Goal: Task Accomplishment & Management: Manage account settings

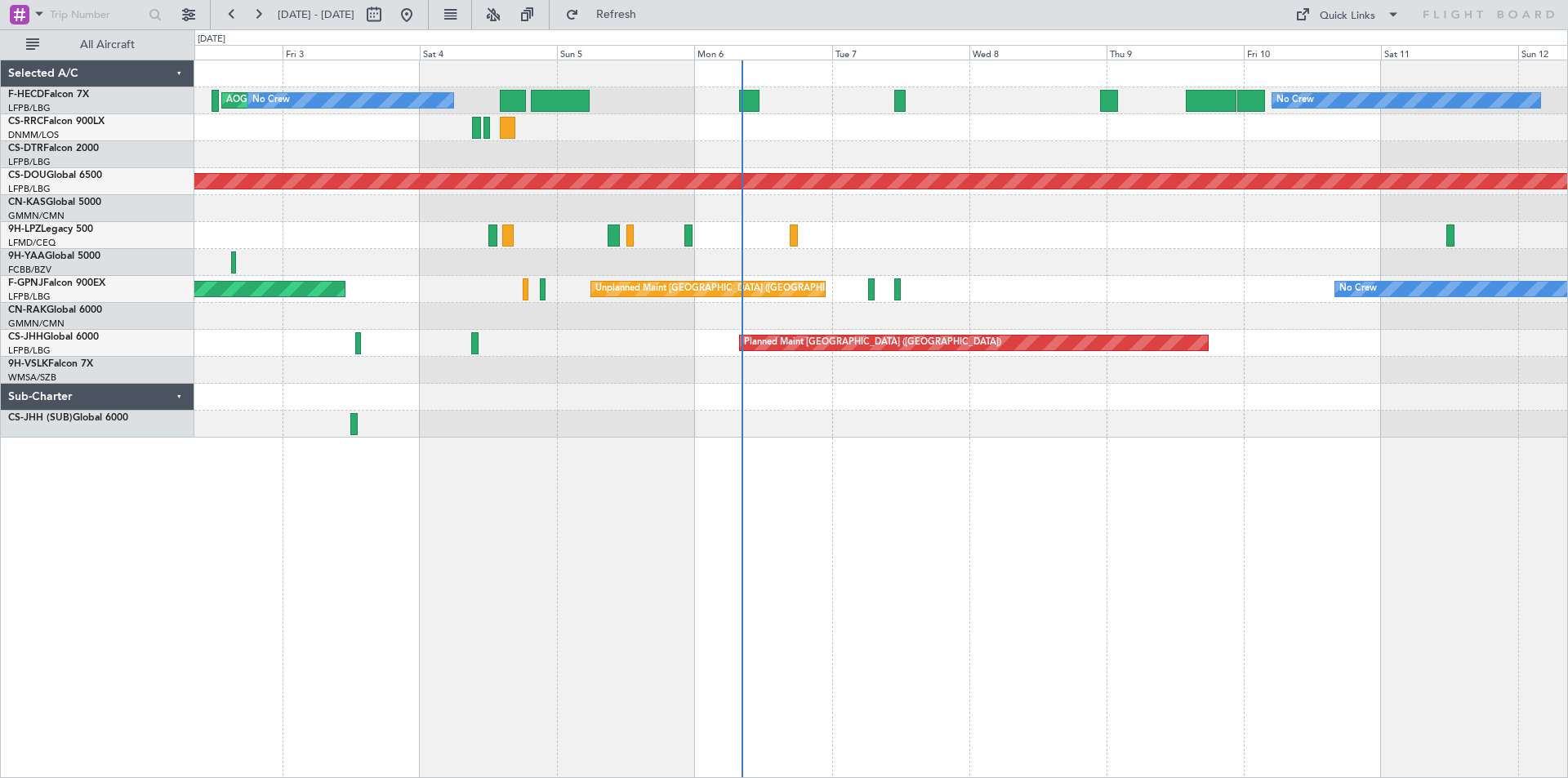
click at [812, 245] on div at bounding box center [880, 236] width 1373 height 27
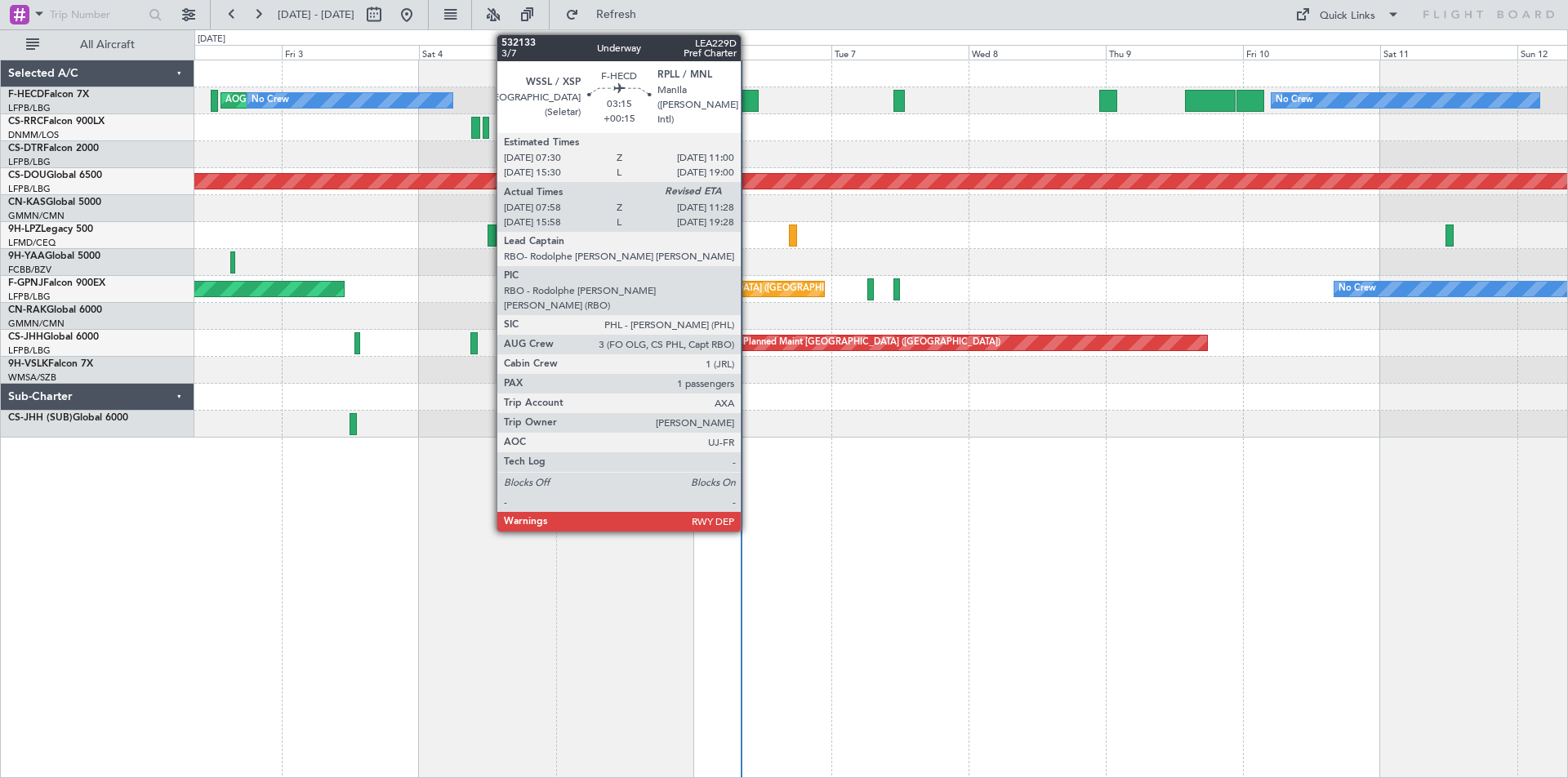
click at [748, 101] on div at bounding box center [748, 100] width 21 height 22
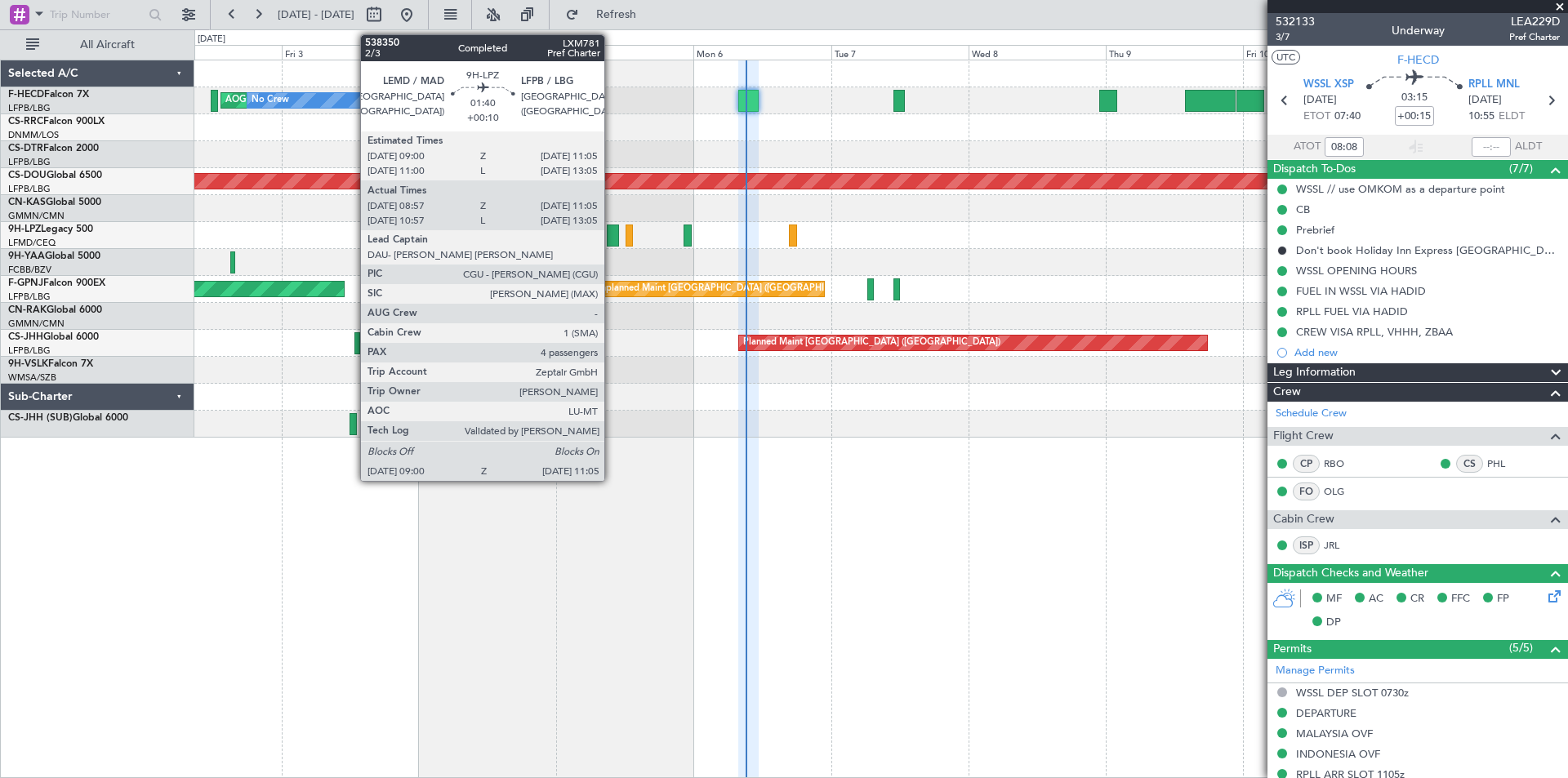
click at [612, 241] on div at bounding box center [613, 235] width 13 height 22
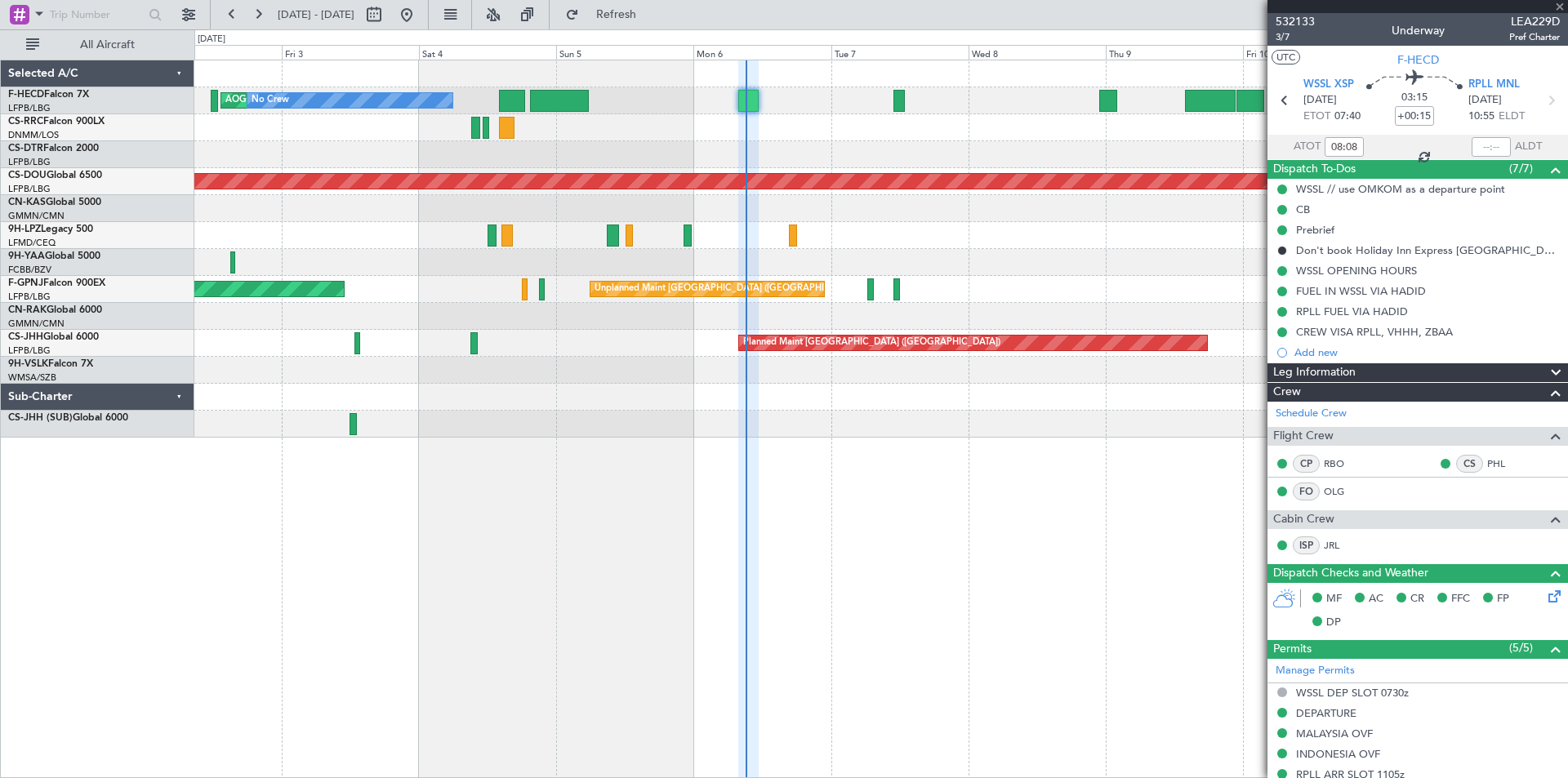
type input "+00:10"
type input "09:17"
type input "11:00"
type input "4"
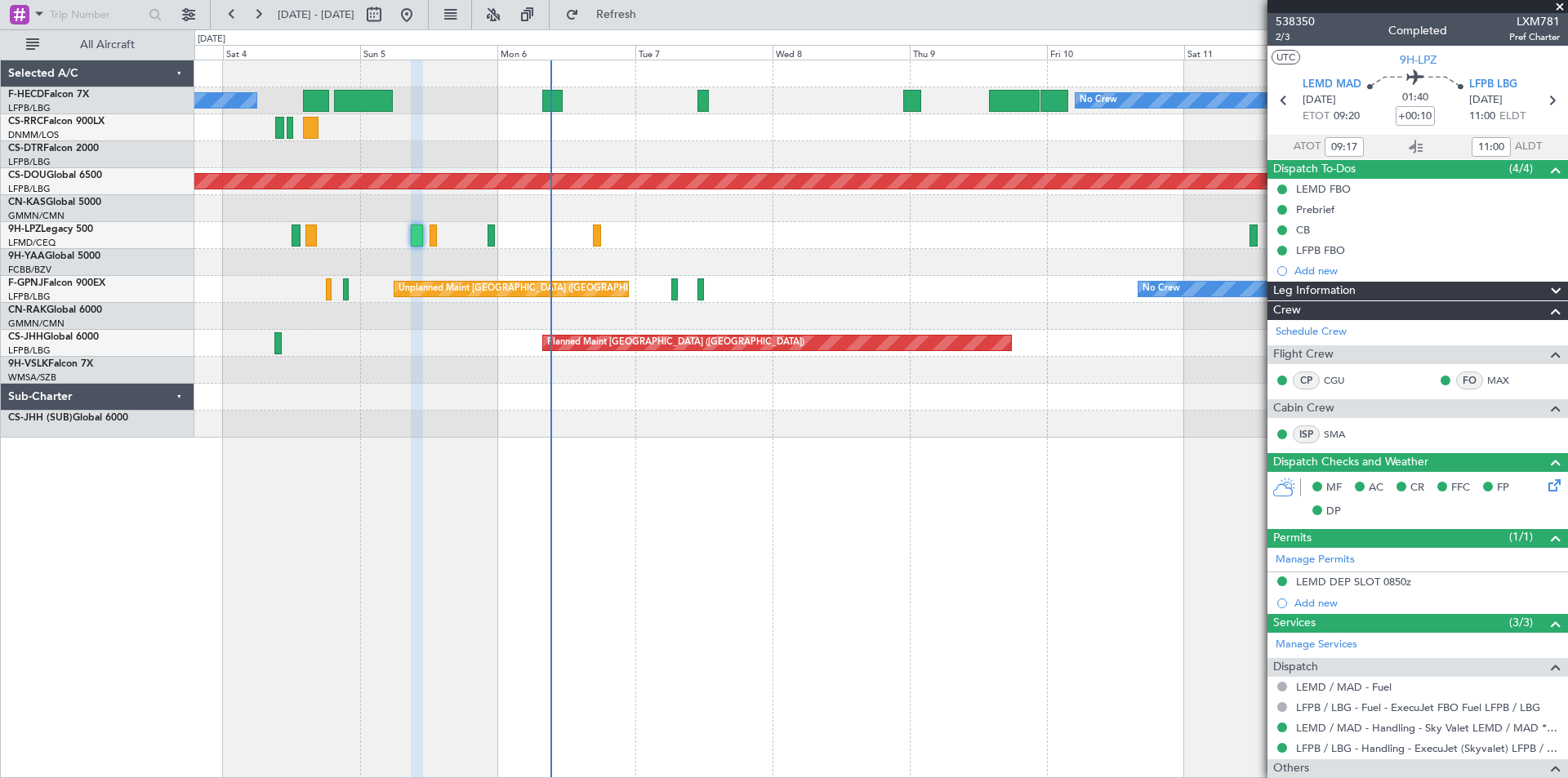
click at [670, 285] on div "No Crew No Crew Planned Maint [GEOGRAPHIC_DATA] ([GEOGRAPHIC_DATA]) AOG Maint […" at bounding box center [880, 248] width 1373 height 377
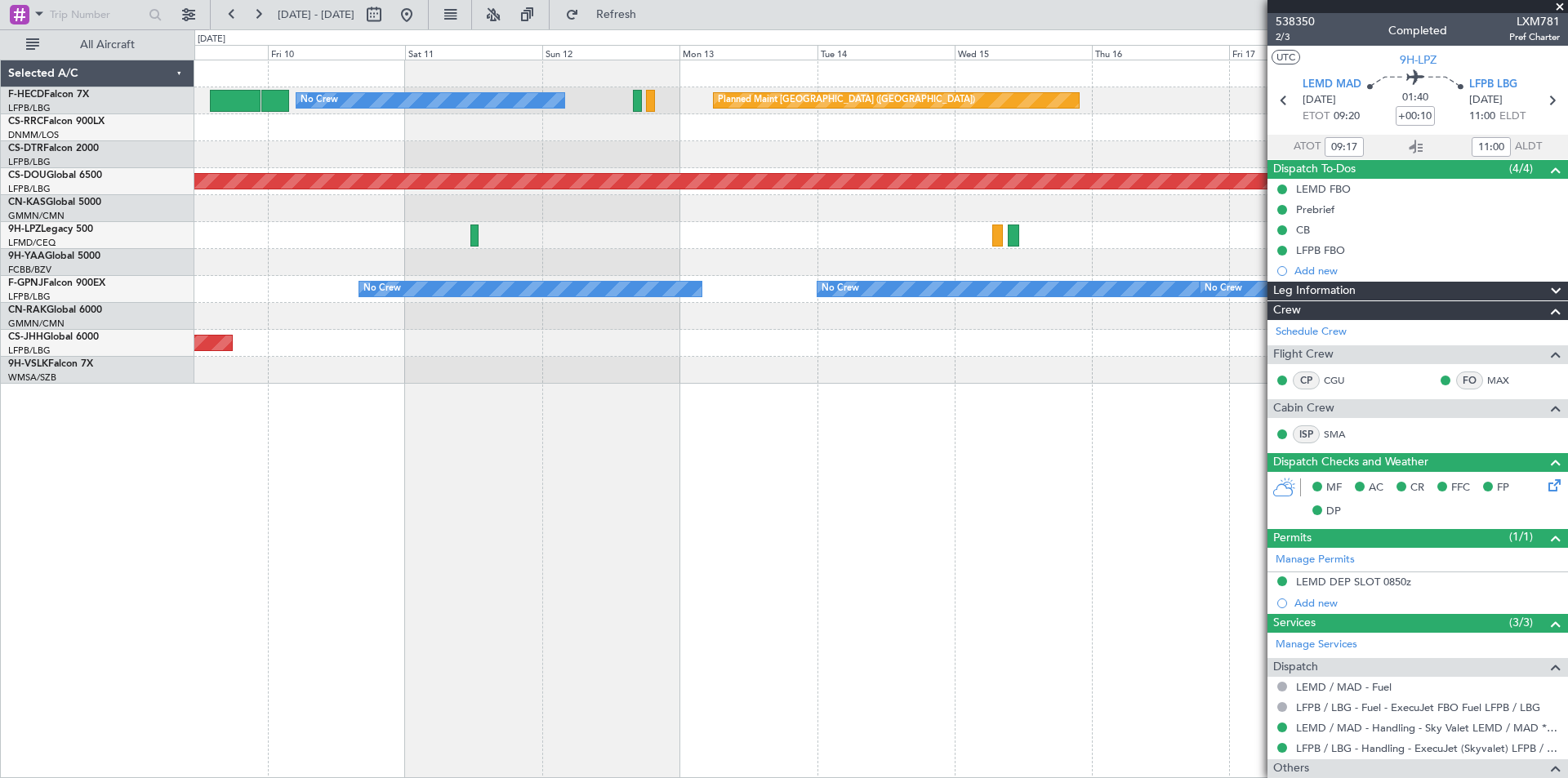
click at [746, 219] on div at bounding box center [880, 209] width 1373 height 27
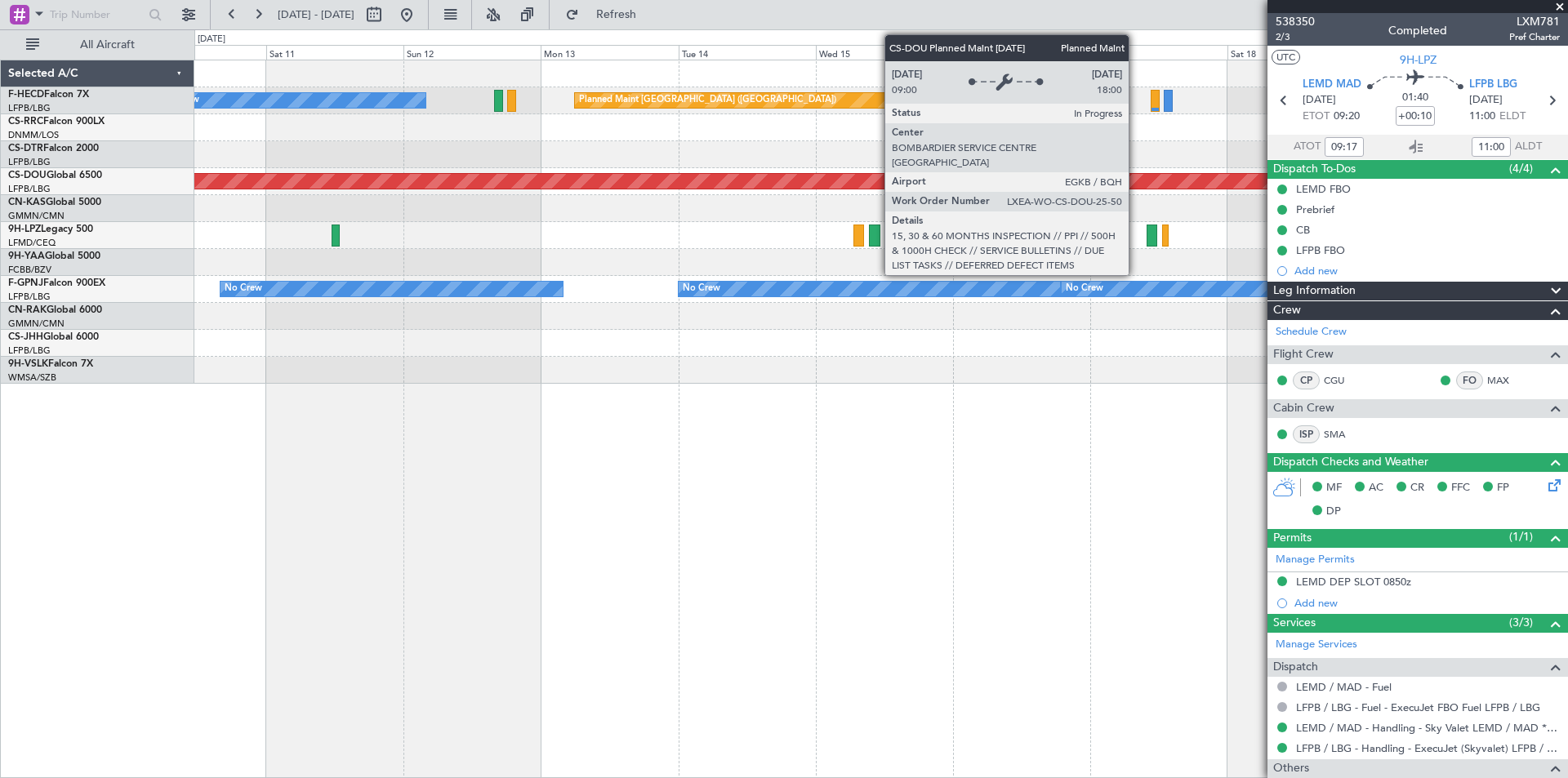
click at [962, 186] on div "Planned Maint London ([GEOGRAPHIC_DATA])" at bounding box center [881, 181] width 4117 height 14
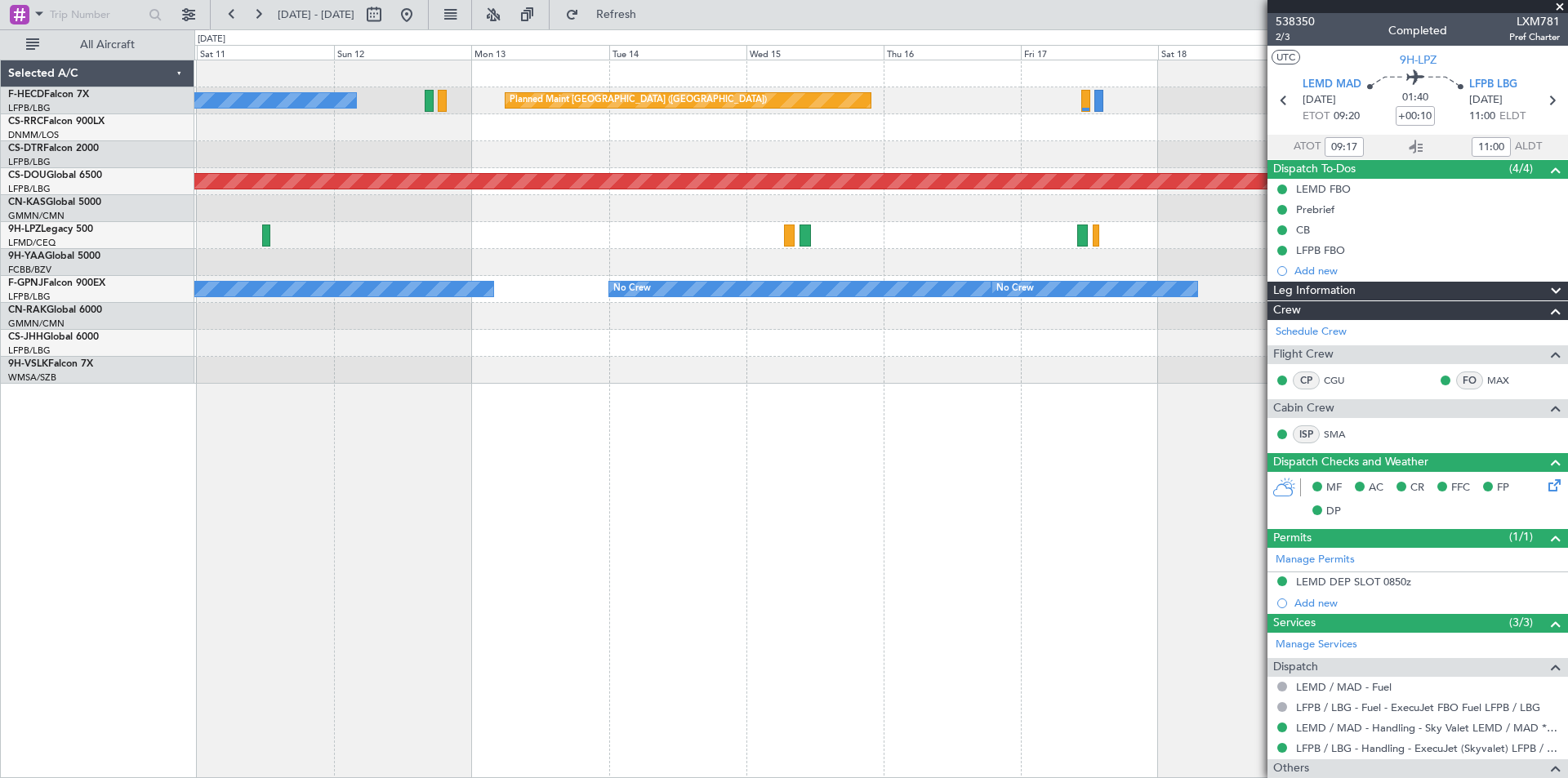
click at [771, 394] on div "Planned Maint [GEOGRAPHIC_DATA] ([GEOGRAPHIC_DATA]) No Crew Planned Maint [GEOG…" at bounding box center [881, 418] width 1374 height 718
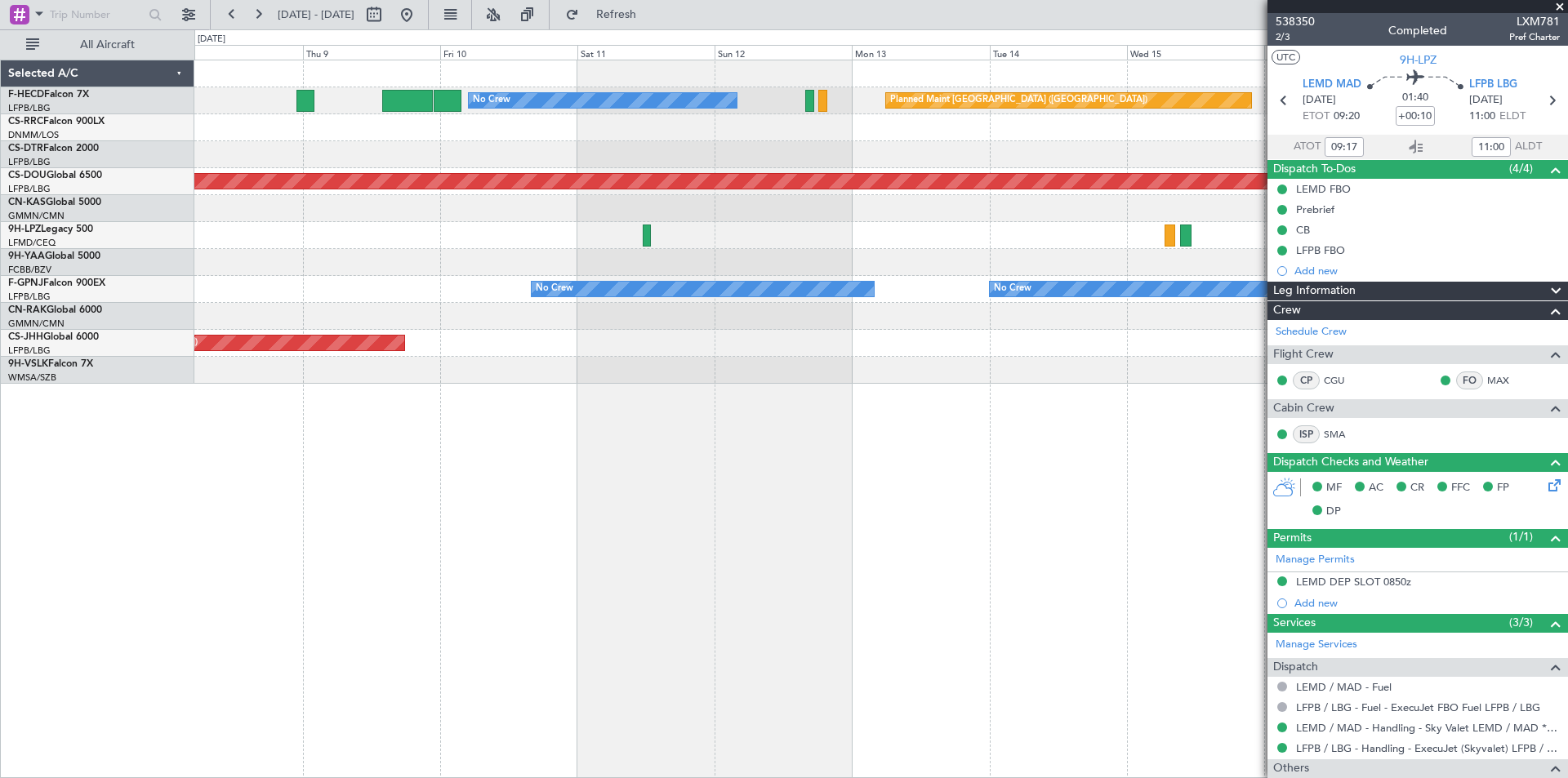
click at [882, 470] on div "Planned Maint [GEOGRAPHIC_DATA] ([GEOGRAPHIC_DATA]) No Crew Planned Maint [GEOG…" at bounding box center [881, 418] width 1374 height 718
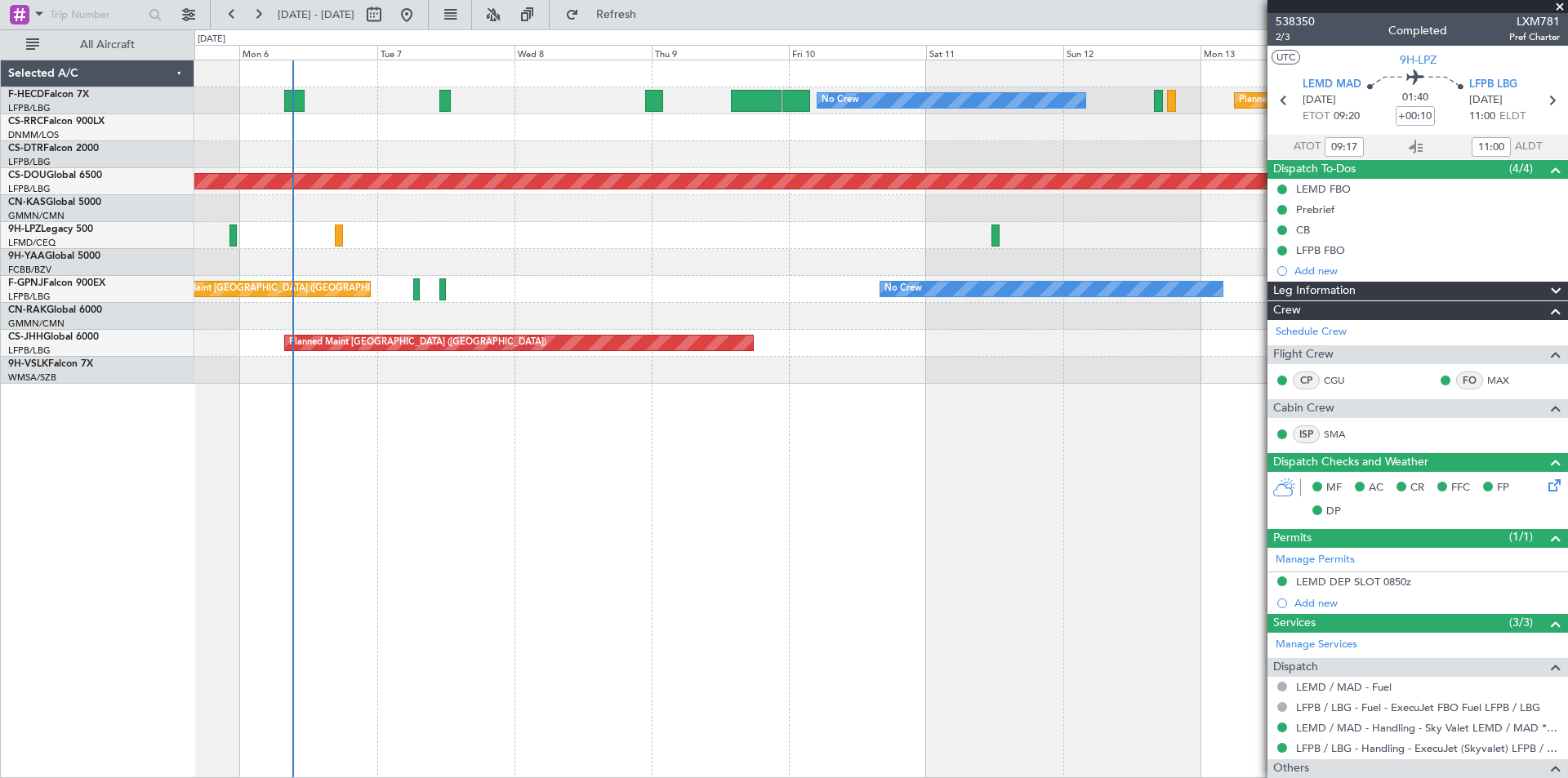
click at [534, 406] on div "Planned Maint [GEOGRAPHIC_DATA] ([GEOGRAPHIC_DATA]) No Crew No Crew AOG Maint […" at bounding box center [881, 418] width 1374 height 718
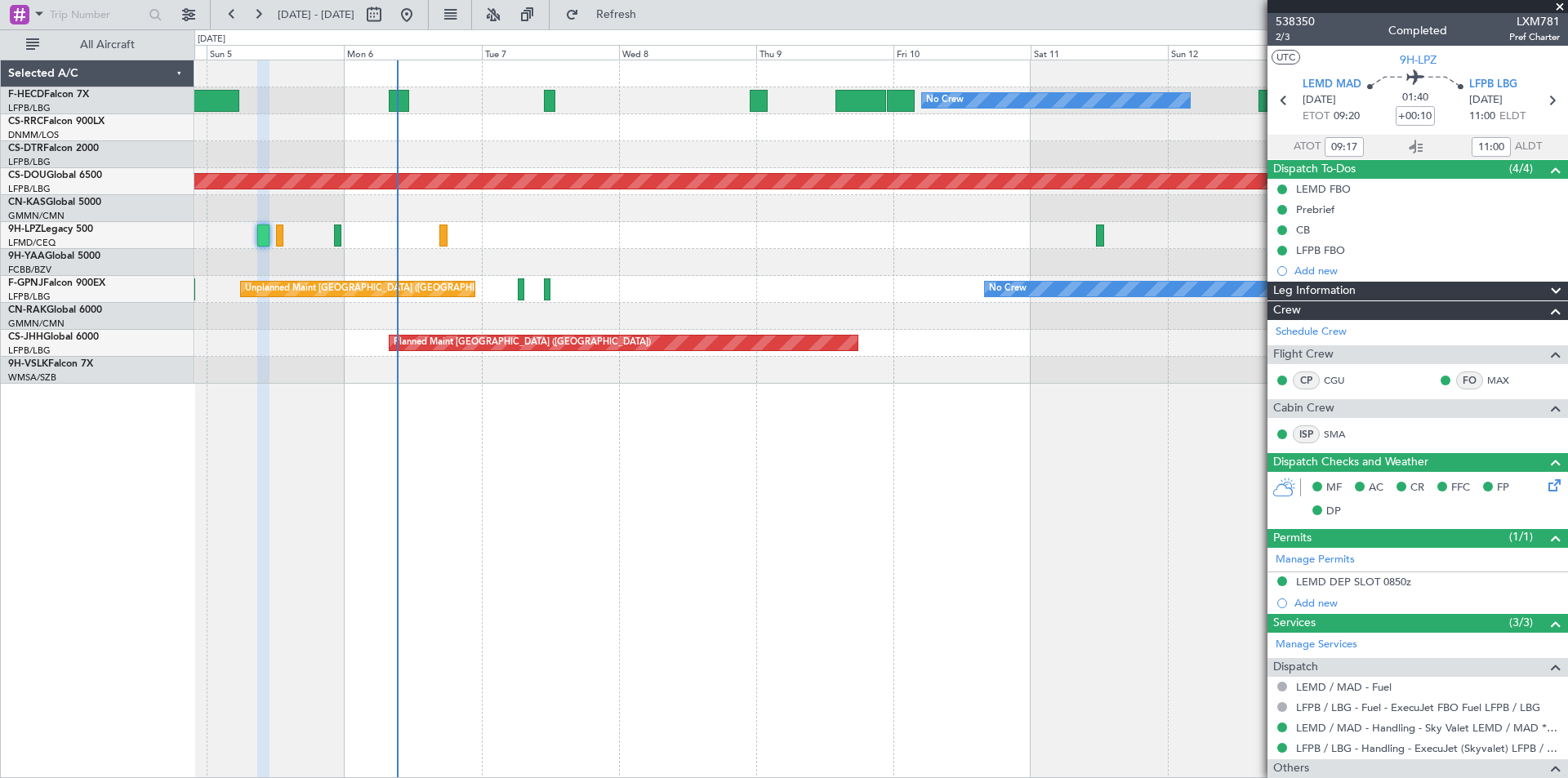
click at [816, 435] on div "Planned Maint [GEOGRAPHIC_DATA] ([GEOGRAPHIC_DATA]) No Crew No Crew AOG Maint […" at bounding box center [881, 418] width 1374 height 718
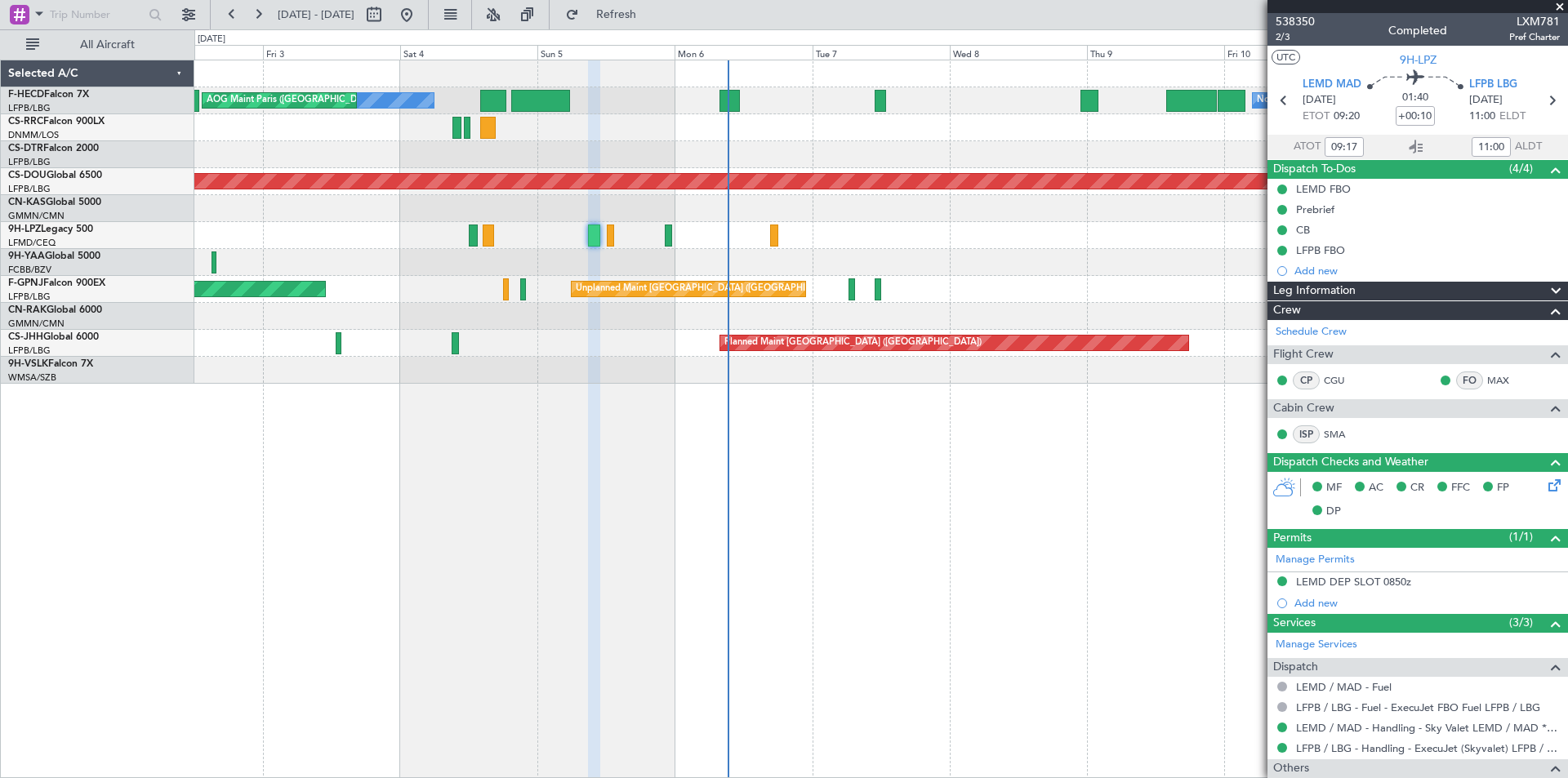
click at [559, 392] on div "No Crew No Crew AOG Maint [GEOGRAPHIC_DATA] ([GEOGRAPHIC_DATA]) Planned Maint […" at bounding box center [881, 418] width 1374 height 718
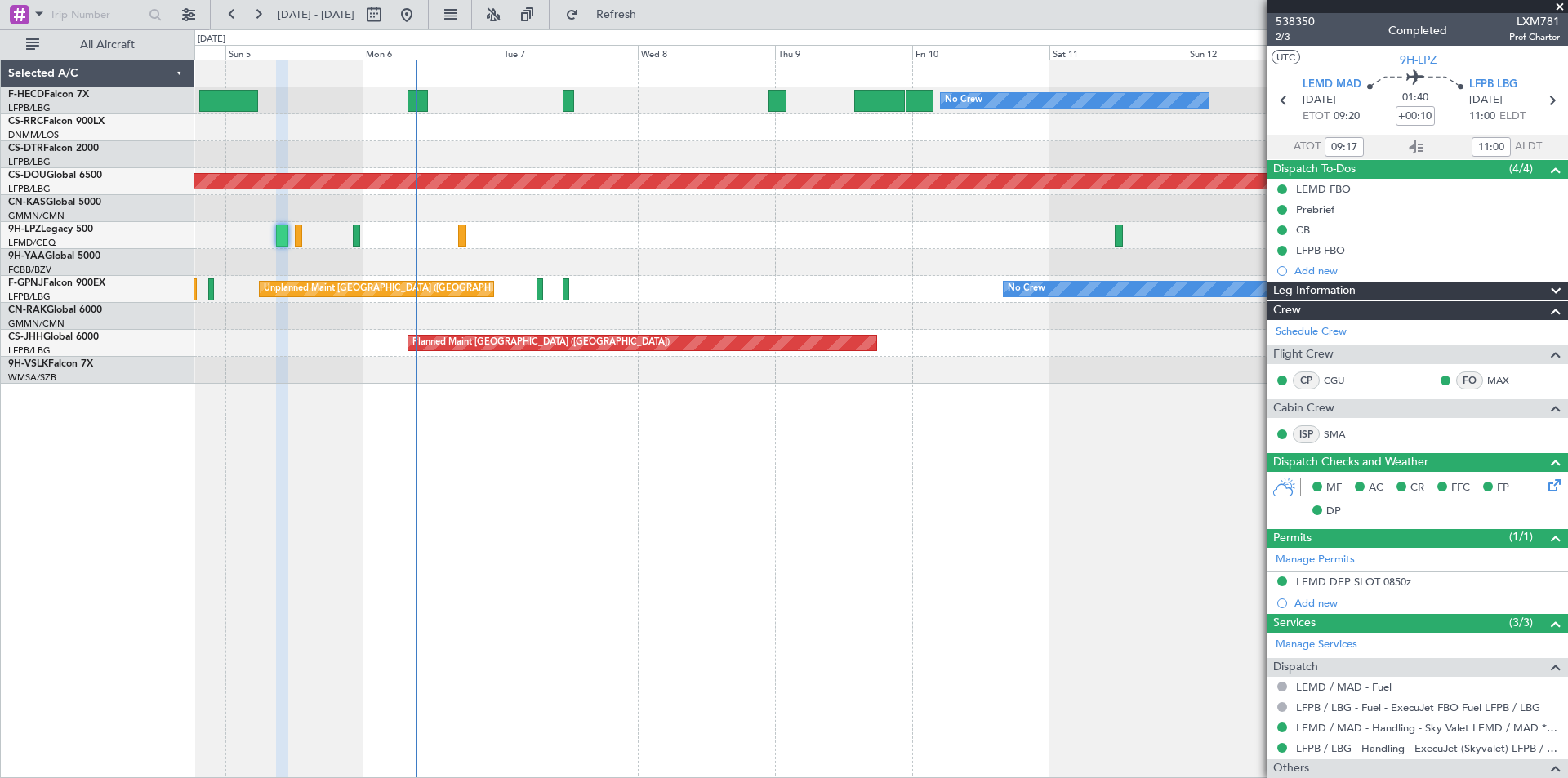
click at [1012, 436] on div "No Crew Planned Maint [GEOGRAPHIC_DATA] ([GEOGRAPHIC_DATA]) No Crew AOG Maint […" at bounding box center [881, 418] width 1374 height 718
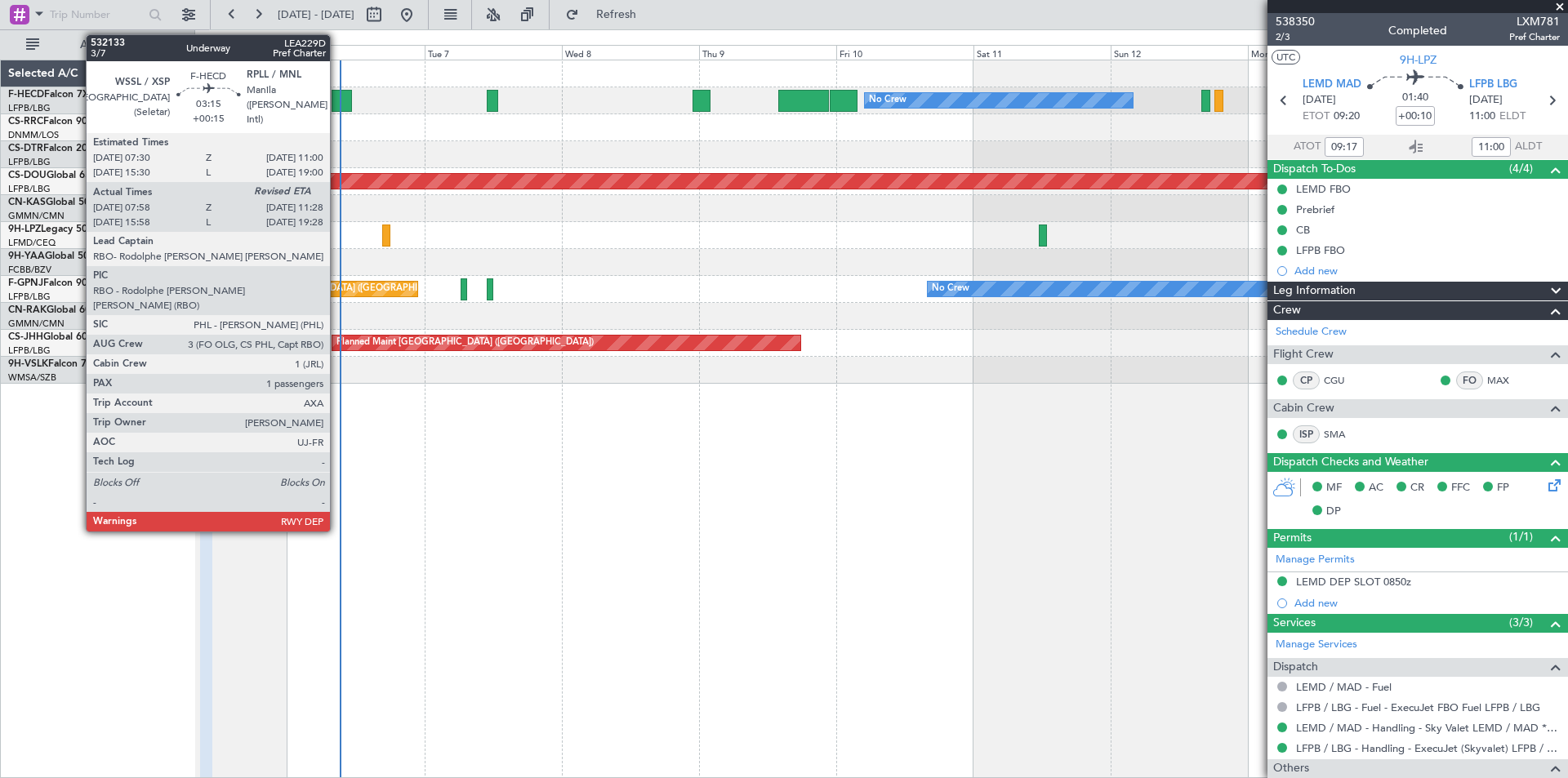
click at [337, 108] on div at bounding box center [342, 100] width 21 height 22
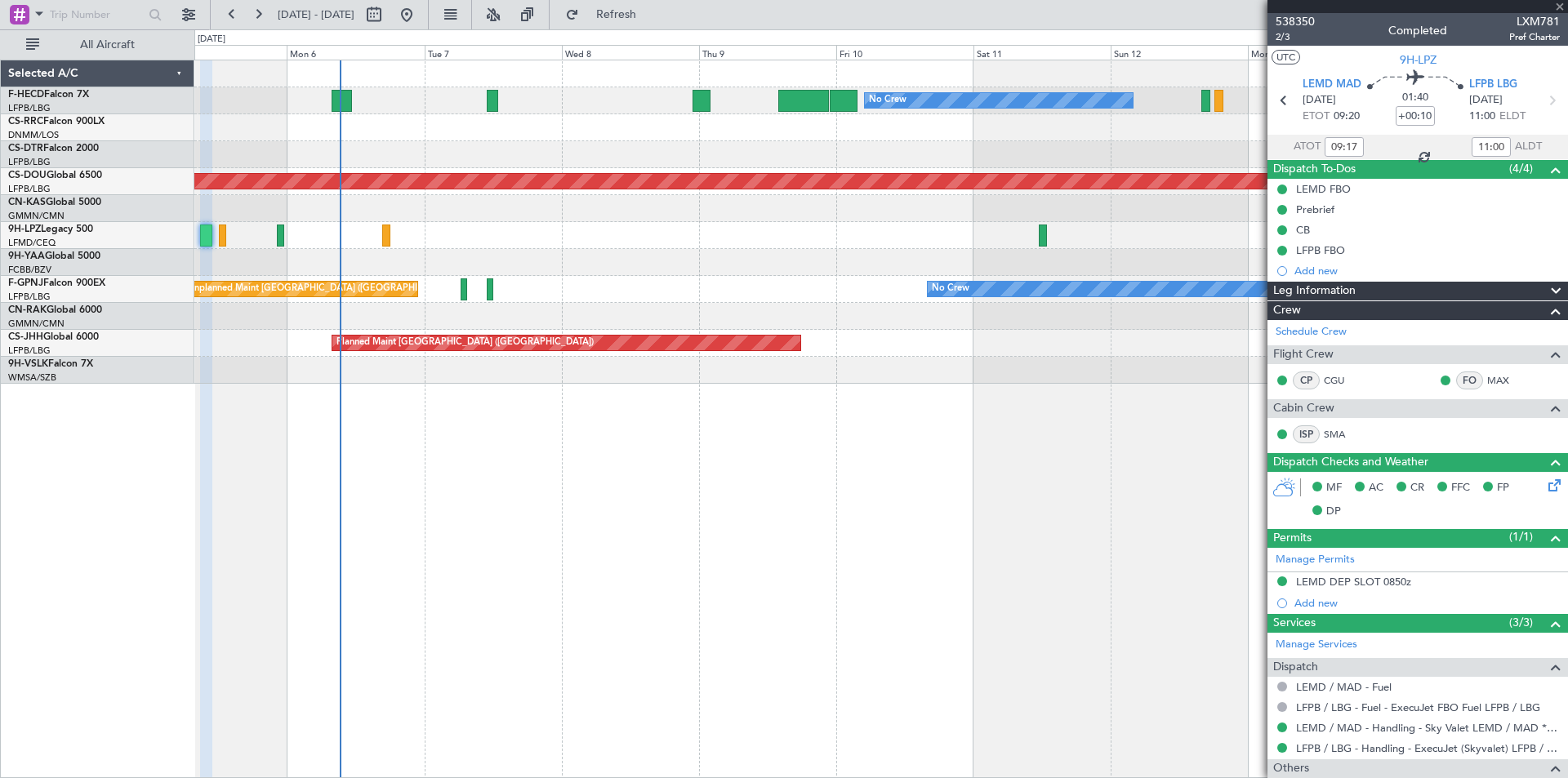
type input "+00:15"
type input "08:08"
type input "1"
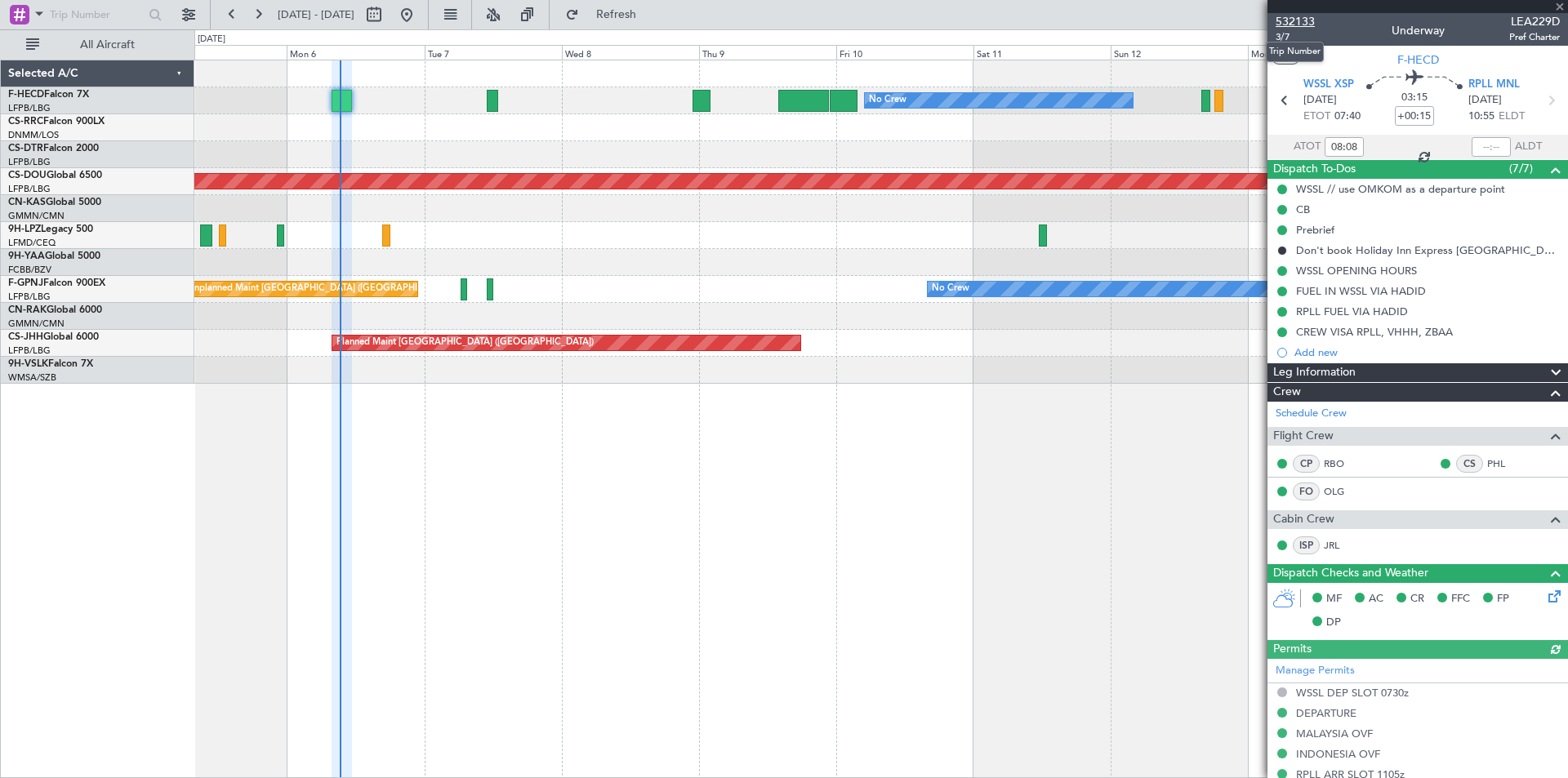
click at [1289, 23] on span "532133" at bounding box center [1294, 21] width 39 height 17
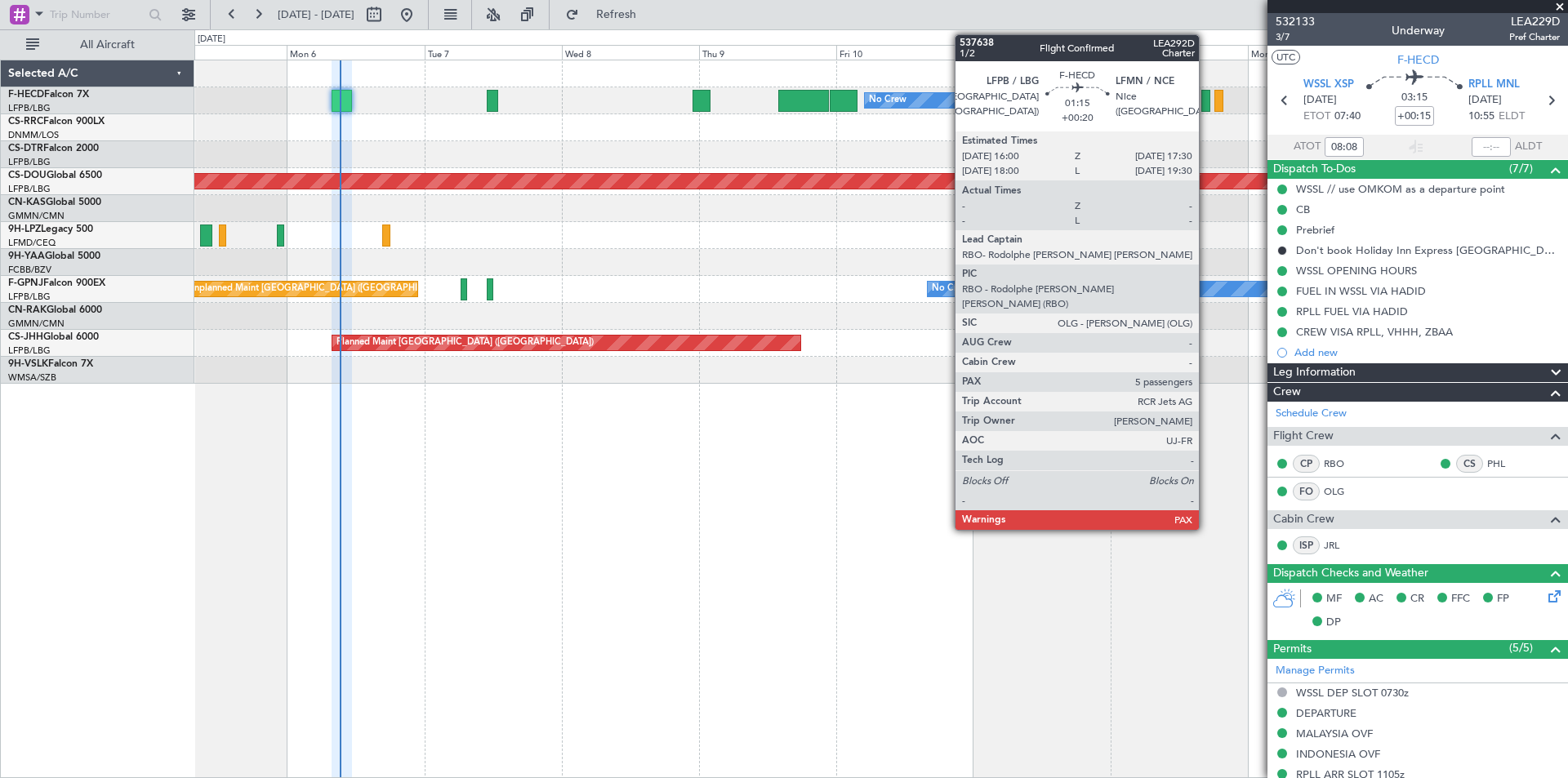
click at [1207, 109] on div at bounding box center [1206, 100] width 9 height 22
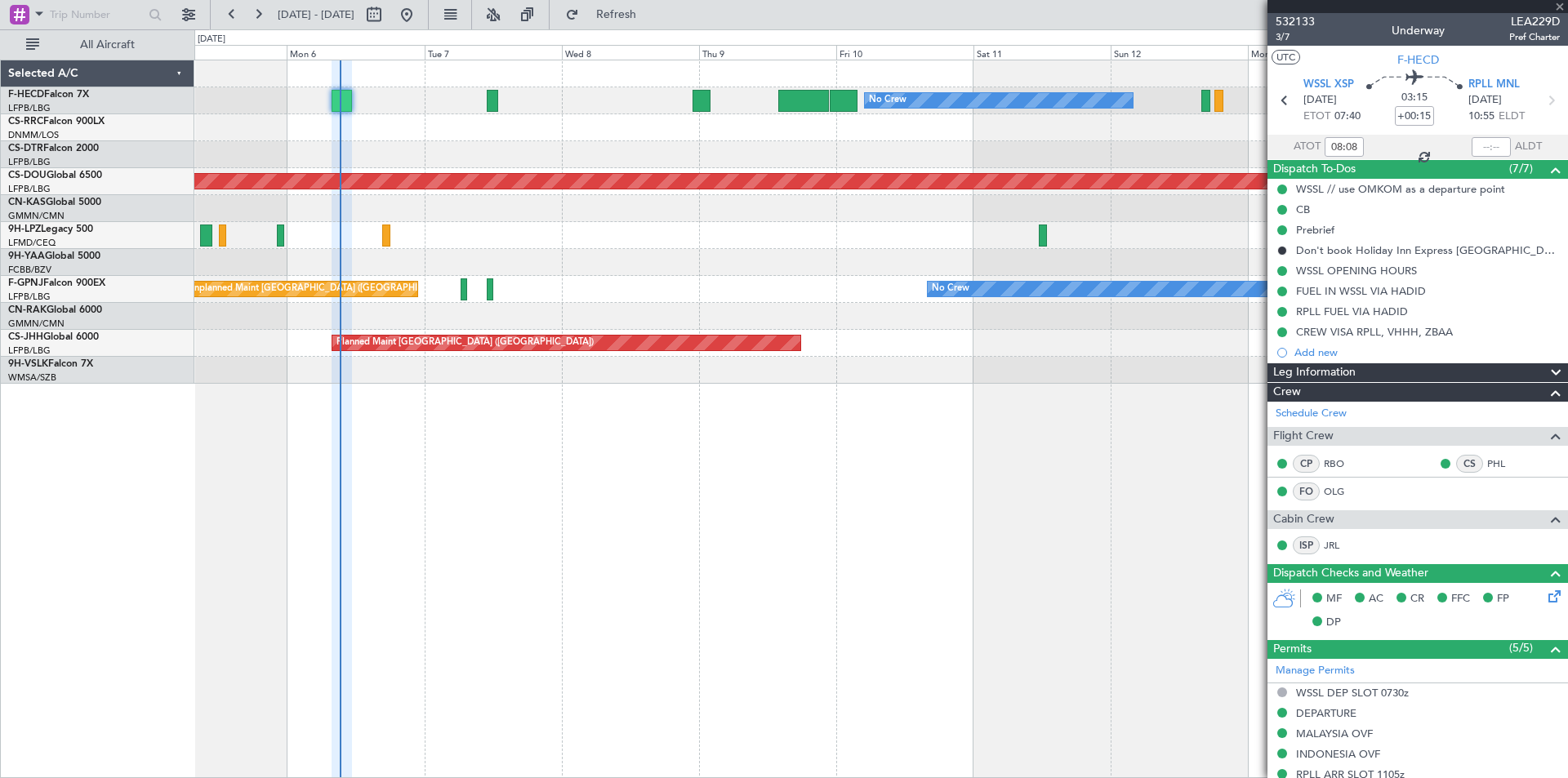
type input "+00:20"
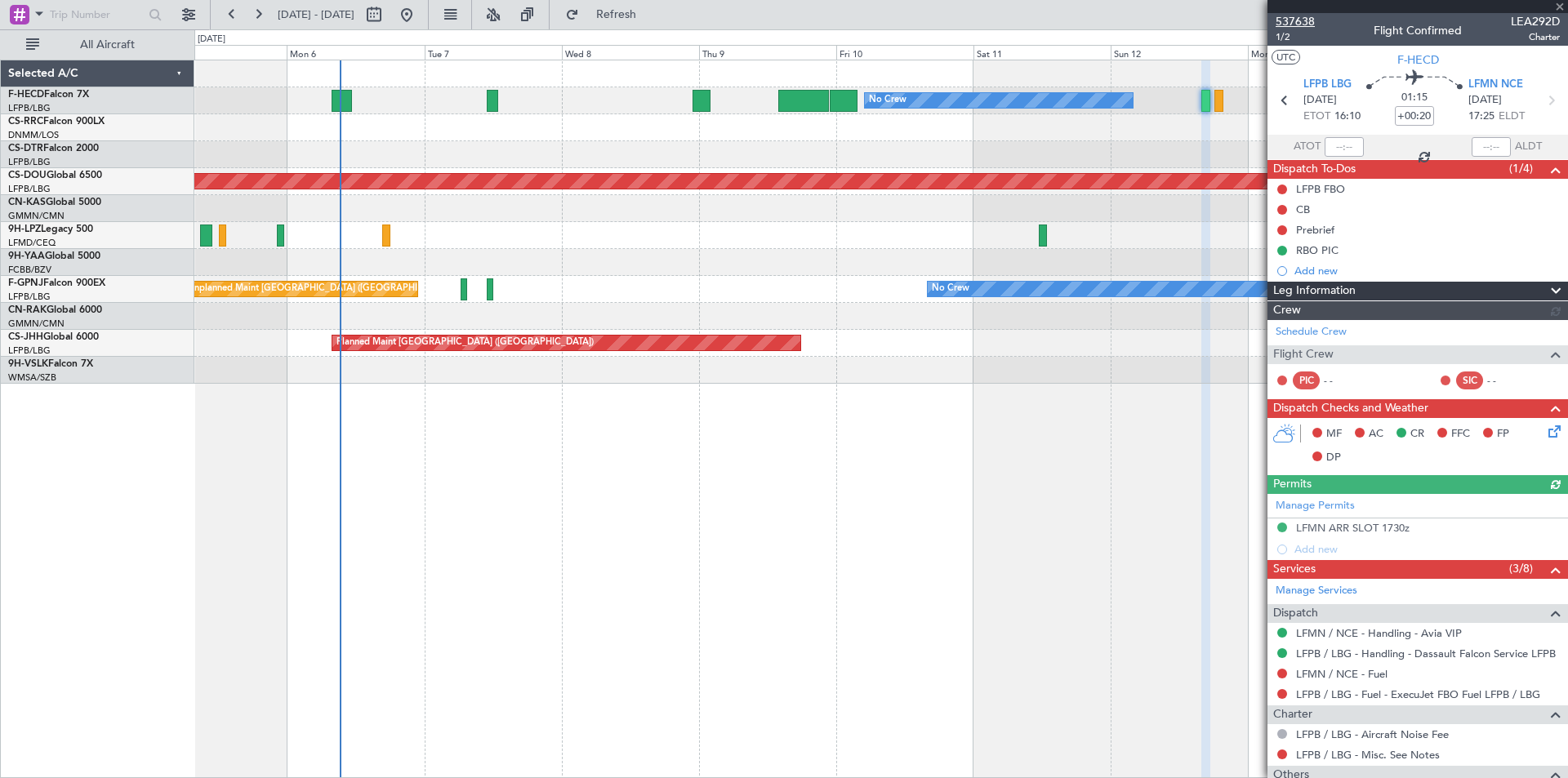
click at [1294, 23] on span "537638" at bounding box center [1294, 21] width 39 height 17
click at [1563, 5] on span at bounding box center [1560, 7] width 16 height 14
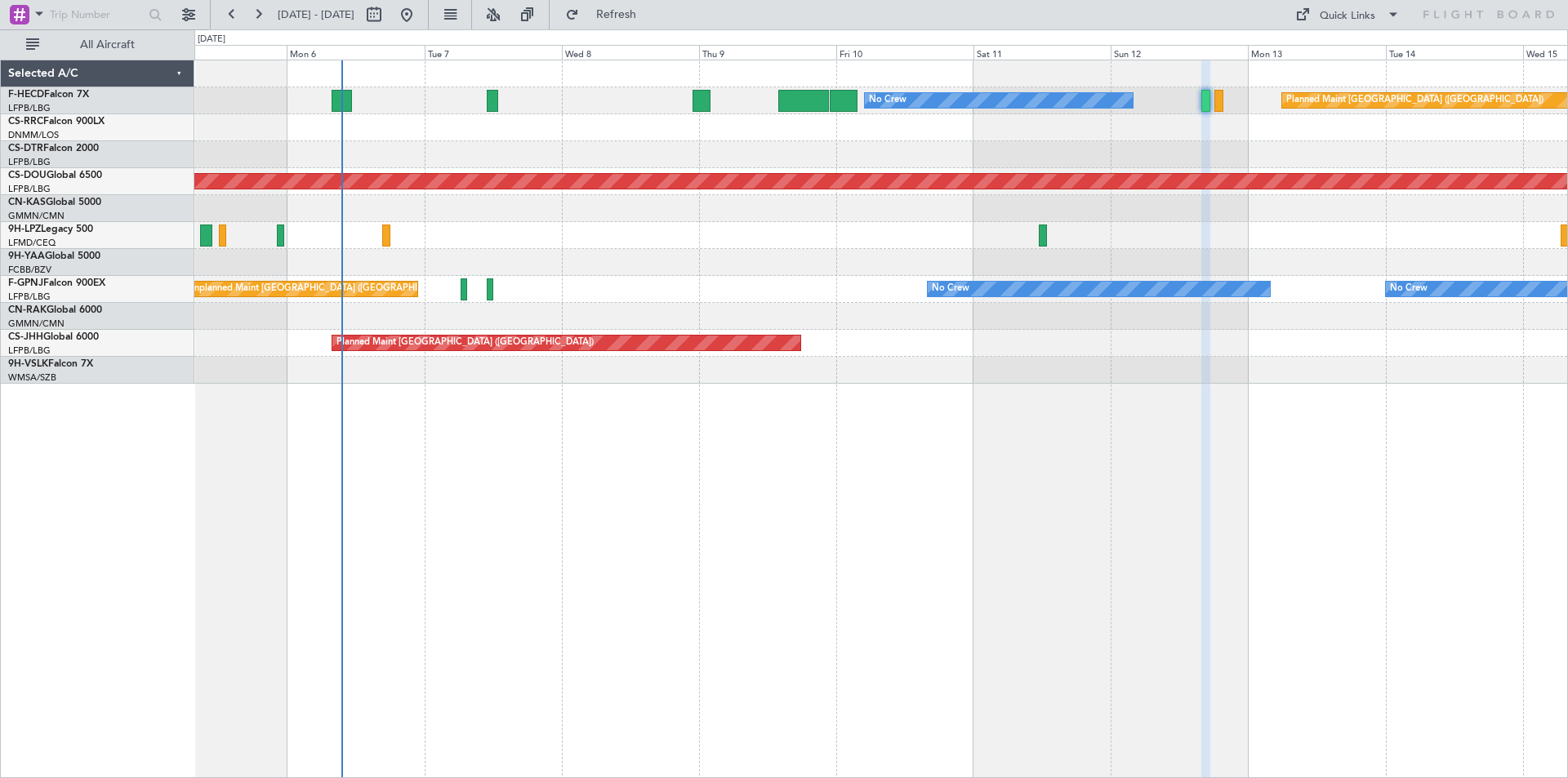
type input "0"
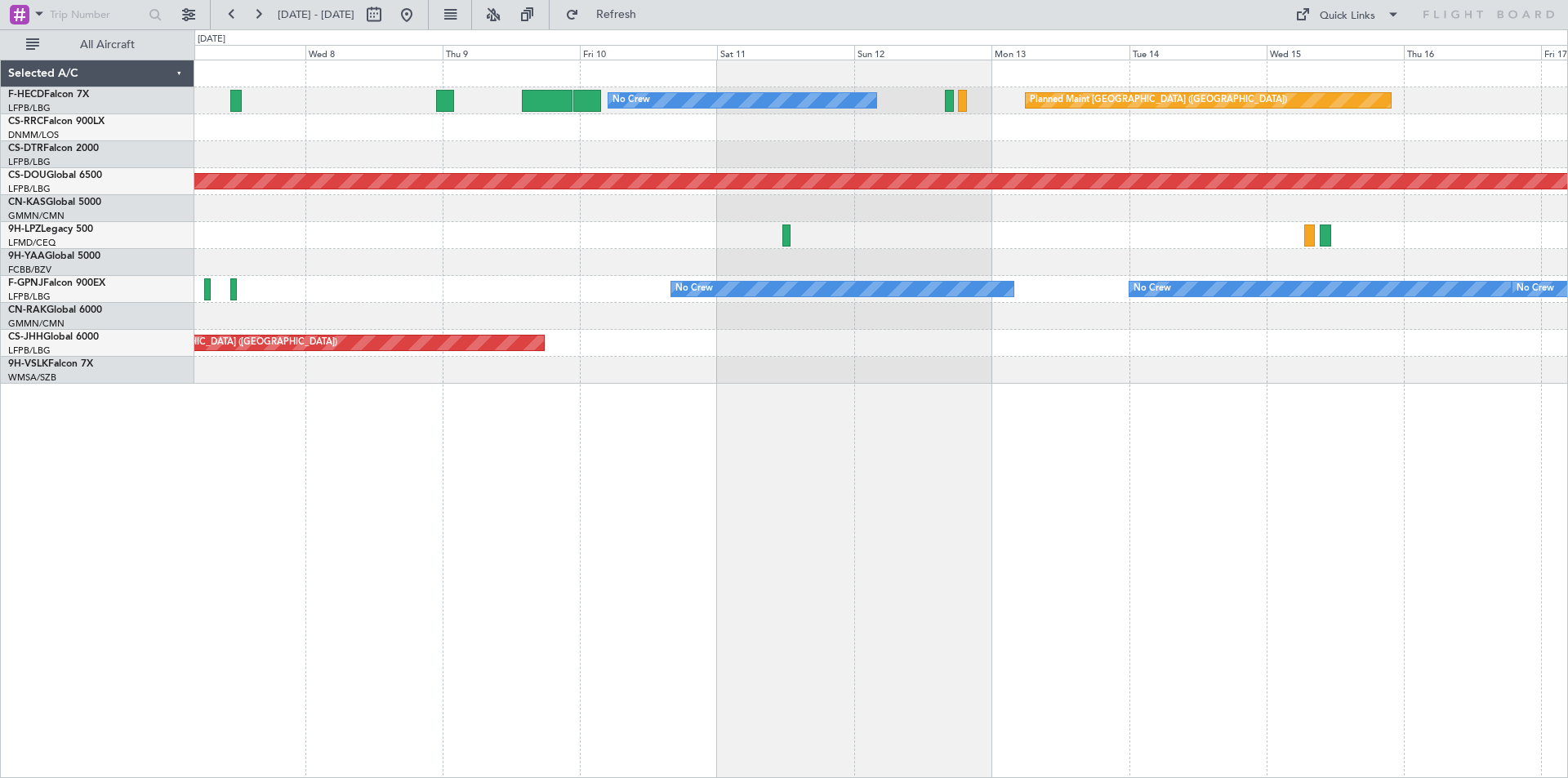
click at [1104, 259] on div "Planned Maint [GEOGRAPHIC_DATA] ([GEOGRAPHIC_DATA]) No Crew Planned Maint [GEOG…" at bounding box center [880, 222] width 1373 height 323
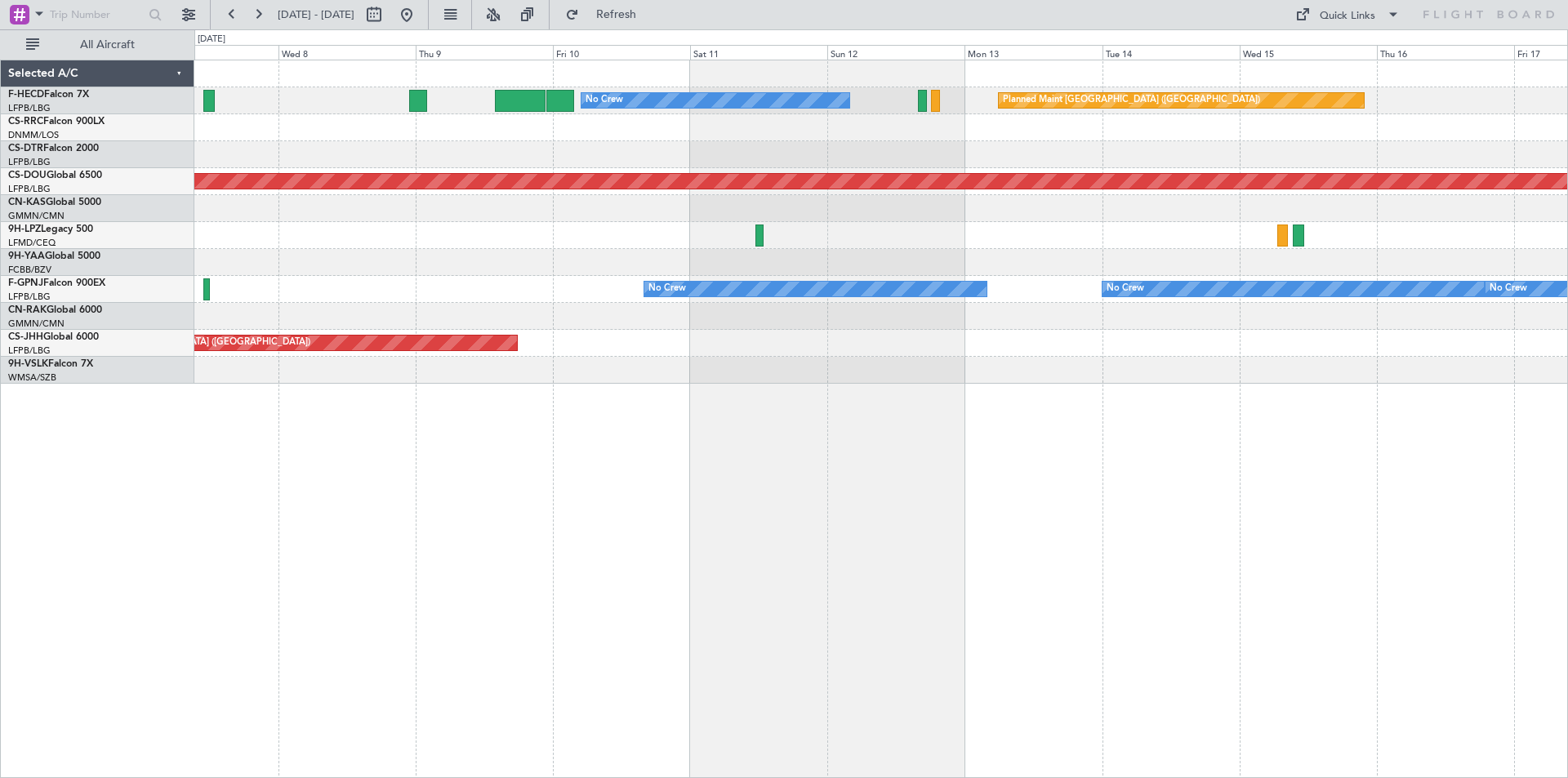
click at [773, 226] on div "Planned Maint [GEOGRAPHIC_DATA] ([GEOGRAPHIC_DATA]) No Crew Planned Maint [GEOG…" at bounding box center [880, 222] width 1373 height 323
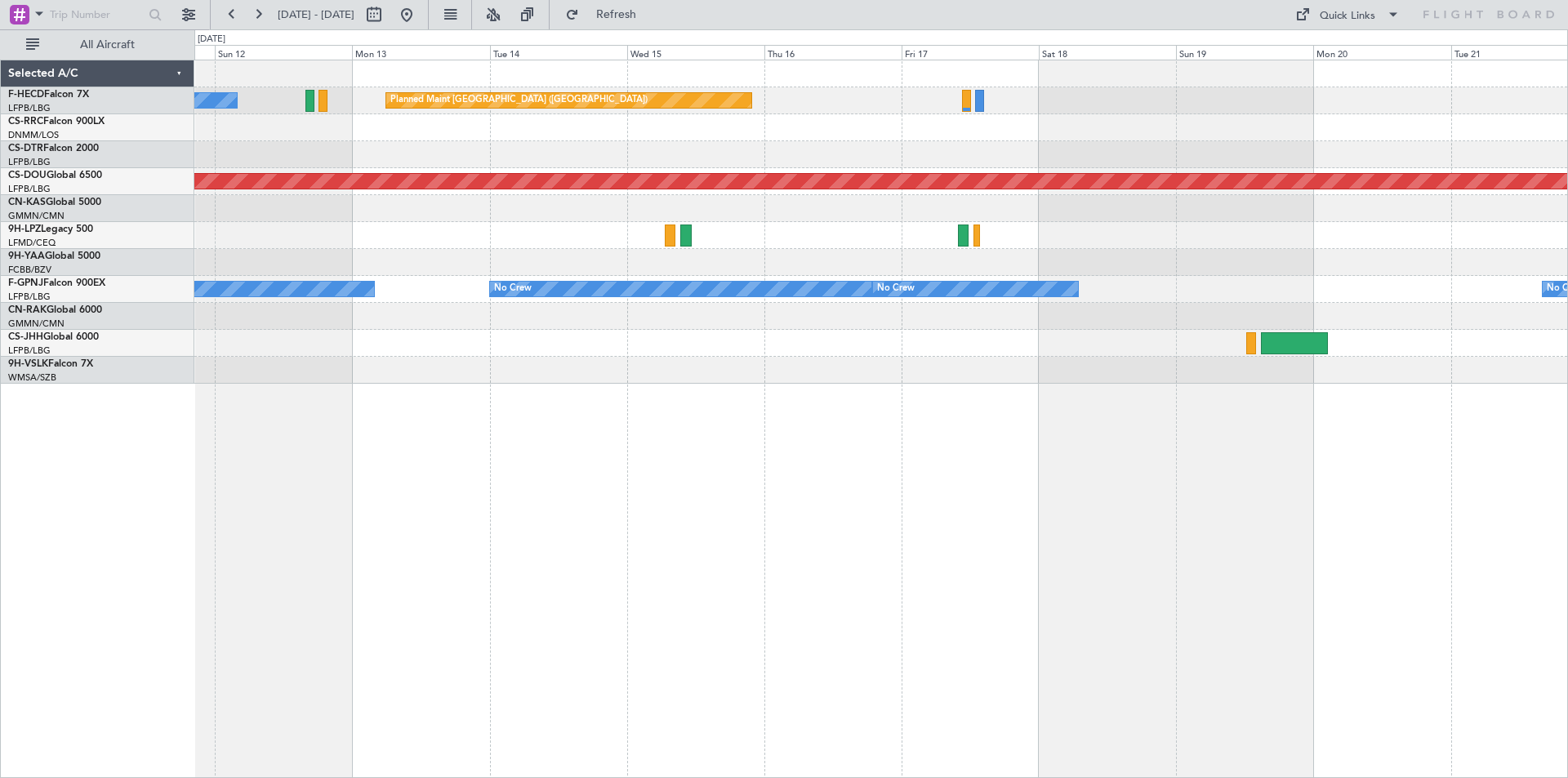
click at [963, 501] on div "Planned Maint [GEOGRAPHIC_DATA] ([GEOGRAPHIC_DATA]) No Crew Planned Maint [GEOG…" at bounding box center [881, 418] width 1374 height 718
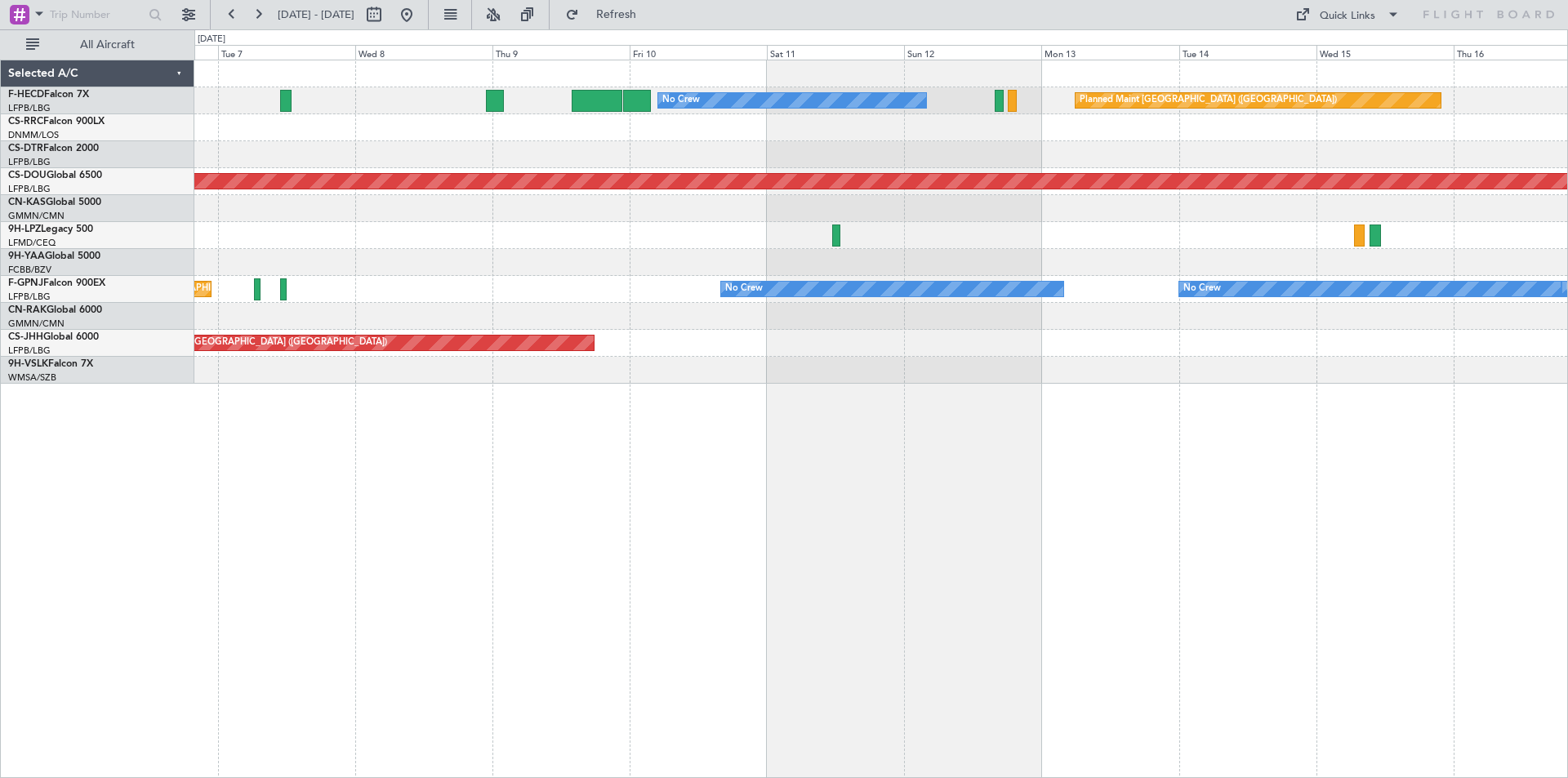
click at [954, 330] on div "Planned Maint [GEOGRAPHIC_DATA] ([GEOGRAPHIC_DATA]) No Crew Planned Maint [GEOG…" at bounding box center [880, 222] width 1373 height 323
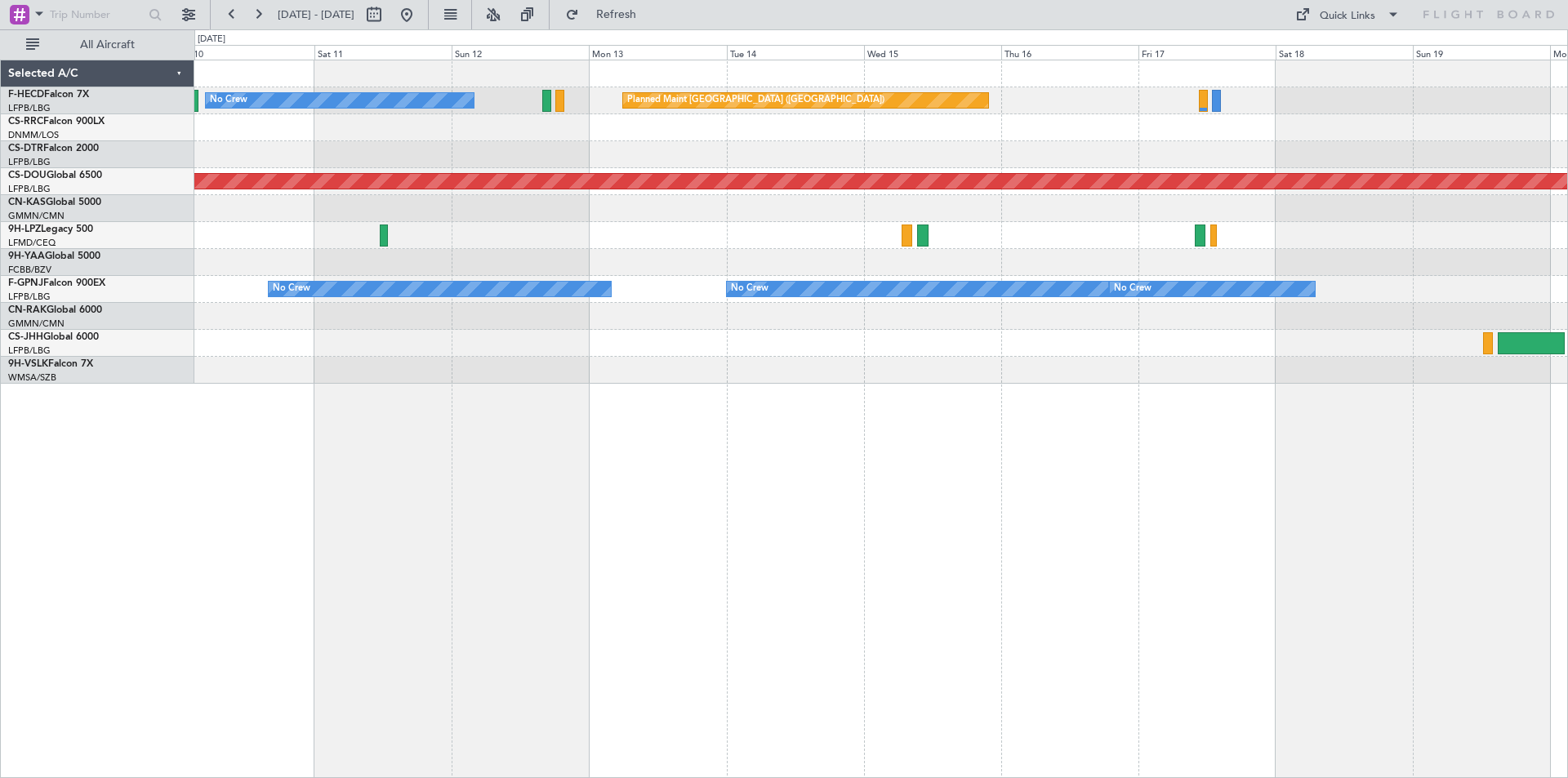
click at [305, 273] on div "Planned Maint [GEOGRAPHIC_DATA] ([GEOGRAPHIC_DATA]) No Crew Planned Maint [GEOG…" at bounding box center [880, 222] width 1373 height 323
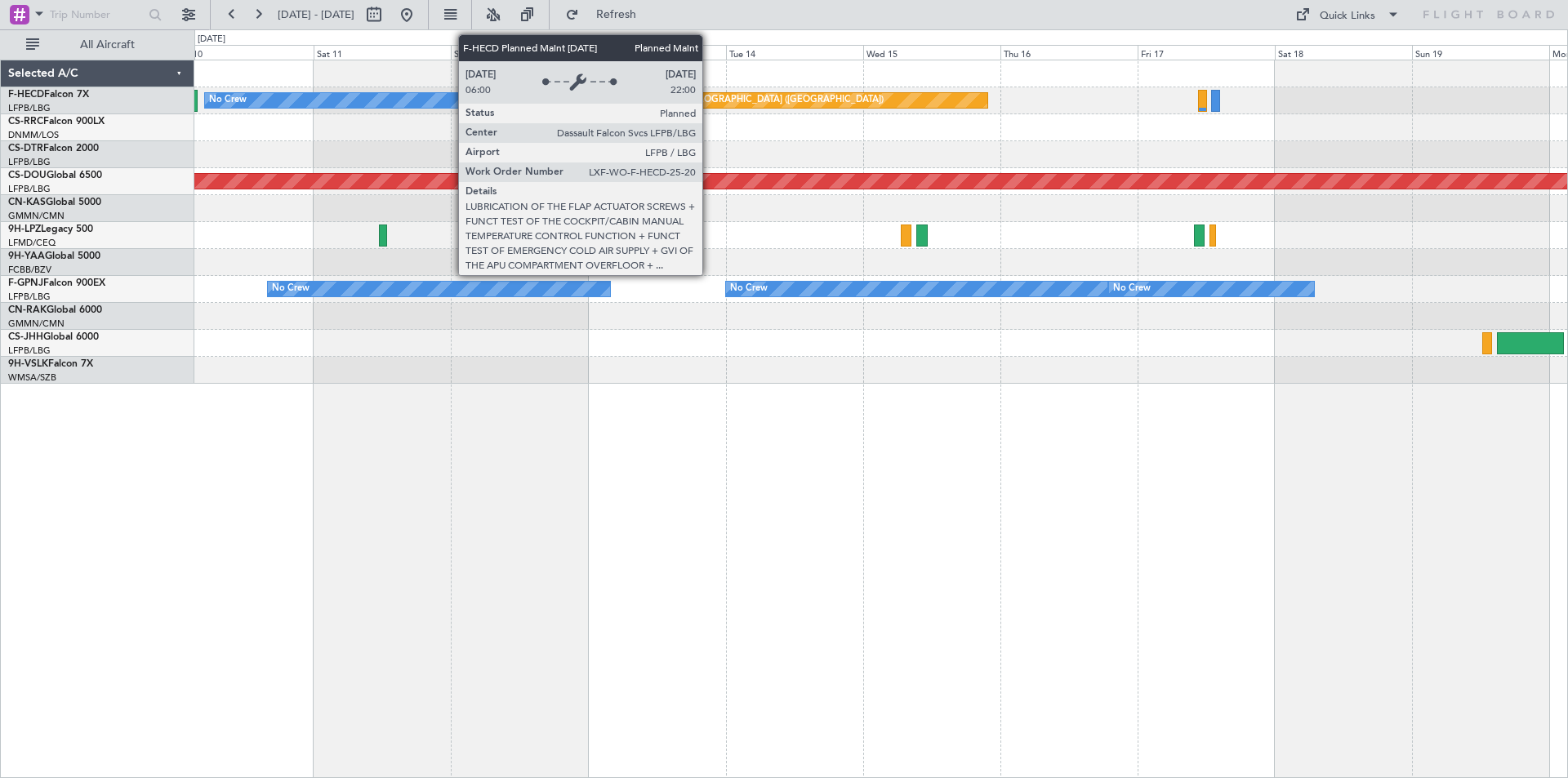
click at [709, 96] on div "Planned Maint [GEOGRAPHIC_DATA] ([GEOGRAPHIC_DATA])" at bounding box center [755, 100] width 258 height 24
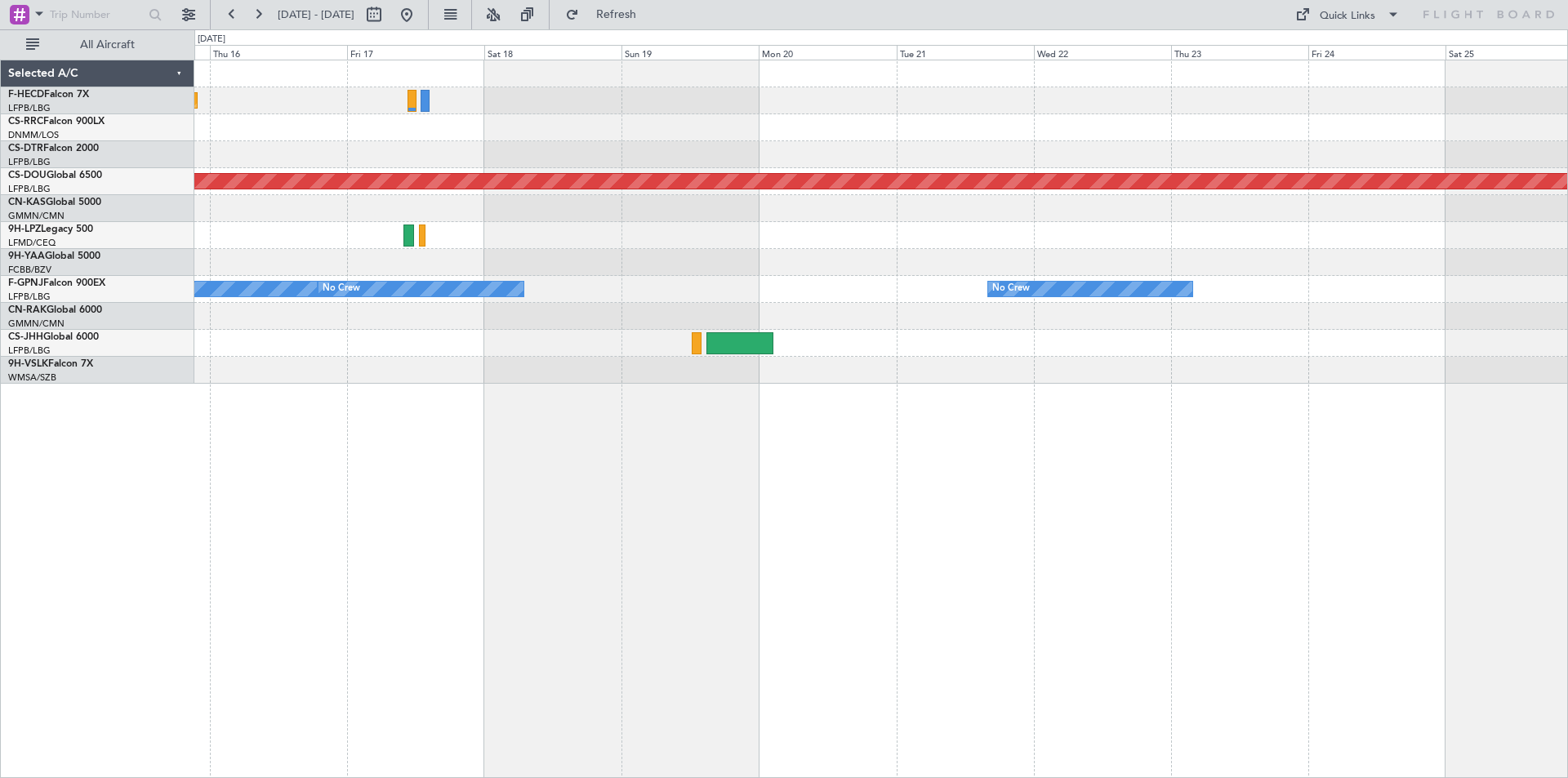
click at [309, 250] on div "Planned Maint [GEOGRAPHIC_DATA] ([GEOGRAPHIC_DATA]) Planned Maint [GEOGRAPHIC_D…" at bounding box center [880, 222] width 1373 height 323
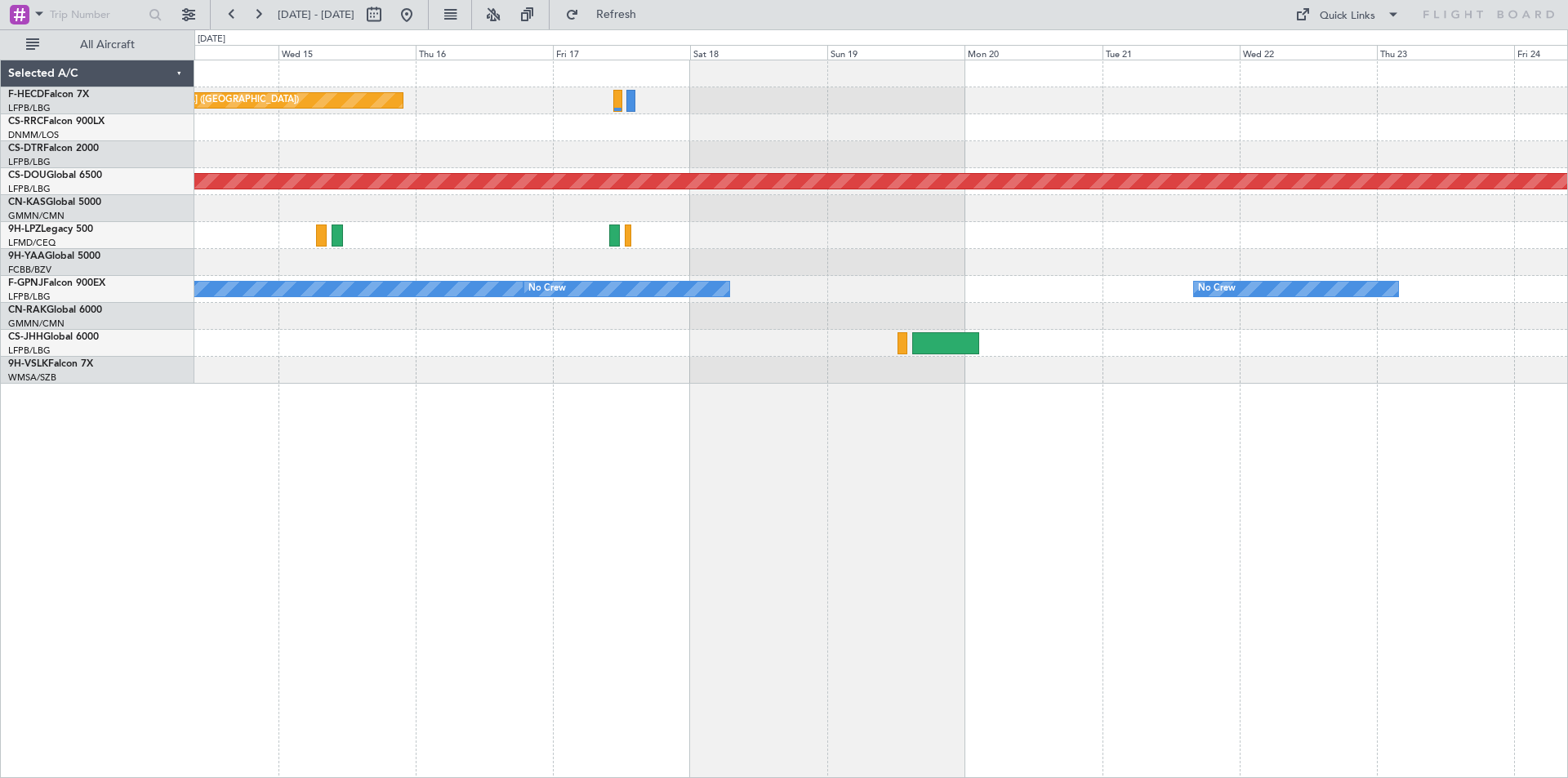
click at [1177, 253] on div "Planned Maint [GEOGRAPHIC_DATA] ([GEOGRAPHIC_DATA]) No Crew Planned Maint [GEOG…" at bounding box center [880, 222] width 1373 height 323
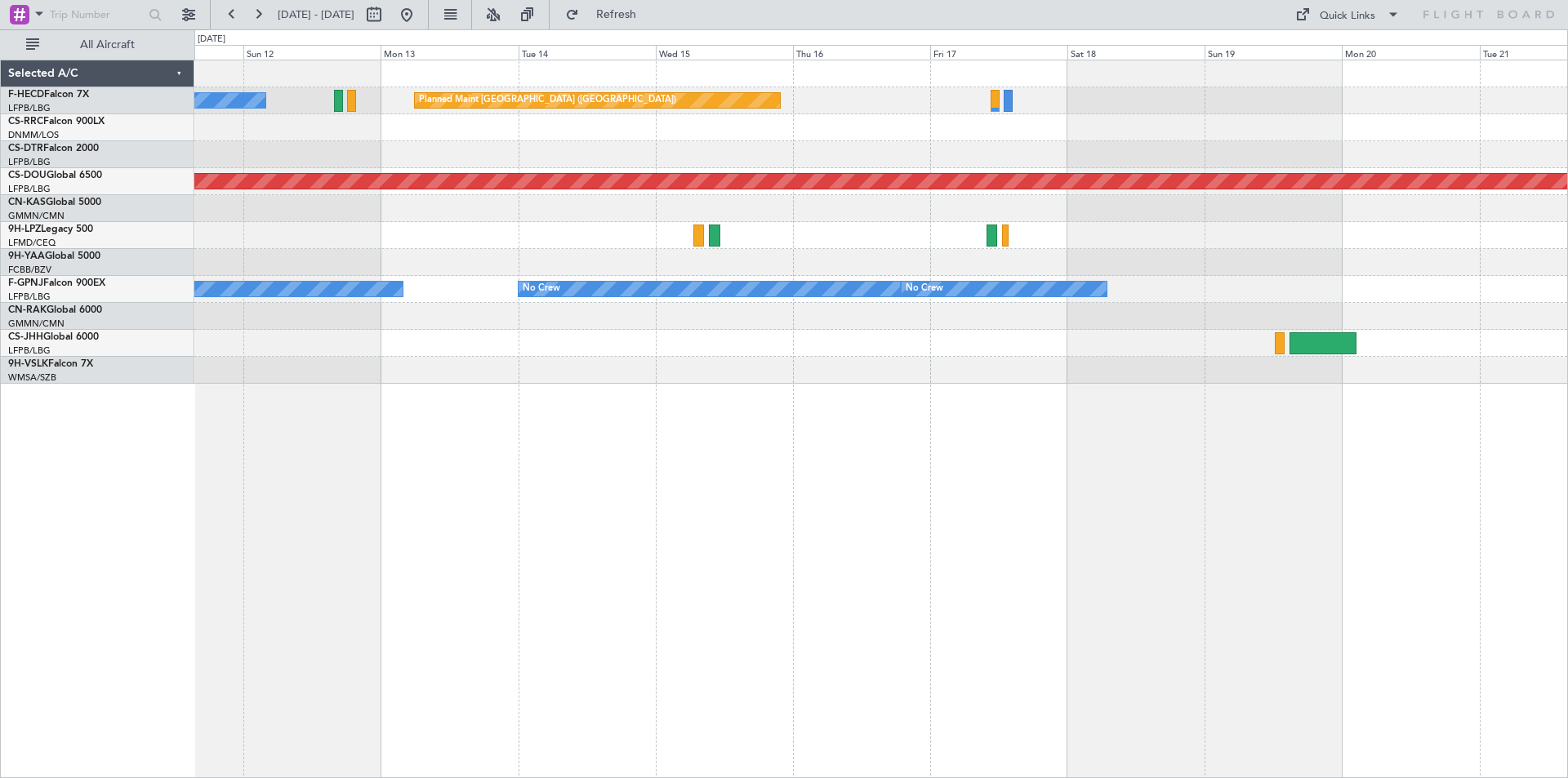
click at [1054, 395] on div "Planned Maint [GEOGRAPHIC_DATA] ([GEOGRAPHIC_DATA]) No Crew Planned Maint [GEOG…" at bounding box center [881, 418] width 1374 height 718
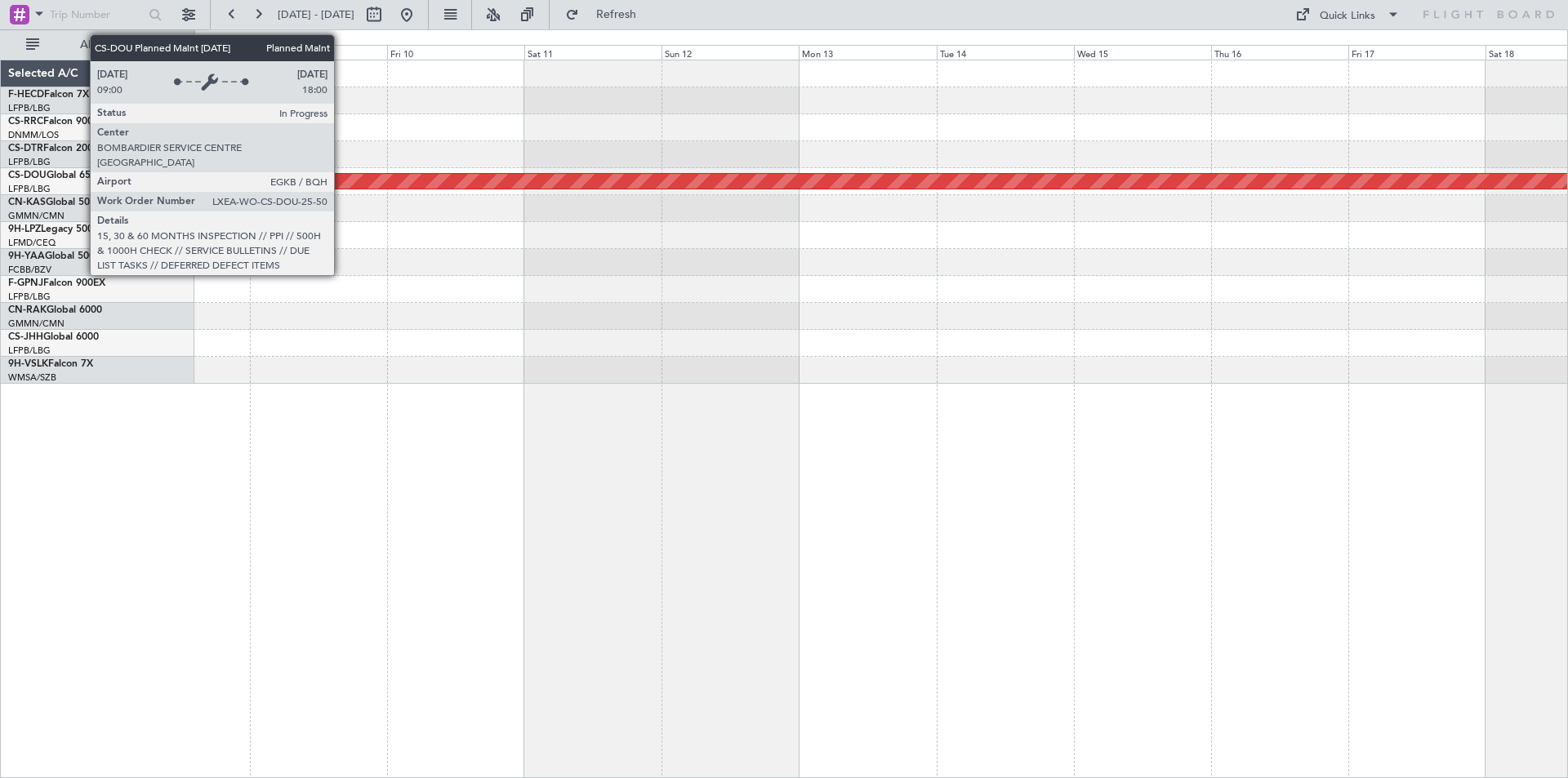
click at [865, 236] on div "Planned Maint London ([GEOGRAPHIC_DATA])" at bounding box center [880, 222] width 1373 height 323
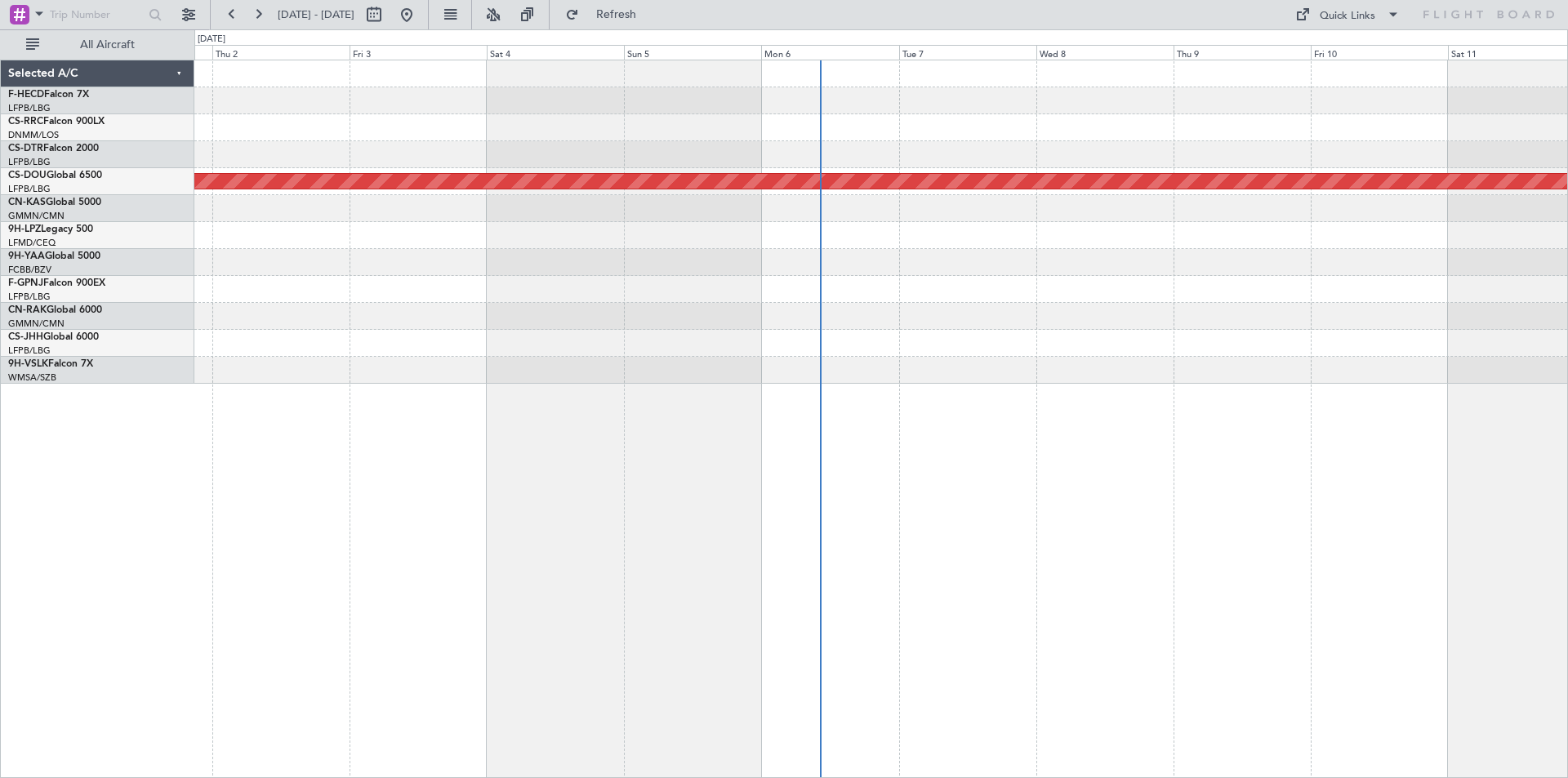
click at [809, 247] on div at bounding box center [880, 236] width 1373 height 27
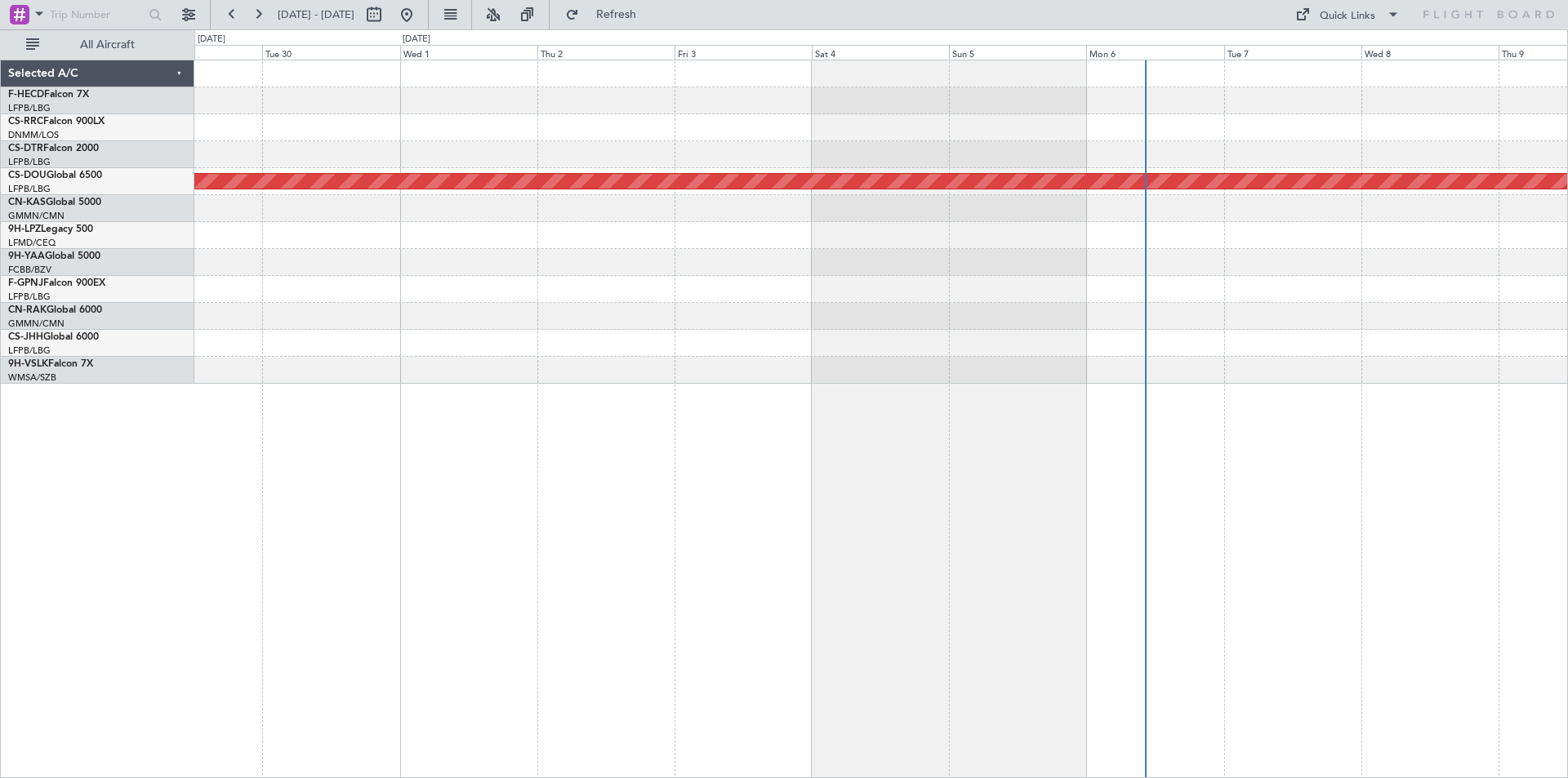
click at [868, 209] on div "Planned Maint London ([GEOGRAPHIC_DATA])" at bounding box center [880, 222] width 1373 height 323
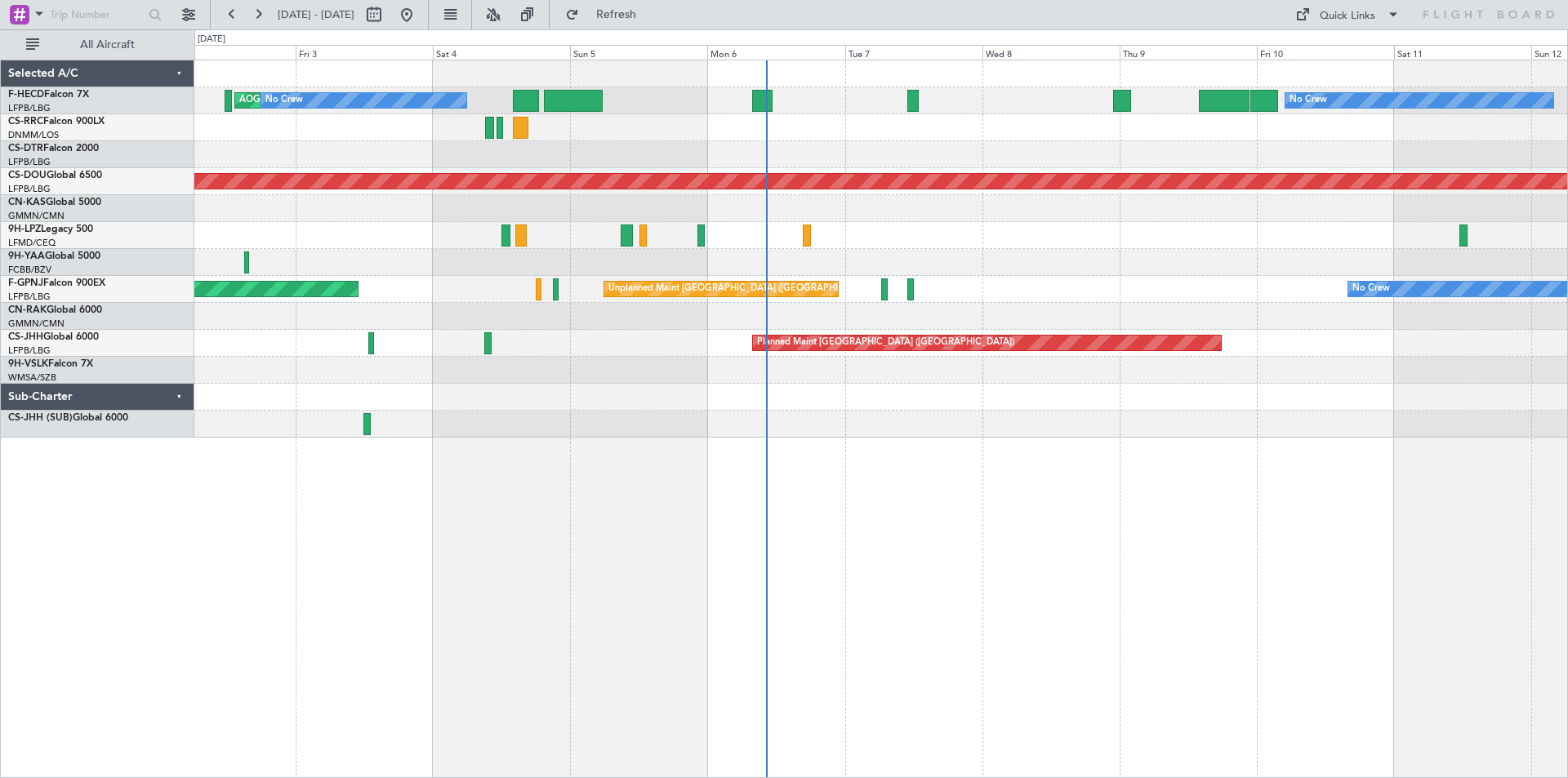
click at [771, 336] on div "AOG Maint Paris ([GEOGRAPHIC_DATA]) No Crew No Crew Planned Maint [GEOGRAPHIC_D…" at bounding box center [880, 248] width 1373 height 377
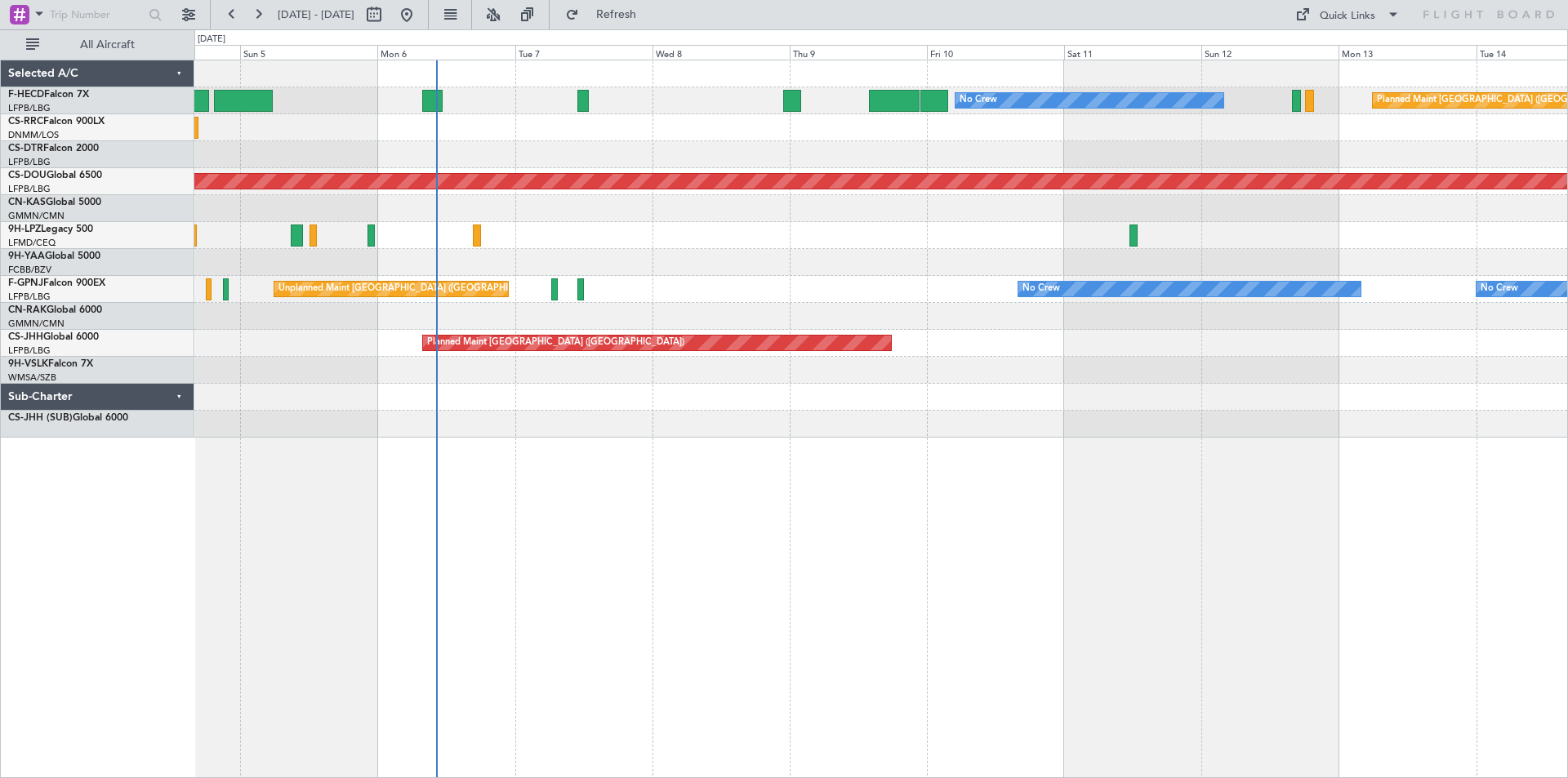
click at [935, 287] on div "No Crew Planned Maint [GEOGRAPHIC_DATA] ([GEOGRAPHIC_DATA]) No Crew AOG Maint […" at bounding box center [880, 248] width 1373 height 377
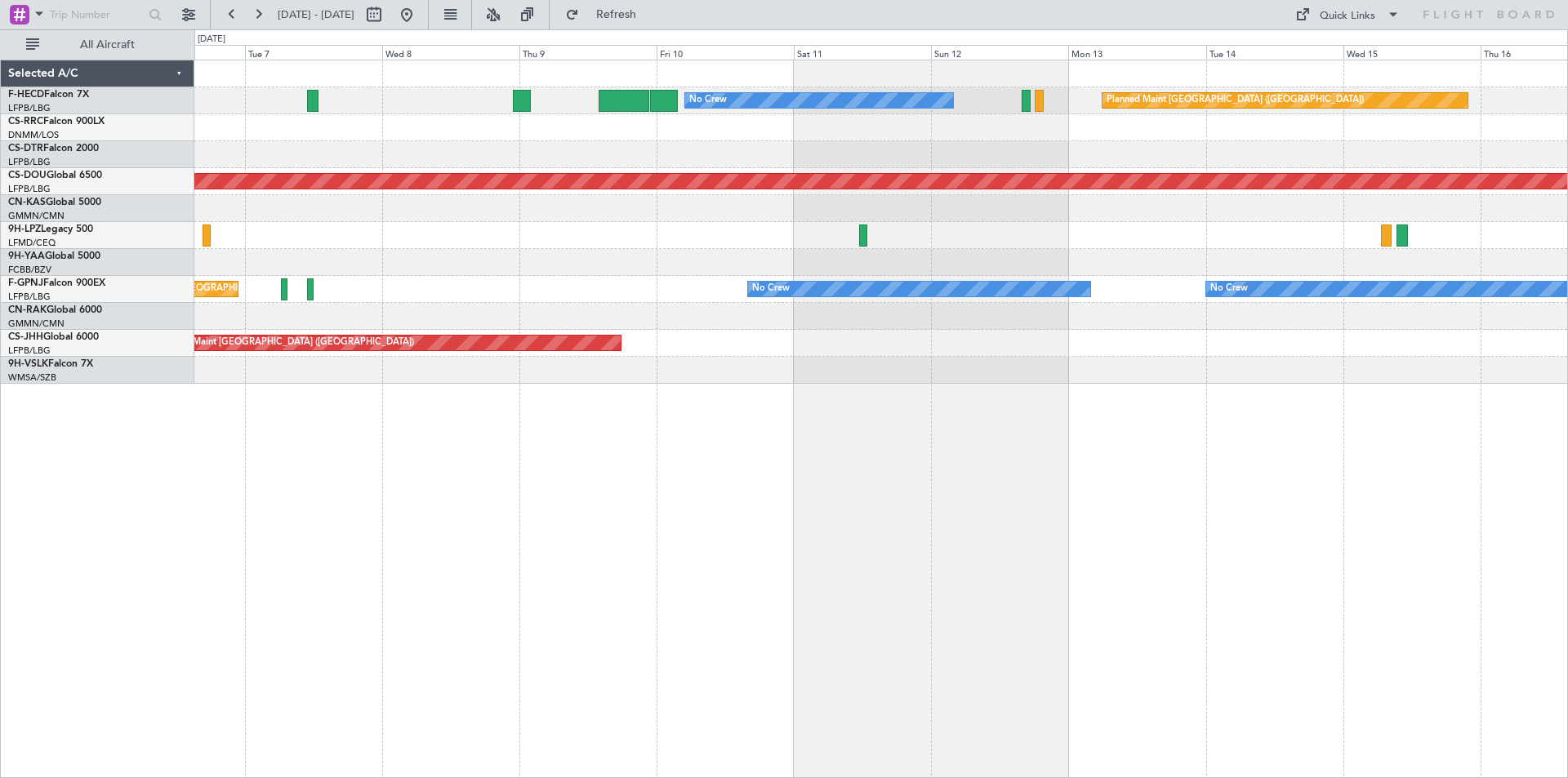
click at [681, 426] on div "Planned Maint [GEOGRAPHIC_DATA] ([GEOGRAPHIC_DATA]) No Crew No Crew Planned Mai…" at bounding box center [881, 418] width 1374 height 718
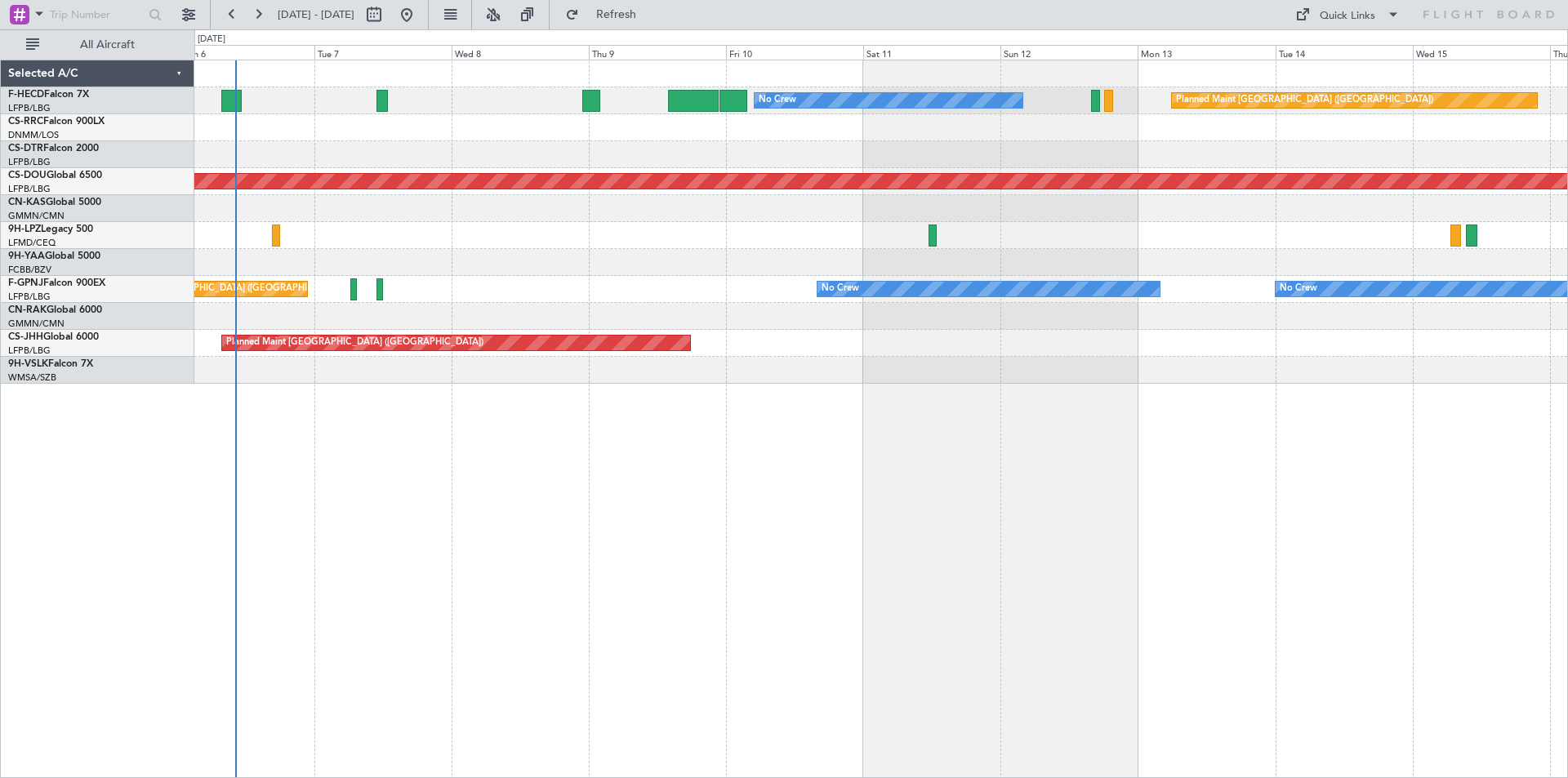
click at [1150, 379] on div "Planned Maint [GEOGRAPHIC_DATA] ([GEOGRAPHIC_DATA]) No Crew No Crew AOG Maint […" at bounding box center [880, 222] width 1373 height 323
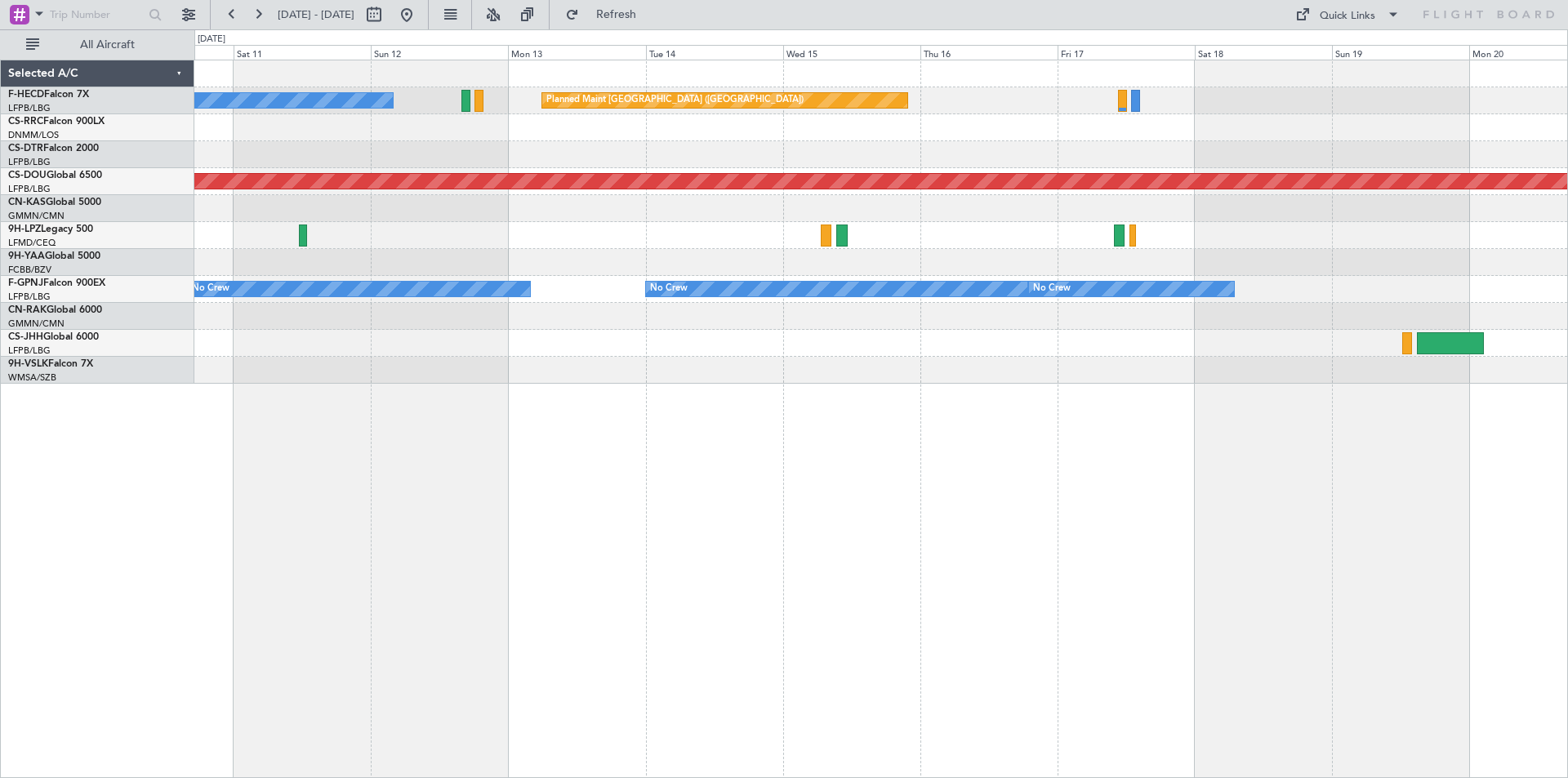
click at [506, 242] on div "Planned Maint [GEOGRAPHIC_DATA] ([GEOGRAPHIC_DATA]) No Crew Planned Maint [GEOG…" at bounding box center [880, 222] width 1373 height 323
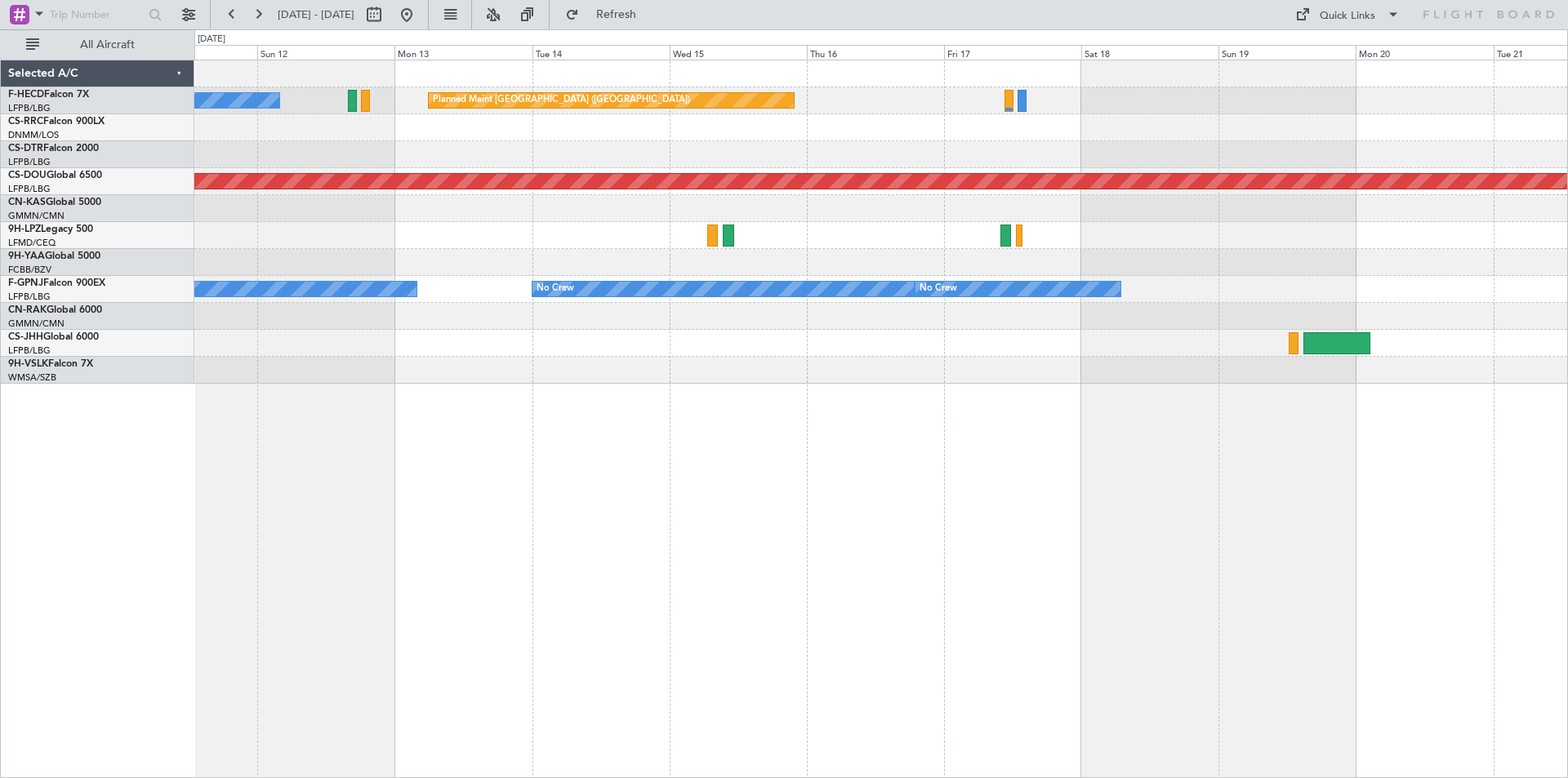
click at [548, 244] on div "Planned Maint [GEOGRAPHIC_DATA] ([GEOGRAPHIC_DATA]) No Crew Planned Maint [GEOG…" at bounding box center [880, 222] width 1373 height 323
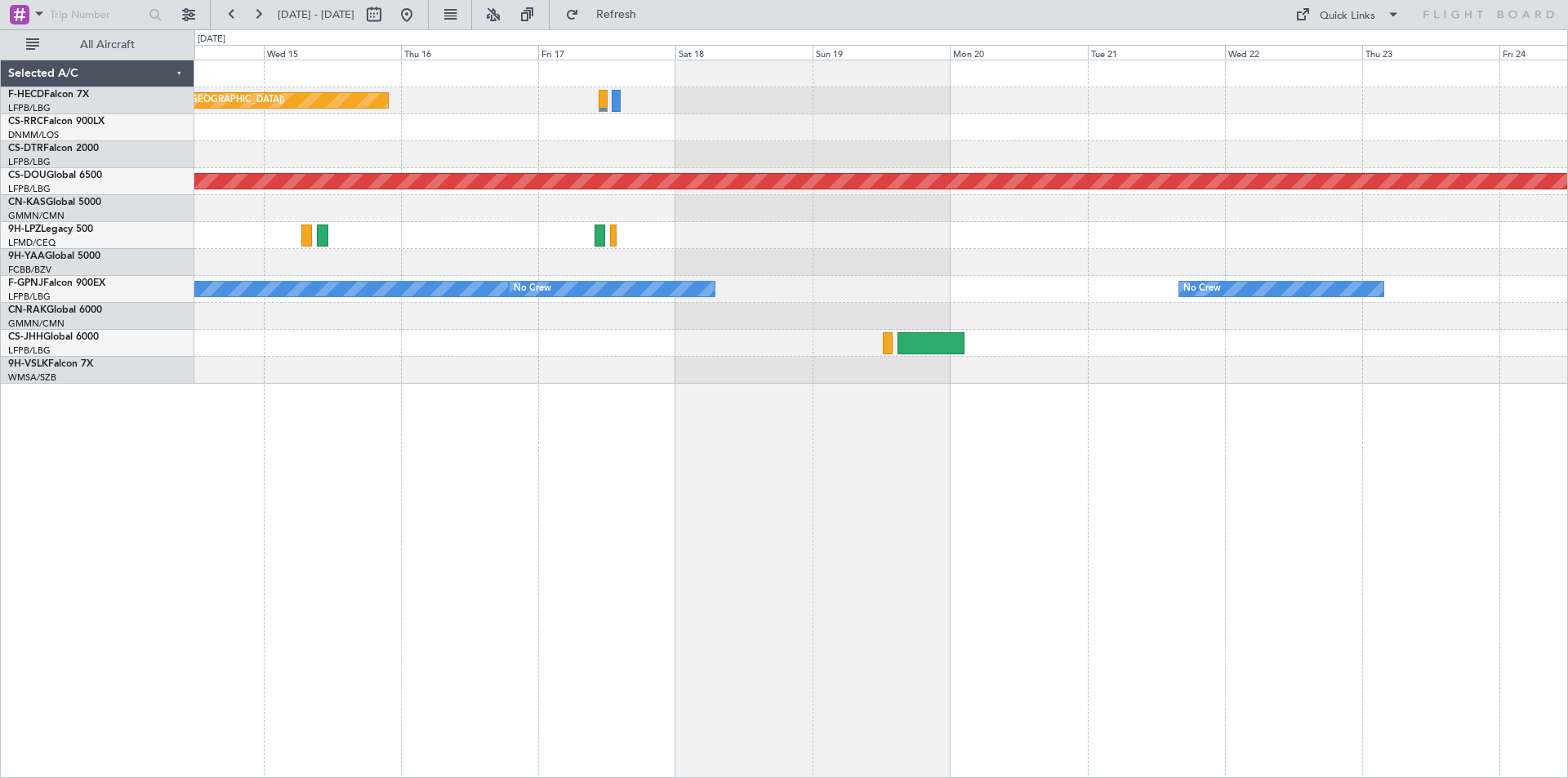
click at [776, 155] on div at bounding box center [880, 155] width 1373 height 27
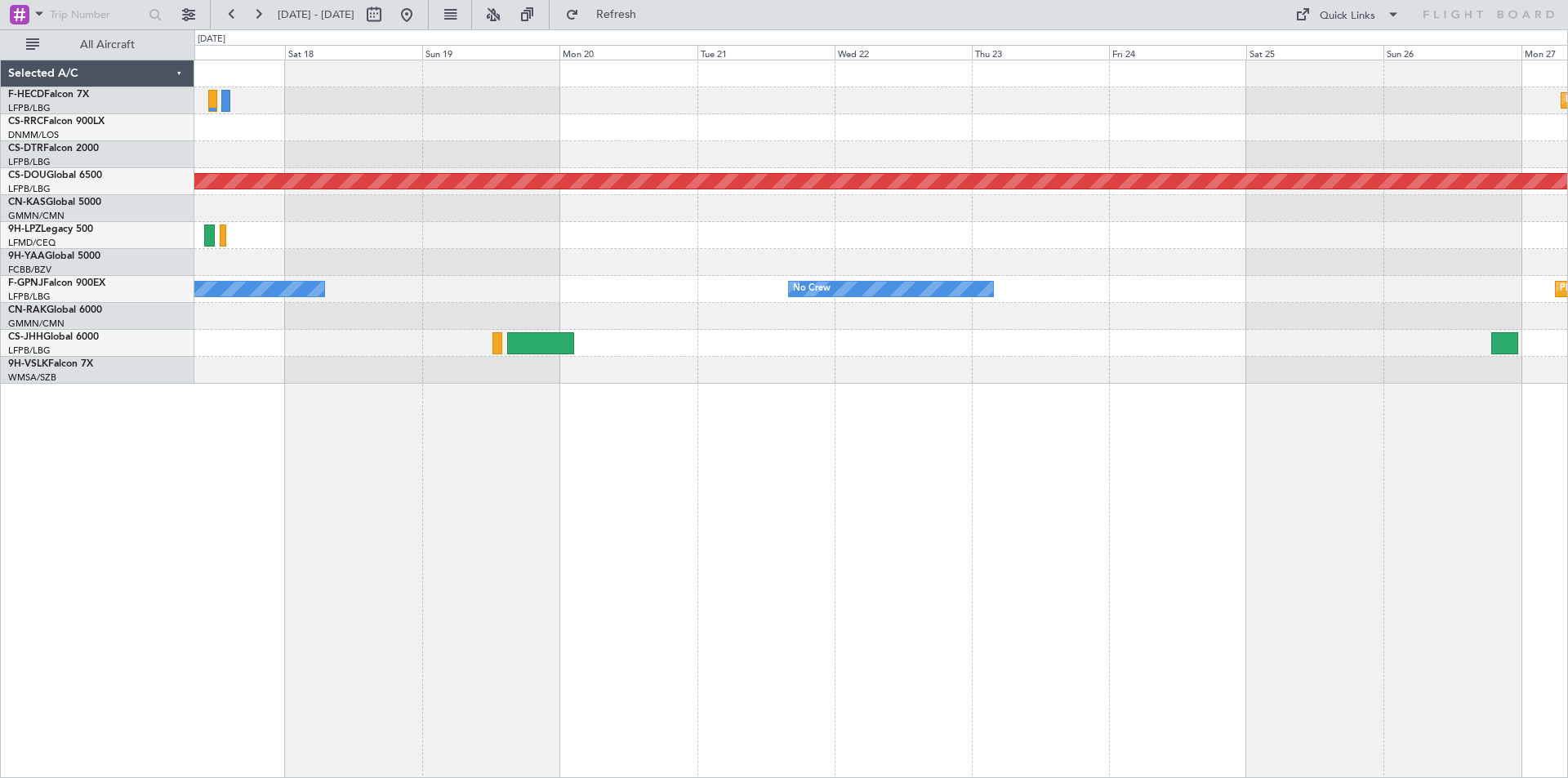
click at [1063, 135] on div at bounding box center [880, 127] width 1373 height 27
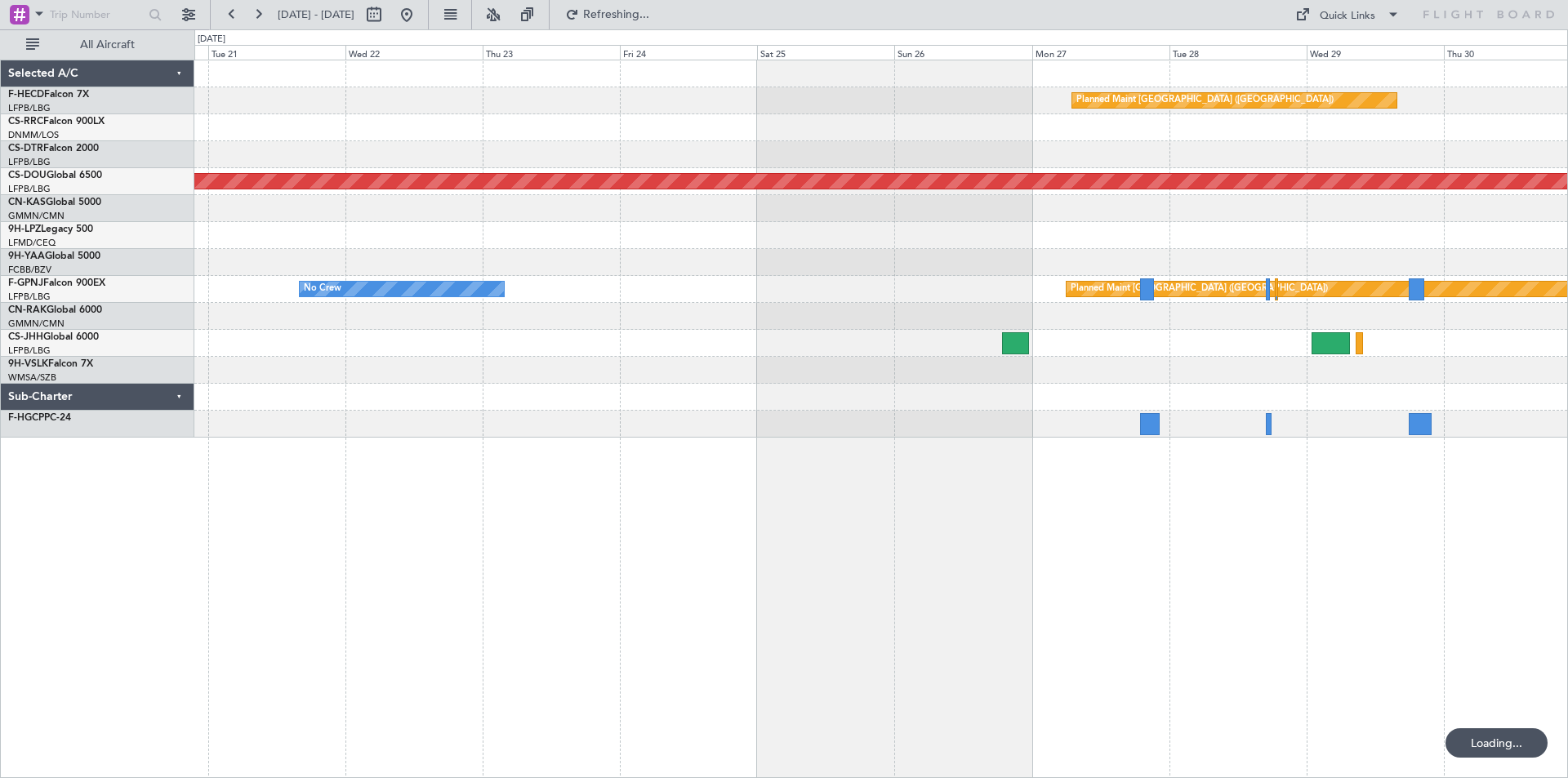
click at [1058, 169] on div "Planned Maint [GEOGRAPHIC_DATA] ([GEOGRAPHIC_DATA]) Planned Maint [GEOGRAPHIC_D…" at bounding box center [880, 248] width 1373 height 377
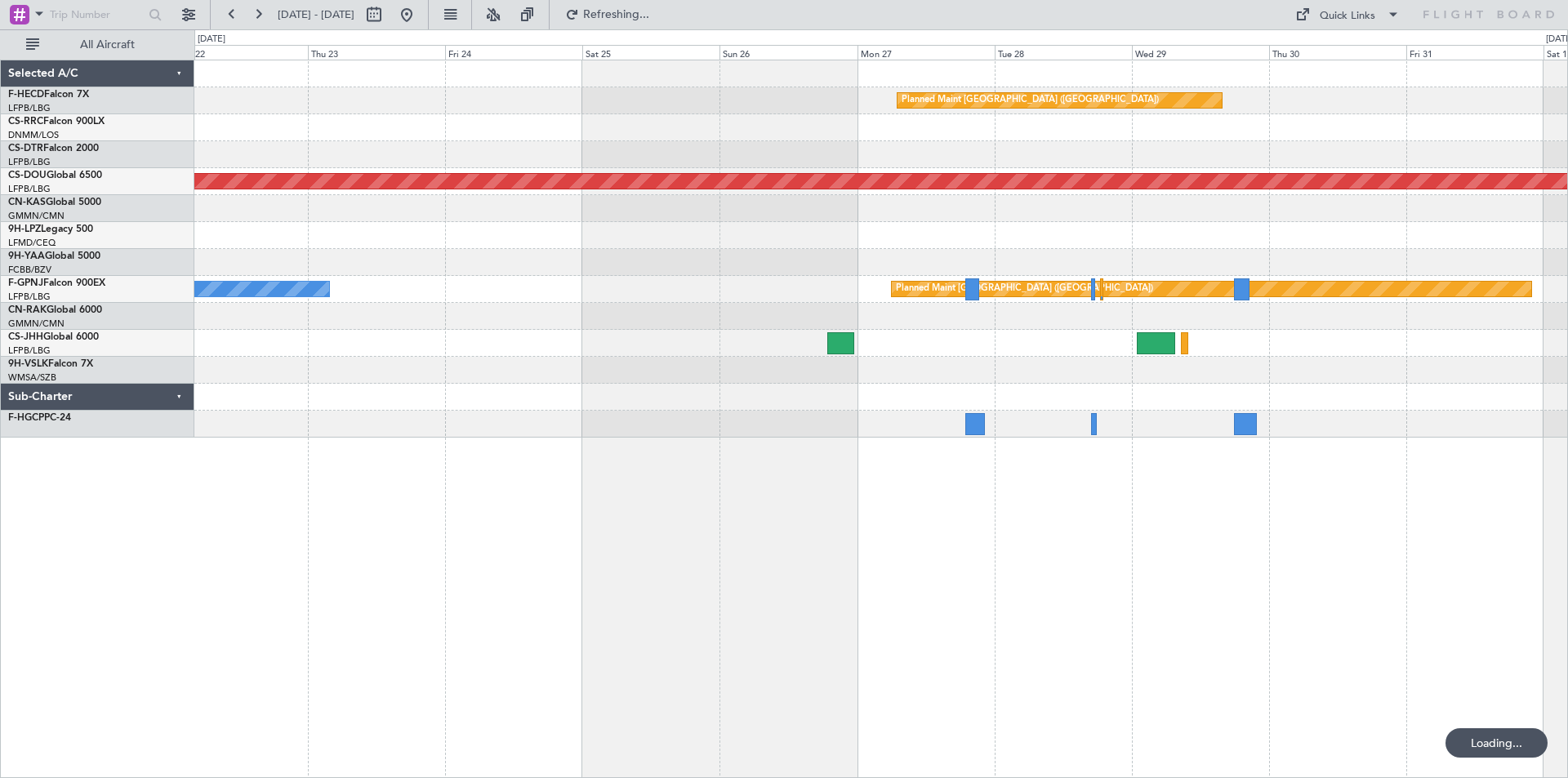
click at [1121, 169] on div "Planned Maint [GEOGRAPHIC_DATA] ([GEOGRAPHIC_DATA]) Planned Maint [GEOGRAPHIC_D…" at bounding box center [880, 248] width 1373 height 377
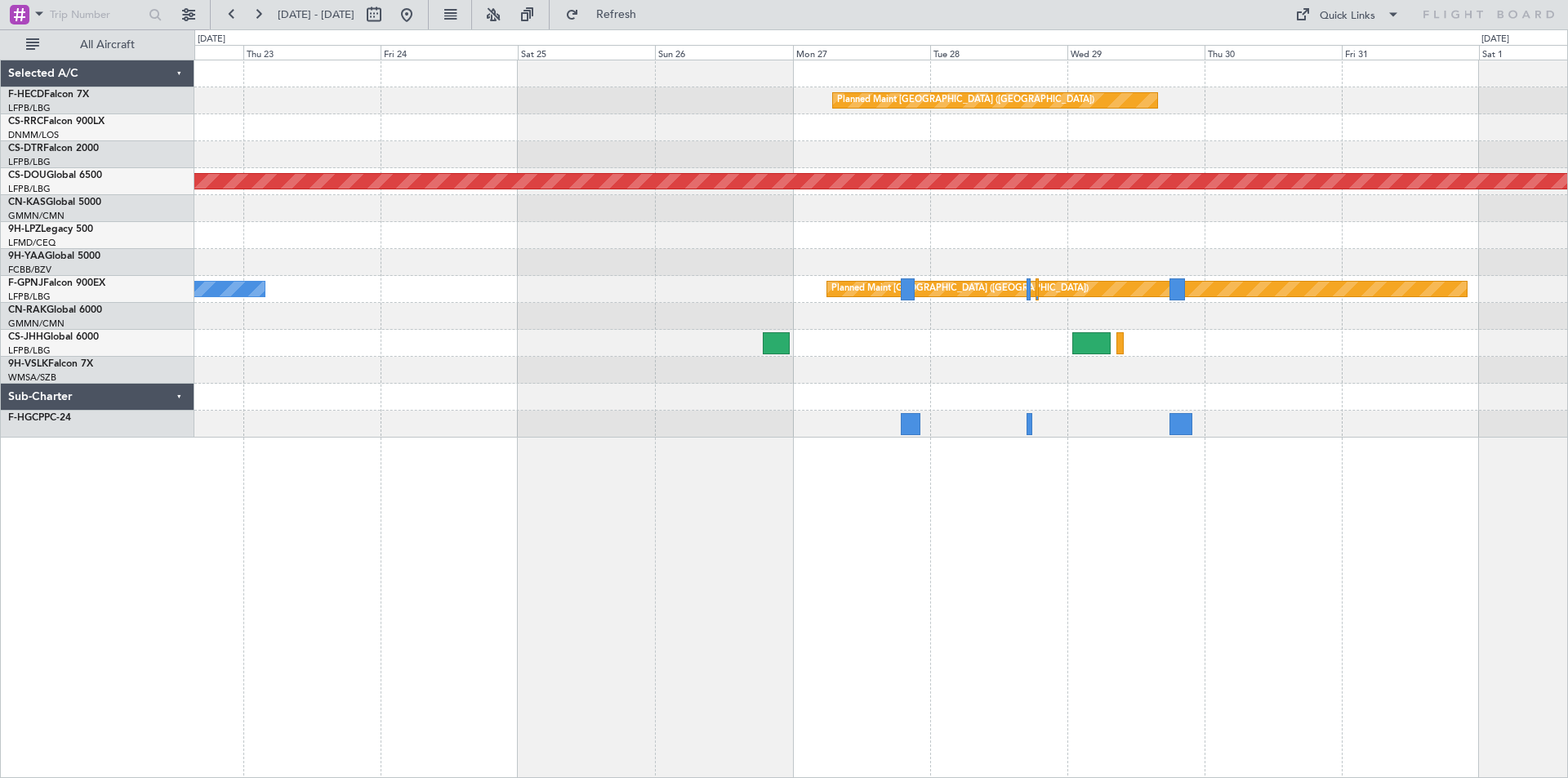
click at [1244, 165] on div at bounding box center [880, 155] width 1373 height 27
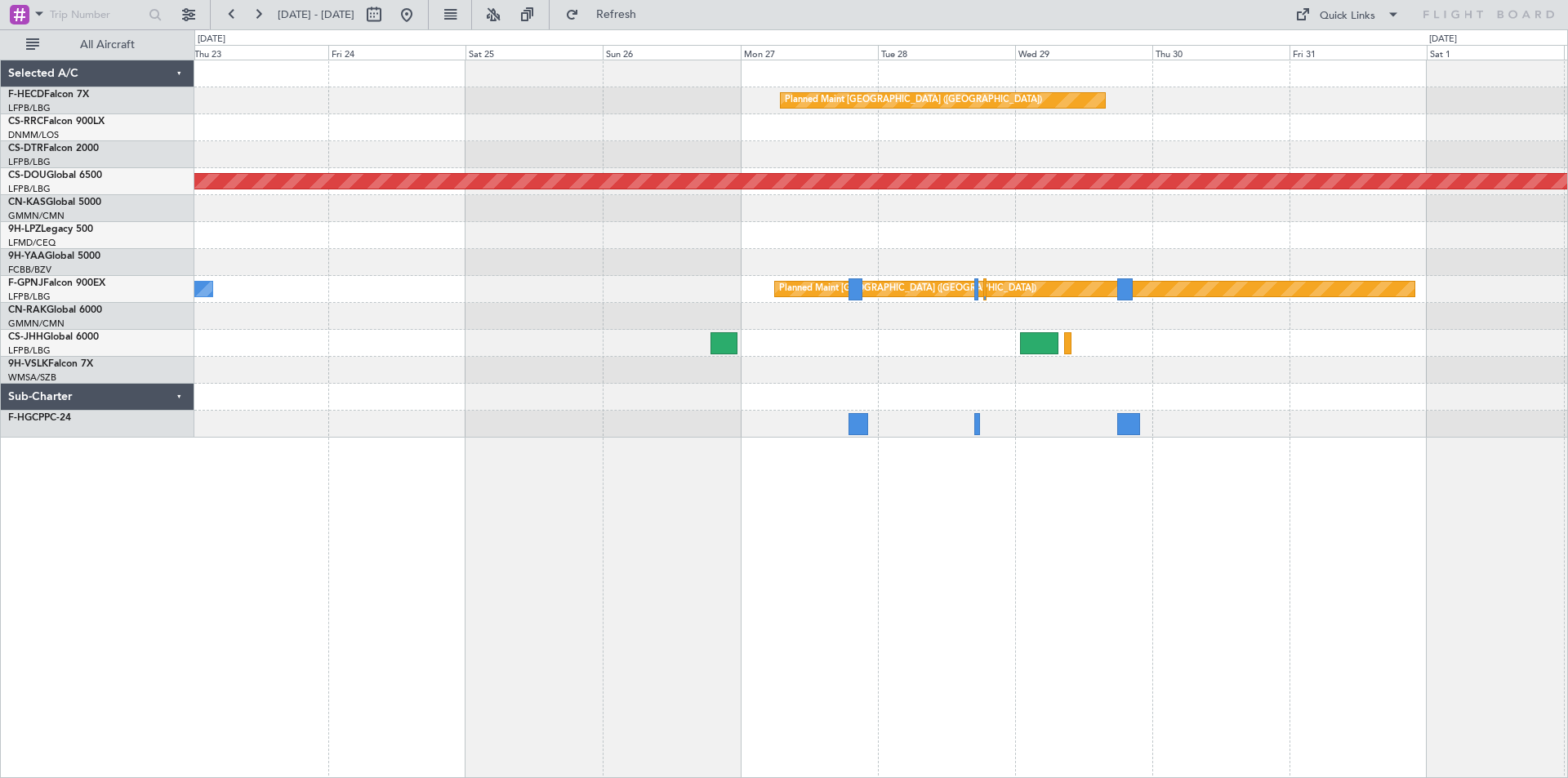
click at [1403, 337] on div "Planned Maint [GEOGRAPHIC_DATA] ([GEOGRAPHIC_DATA]) Planned Maint [GEOGRAPHIC_D…" at bounding box center [880, 248] width 1373 height 377
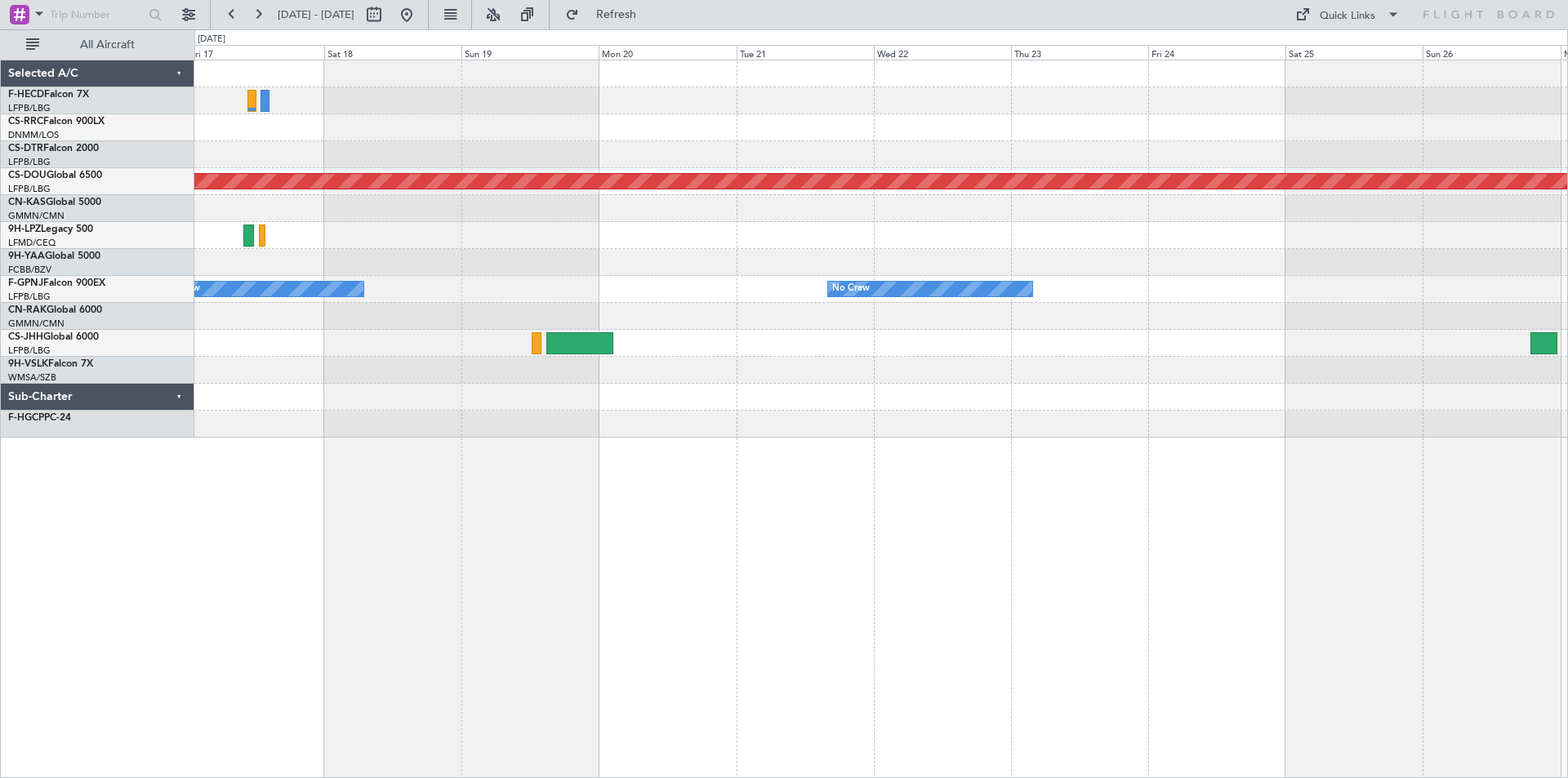
click at [1153, 386] on div "Planned Maint [GEOGRAPHIC_DATA] ([GEOGRAPHIC_DATA]) Planned Maint [GEOGRAPHIC_D…" at bounding box center [880, 248] width 1373 height 377
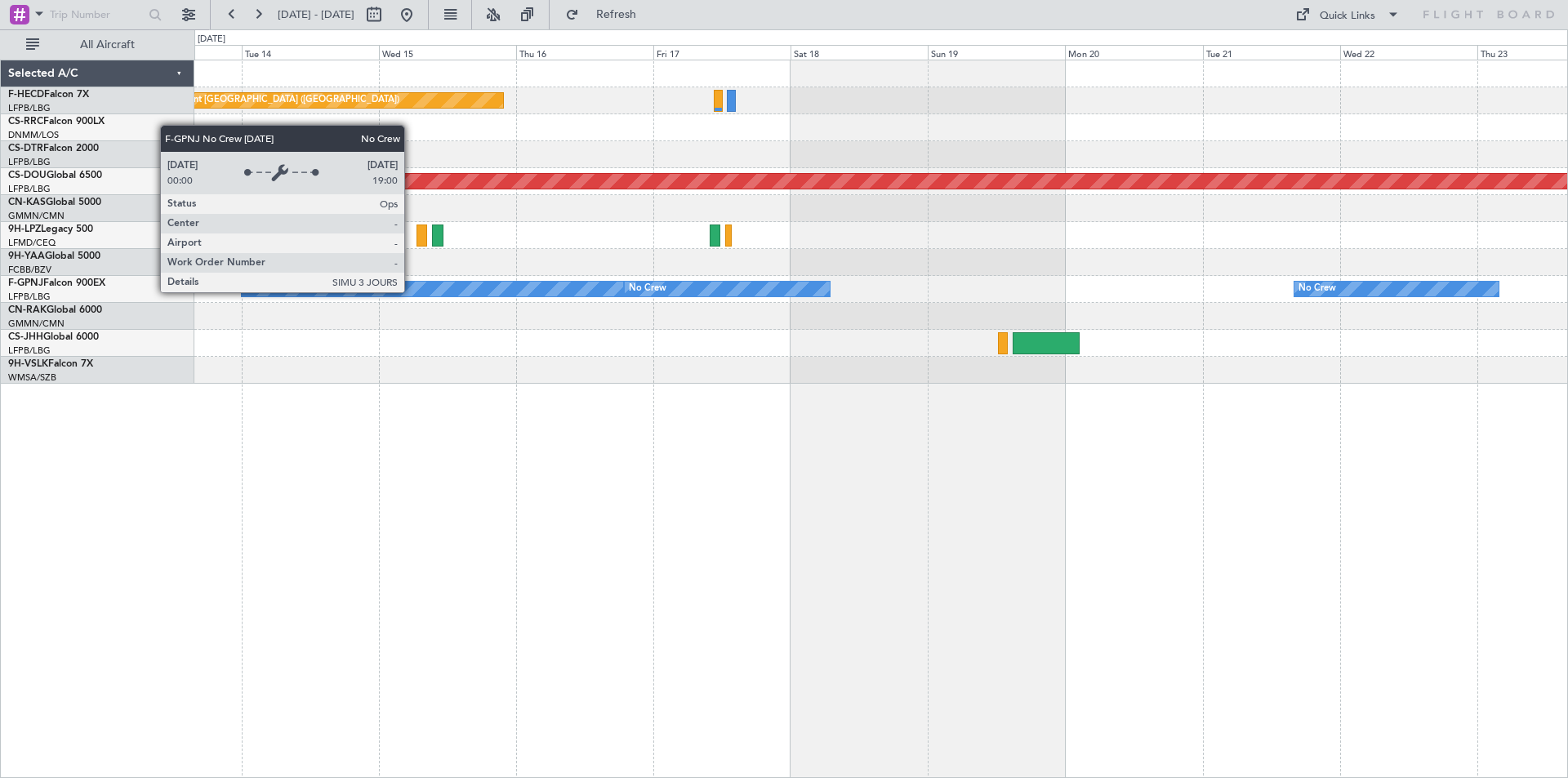
click at [411, 292] on div "No Crew" at bounding box center [432, 289] width 382 height 14
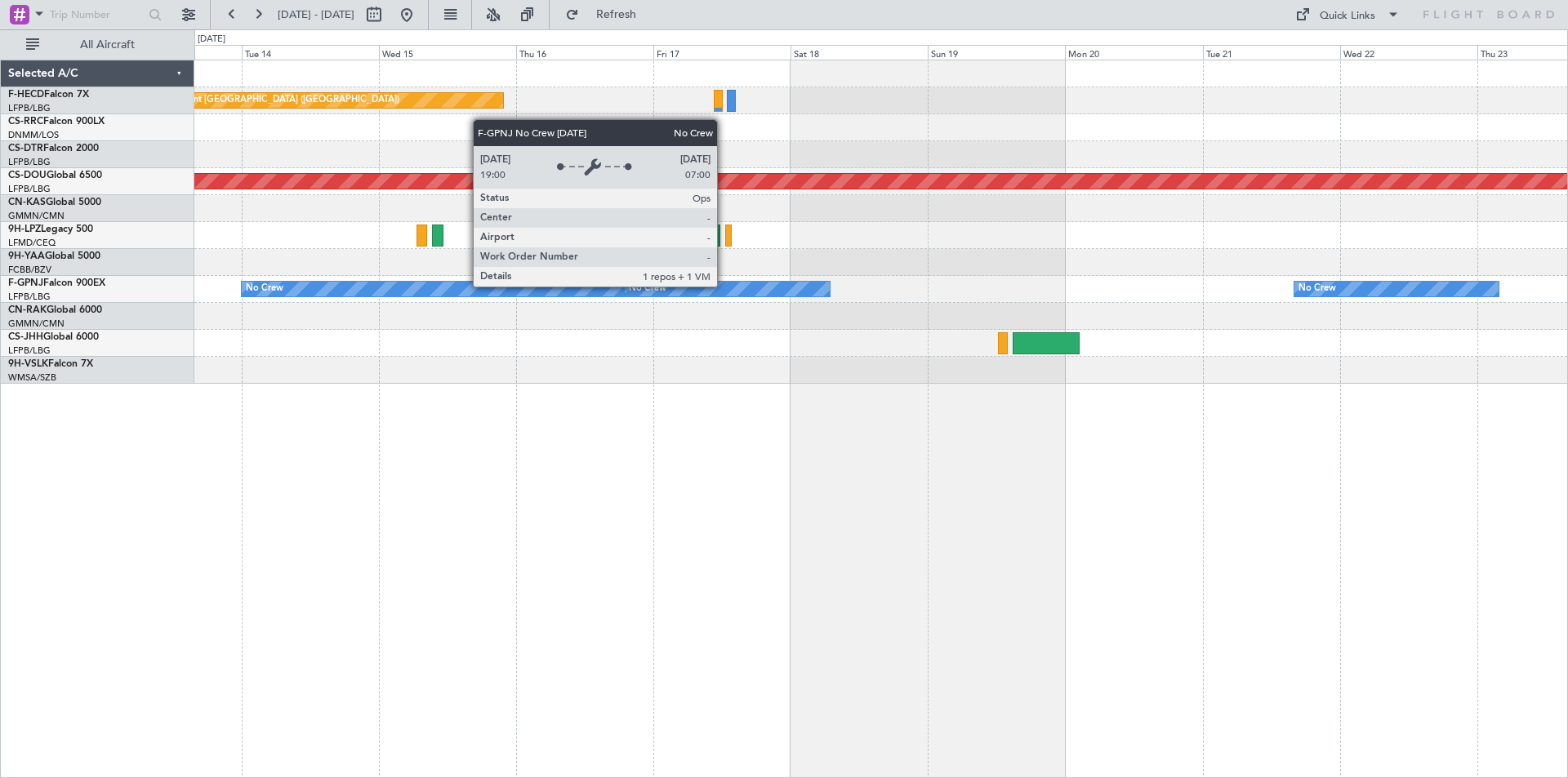
click at [724, 286] on div "No Crew" at bounding box center [727, 289] width 205 height 14
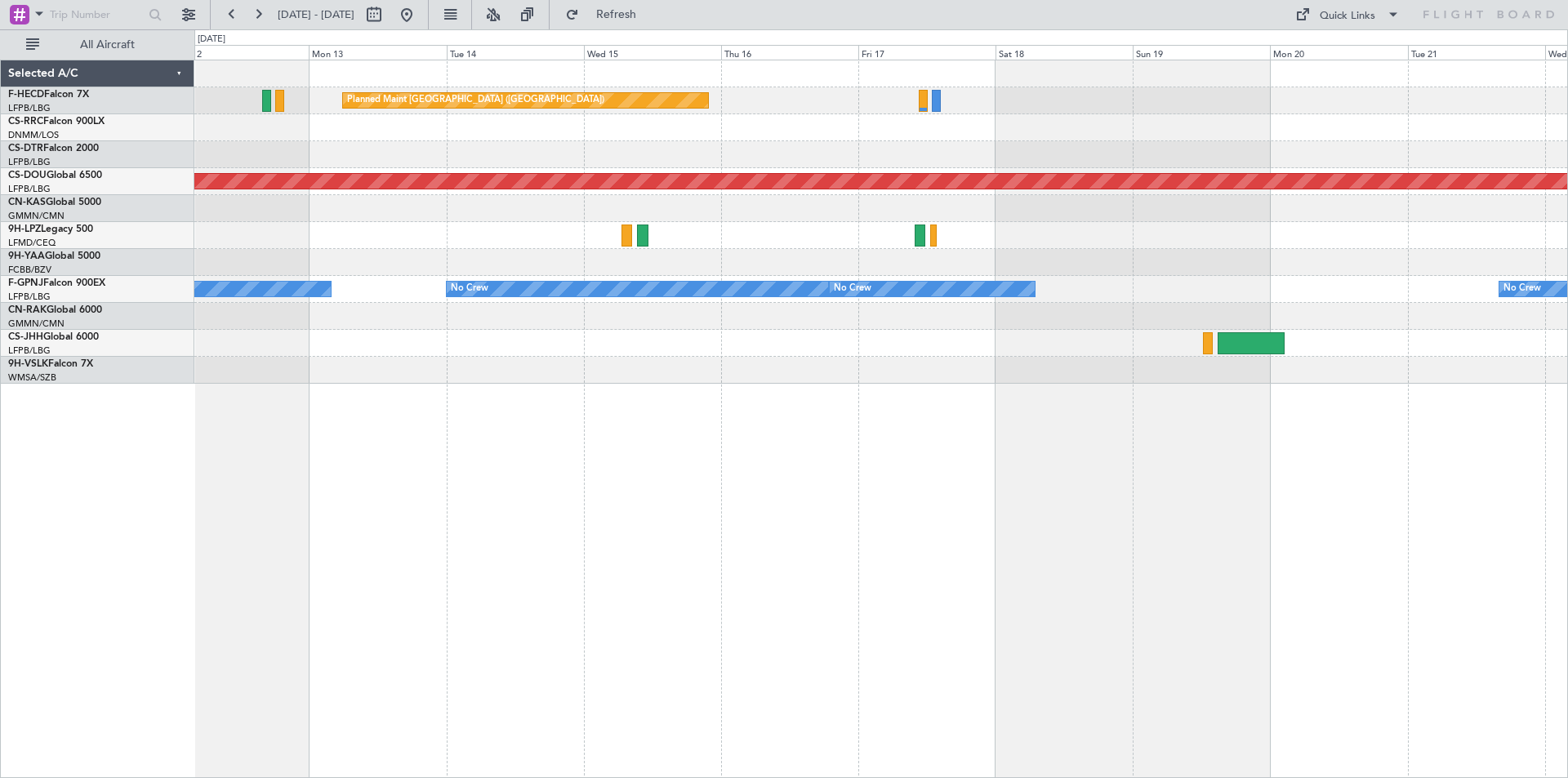
click at [757, 358] on div "Planned Maint [GEOGRAPHIC_DATA] ([GEOGRAPHIC_DATA]) No Crew Planned Maint [GEOG…" at bounding box center [880, 222] width 1373 height 323
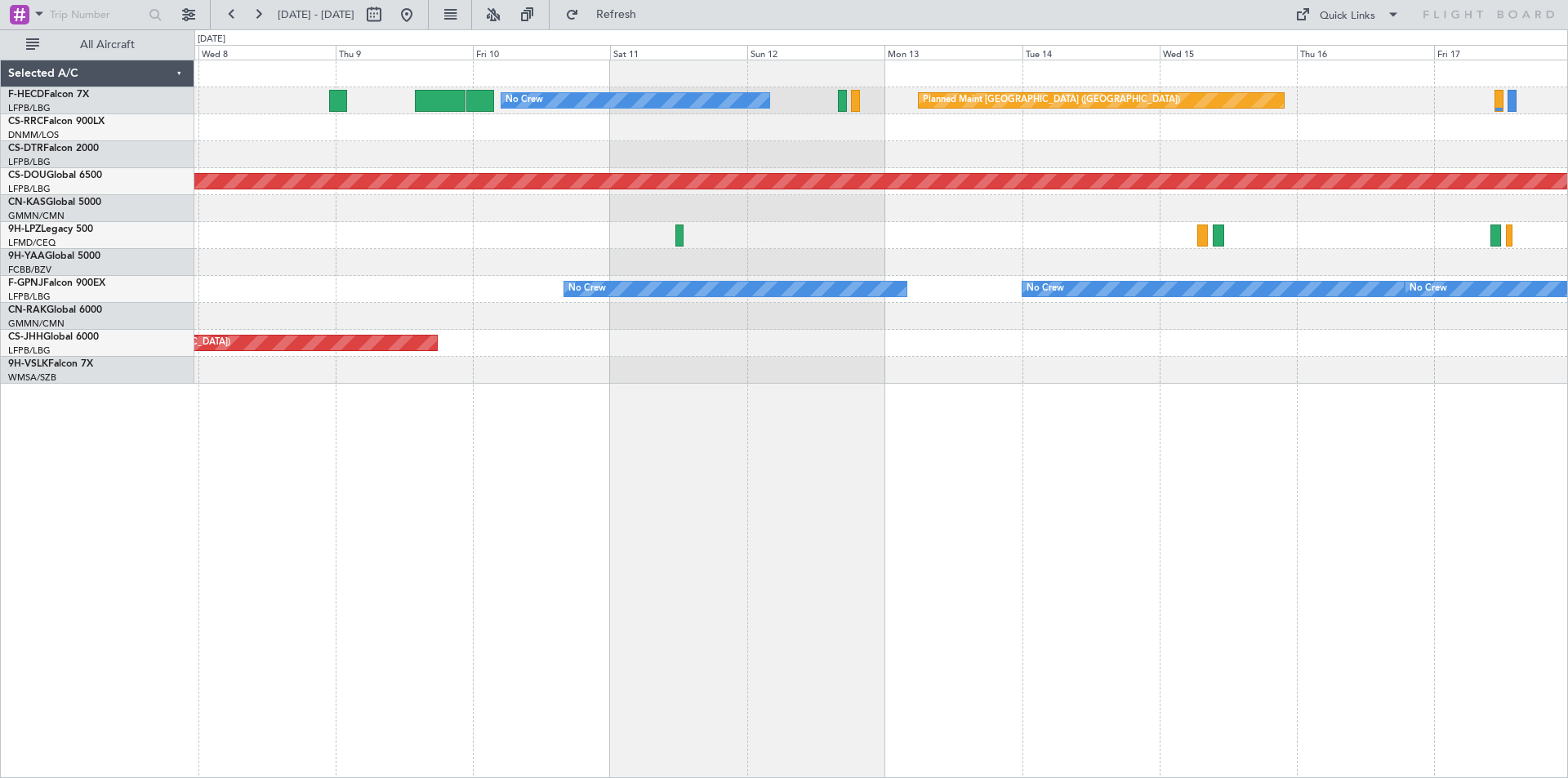
click at [1531, 582] on div "Planned Maint [GEOGRAPHIC_DATA] ([GEOGRAPHIC_DATA]) No Crew Planned Maint [GEOG…" at bounding box center [881, 418] width 1374 height 718
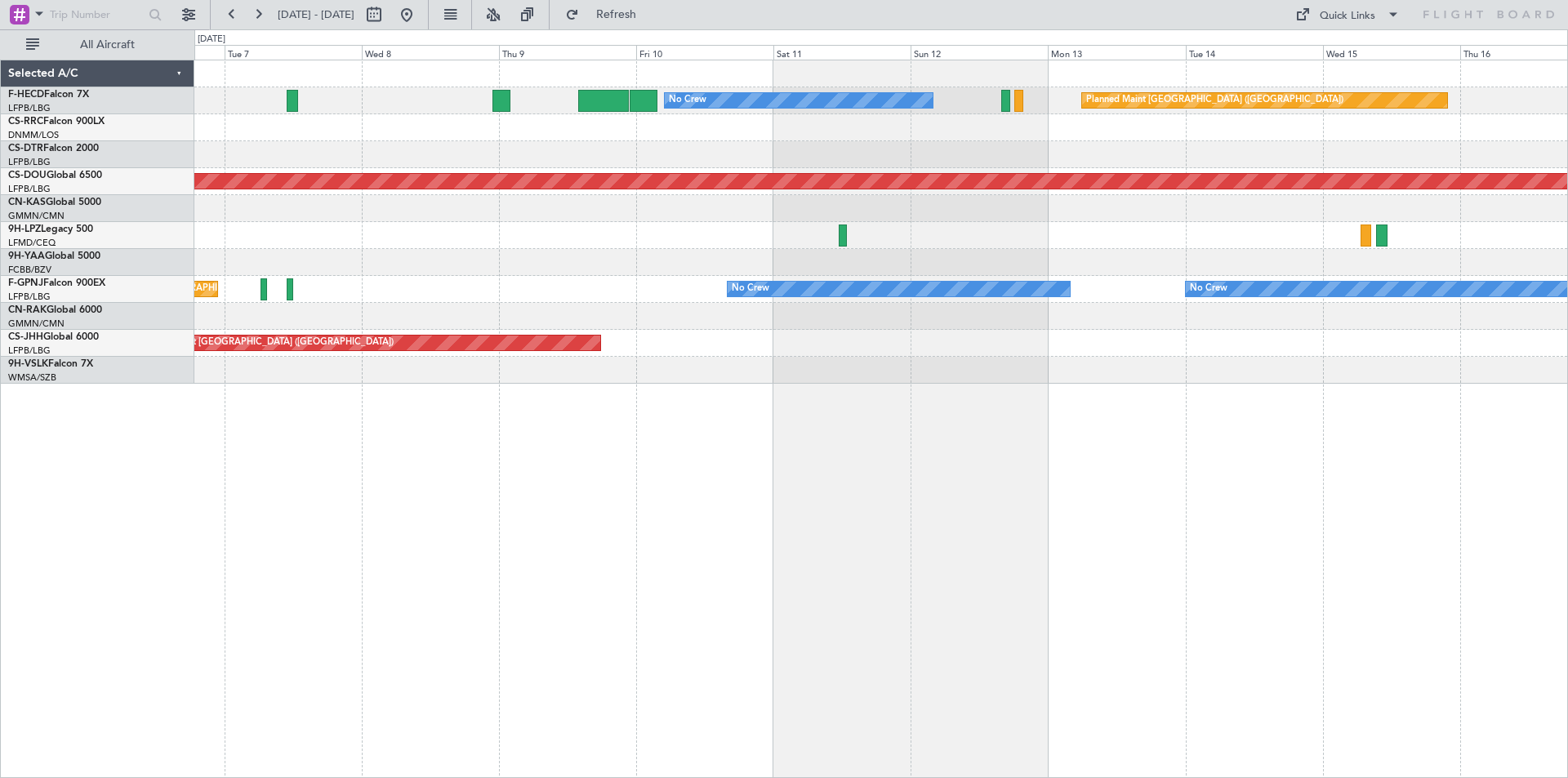
click at [1093, 381] on div "Planned Maint [GEOGRAPHIC_DATA] ([GEOGRAPHIC_DATA]) No Crew Planned Maint [GEOG…" at bounding box center [880, 222] width 1373 height 323
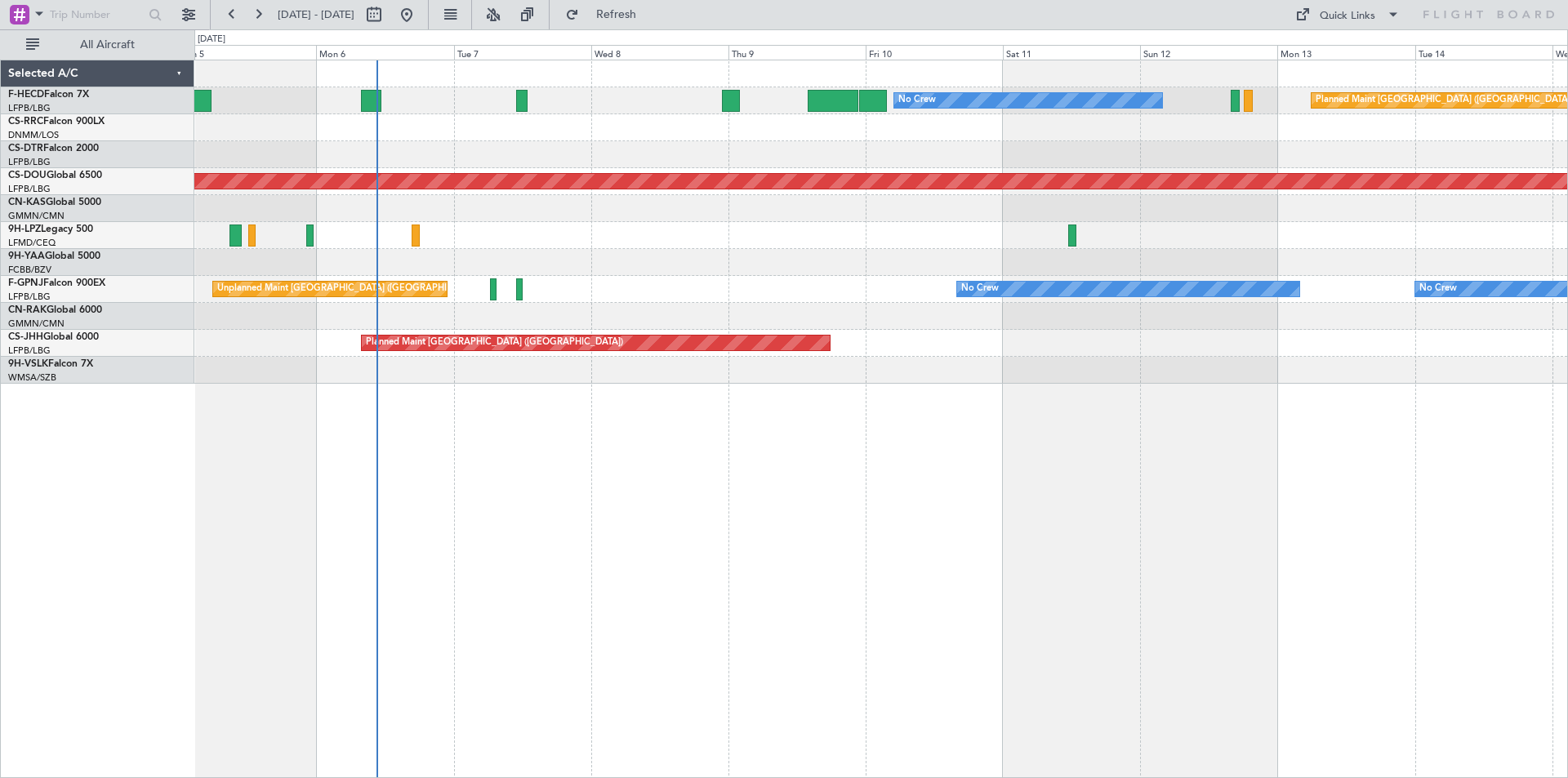
click at [769, 462] on div "Planned Maint [GEOGRAPHIC_DATA] ([GEOGRAPHIC_DATA]) No Crew No Crew AOG Maint […" at bounding box center [881, 418] width 1374 height 718
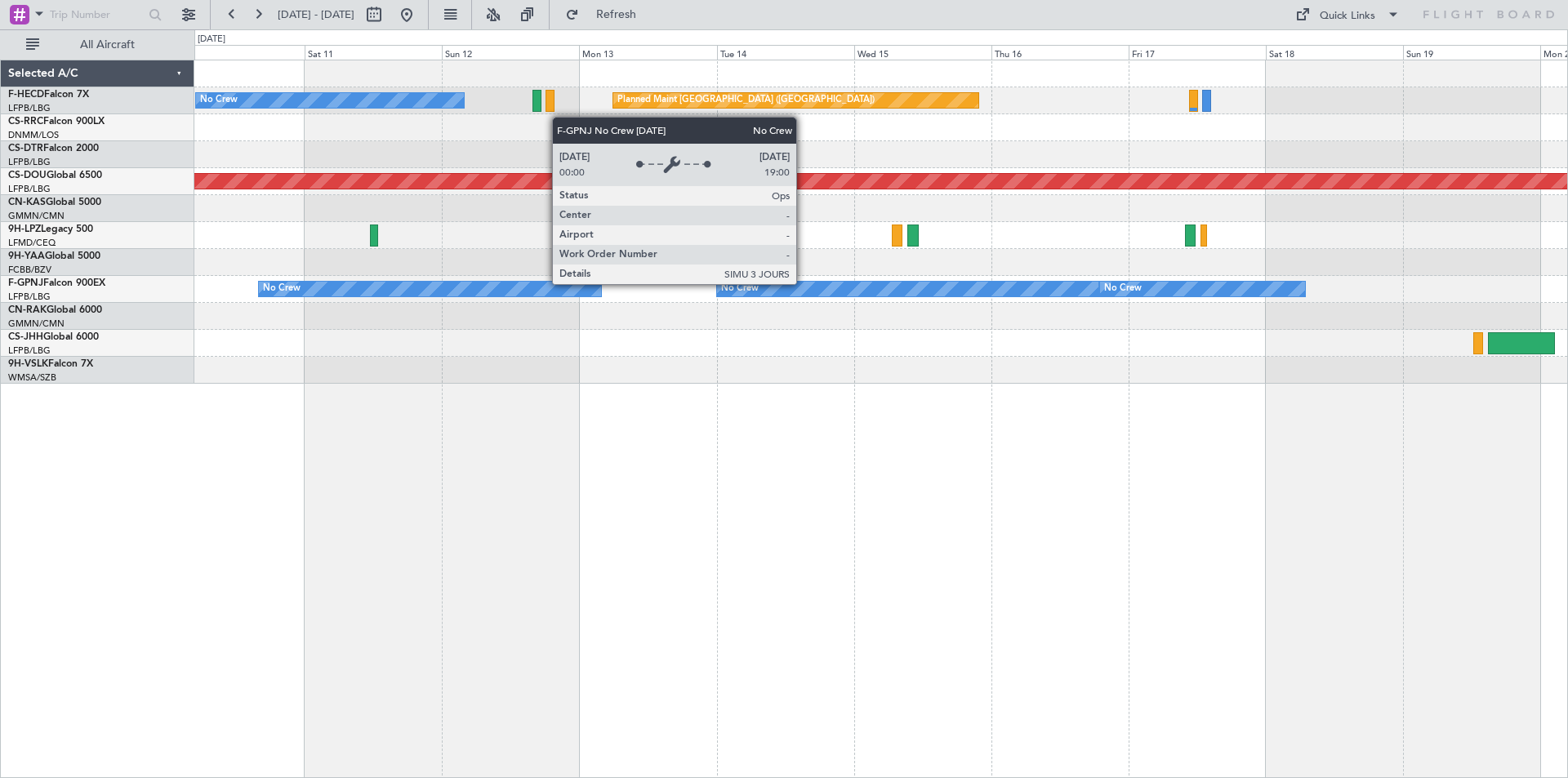
click at [803, 284] on div "No Crew" at bounding box center [907, 289] width 382 height 14
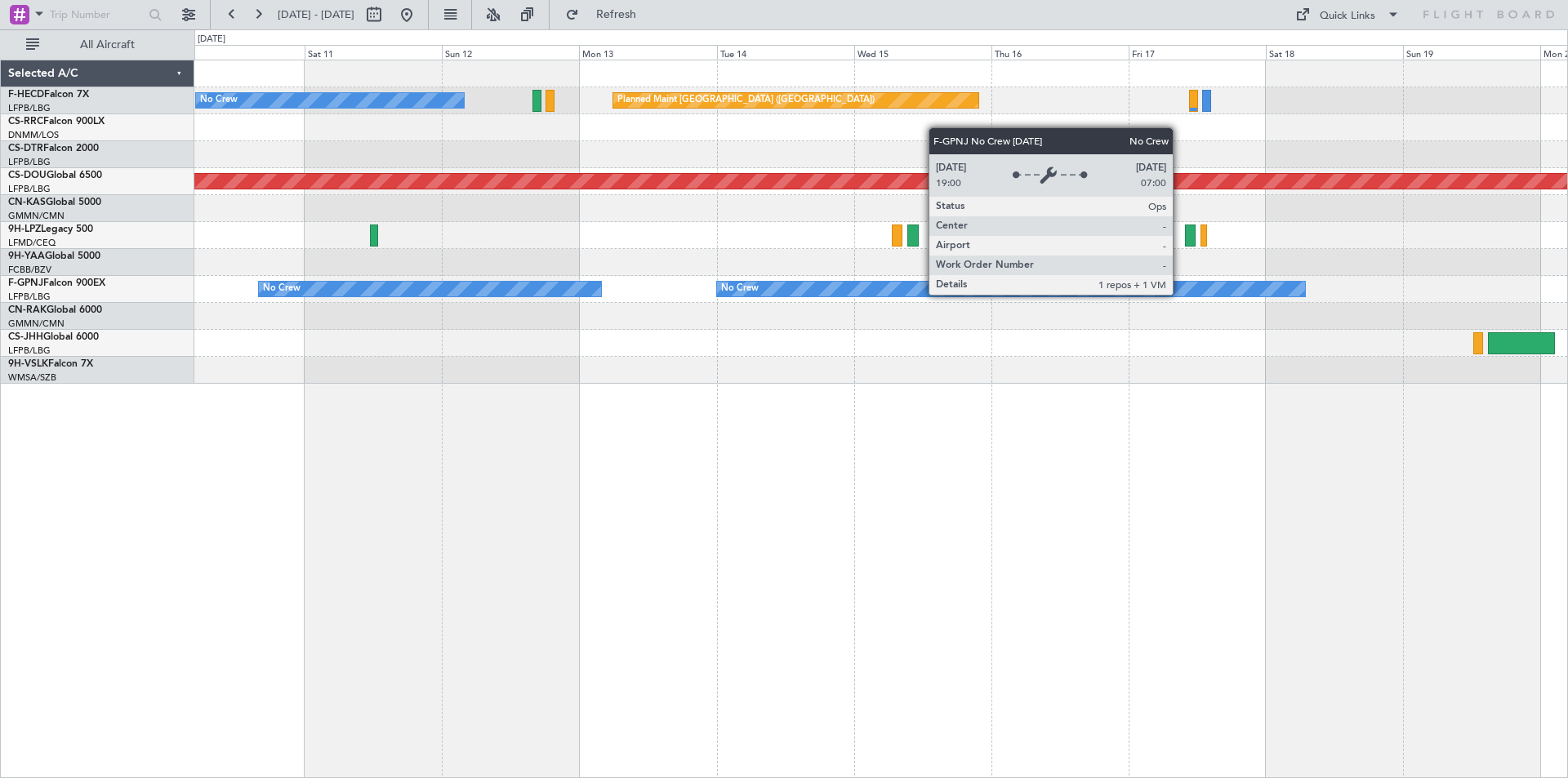
click at [1180, 294] on div "No Crew" at bounding box center [1202, 289] width 205 height 14
click at [1182, 294] on div "No Crew" at bounding box center [1202, 289] width 205 height 14
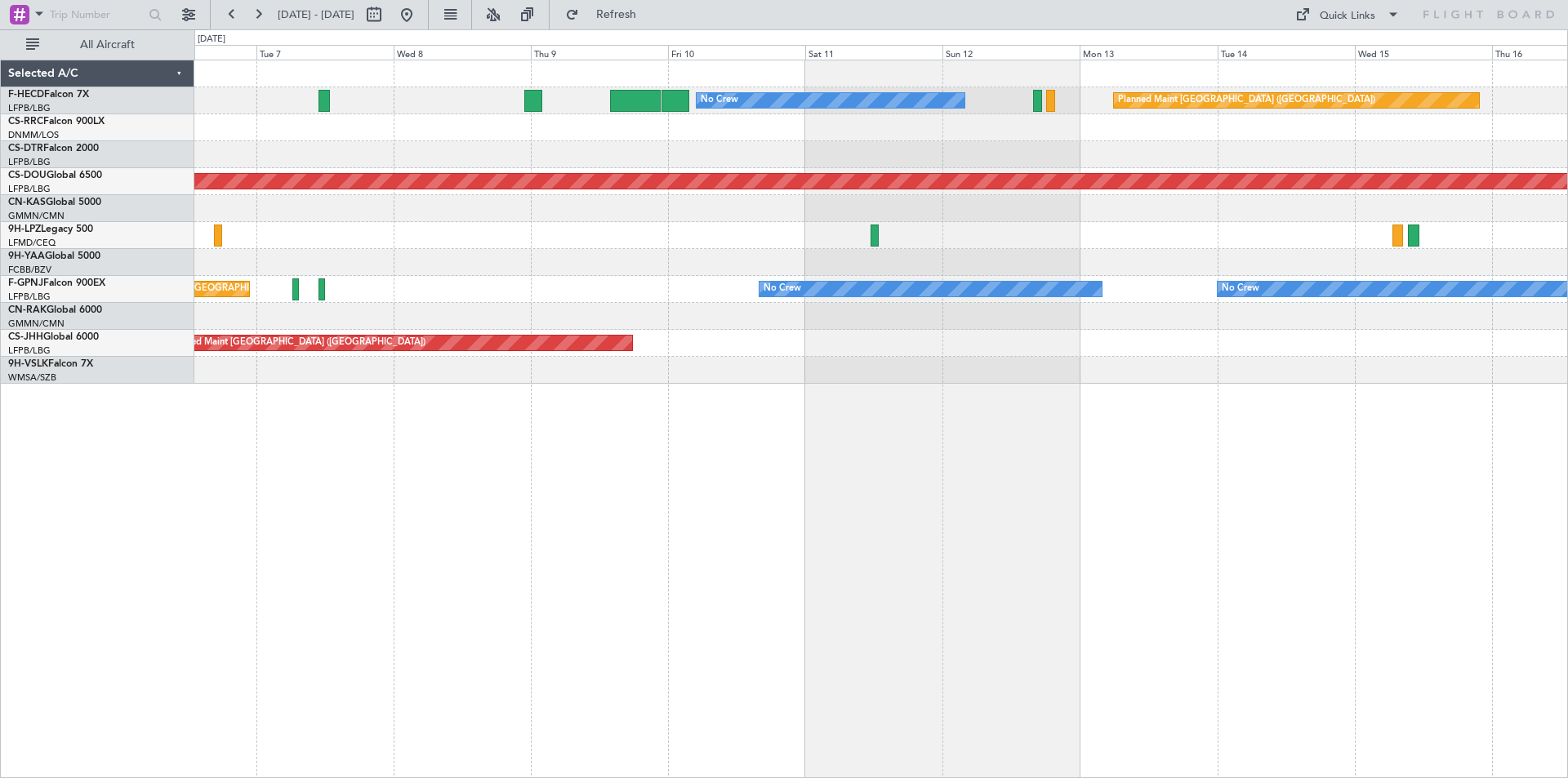
click at [1225, 505] on div "Planned Maint [GEOGRAPHIC_DATA] ([GEOGRAPHIC_DATA]) No Crew No Crew Planned Mai…" at bounding box center [881, 418] width 1374 height 718
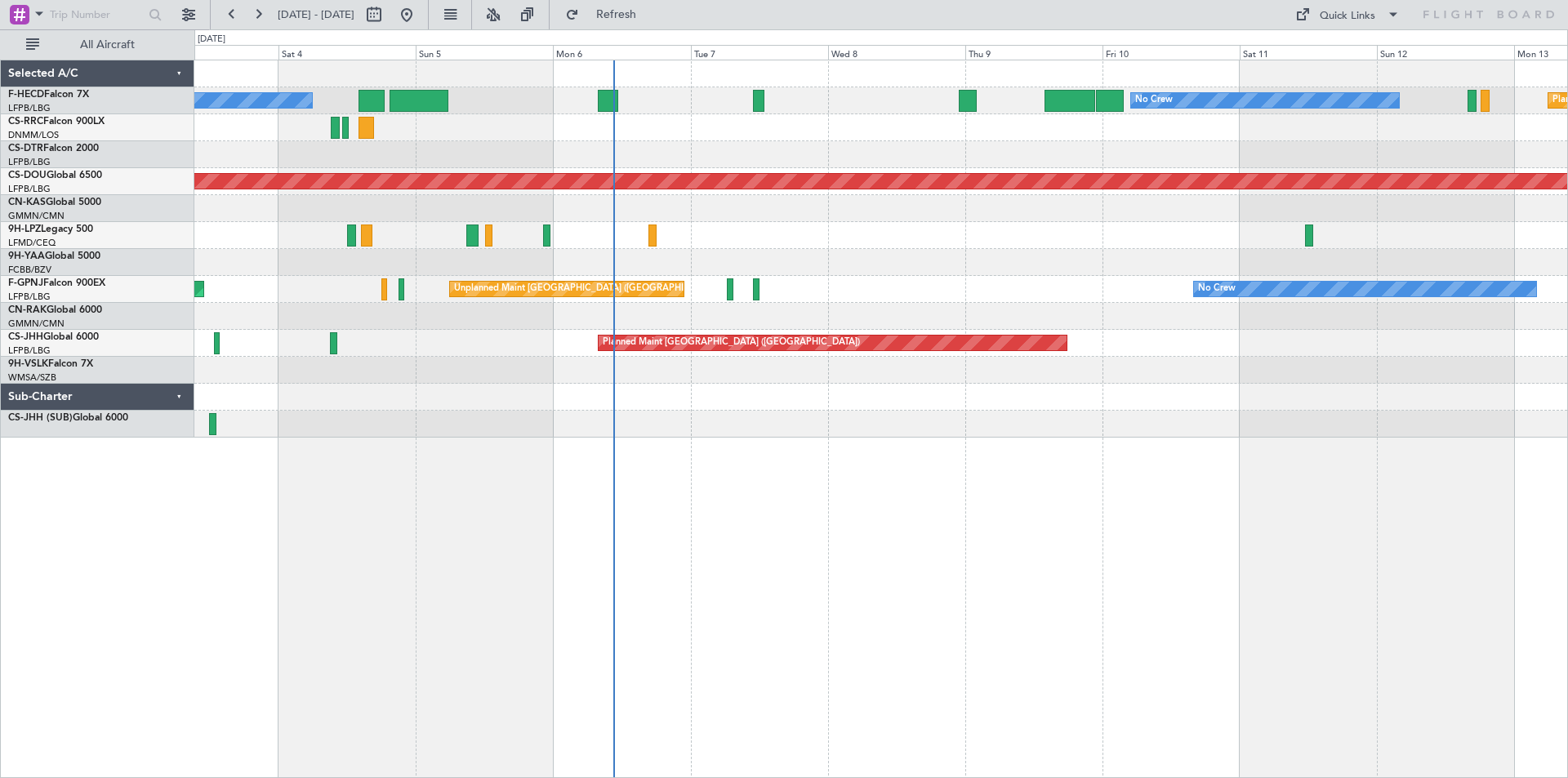
click at [571, 317] on div at bounding box center [880, 316] width 1373 height 27
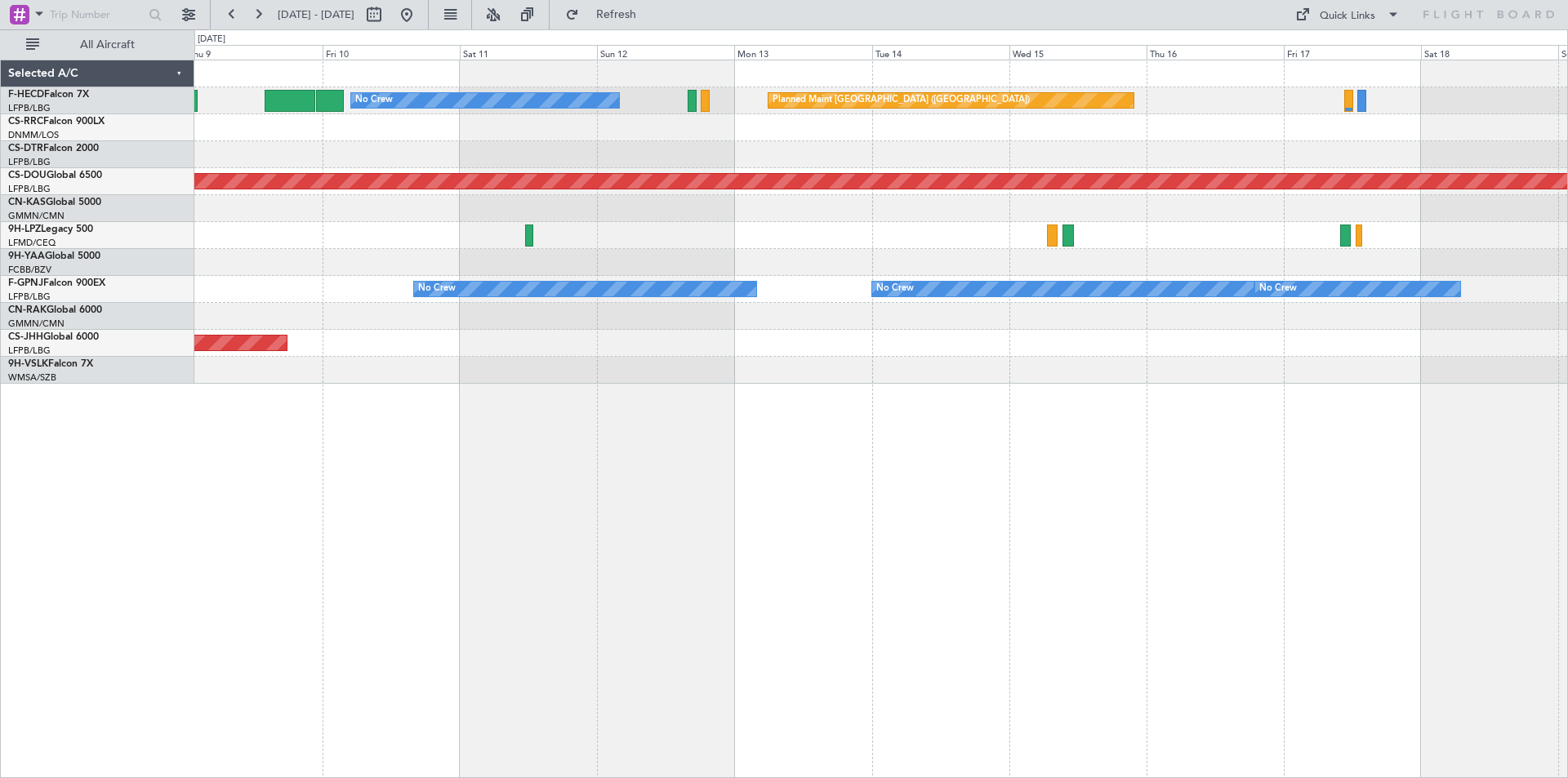
click at [796, 398] on div "No Crew Planned Maint [GEOGRAPHIC_DATA] ([GEOGRAPHIC_DATA]) Planned Maint [GEOG…" at bounding box center [881, 418] width 1374 height 718
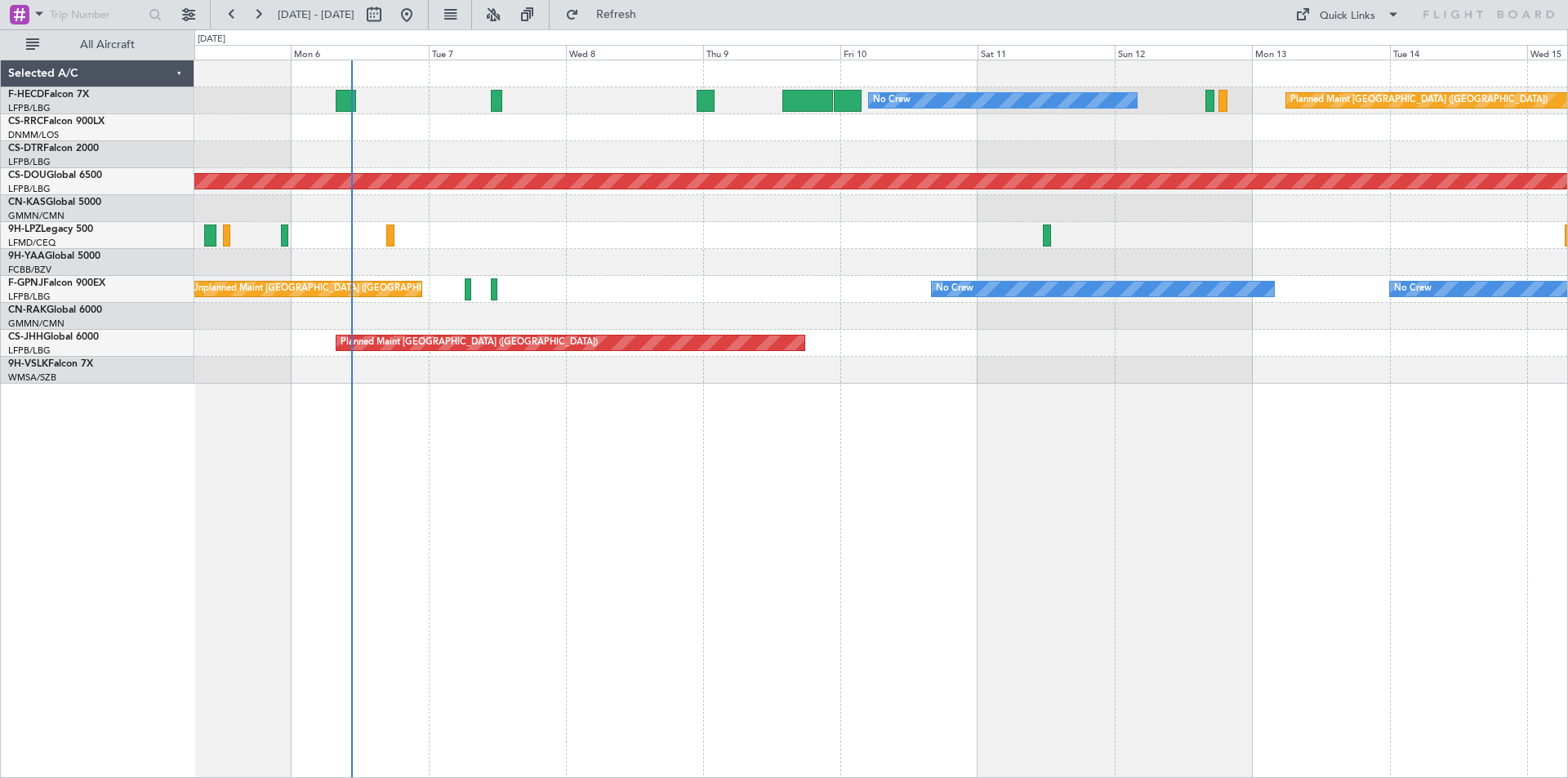
click at [833, 482] on div "No Crew Planned Maint [GEOGRAPHIC_DATA] ([GEOGRAPHIC_DATA]) No Crew AOG Maint […" at bounding box center [881, 418] width 1374 height 718
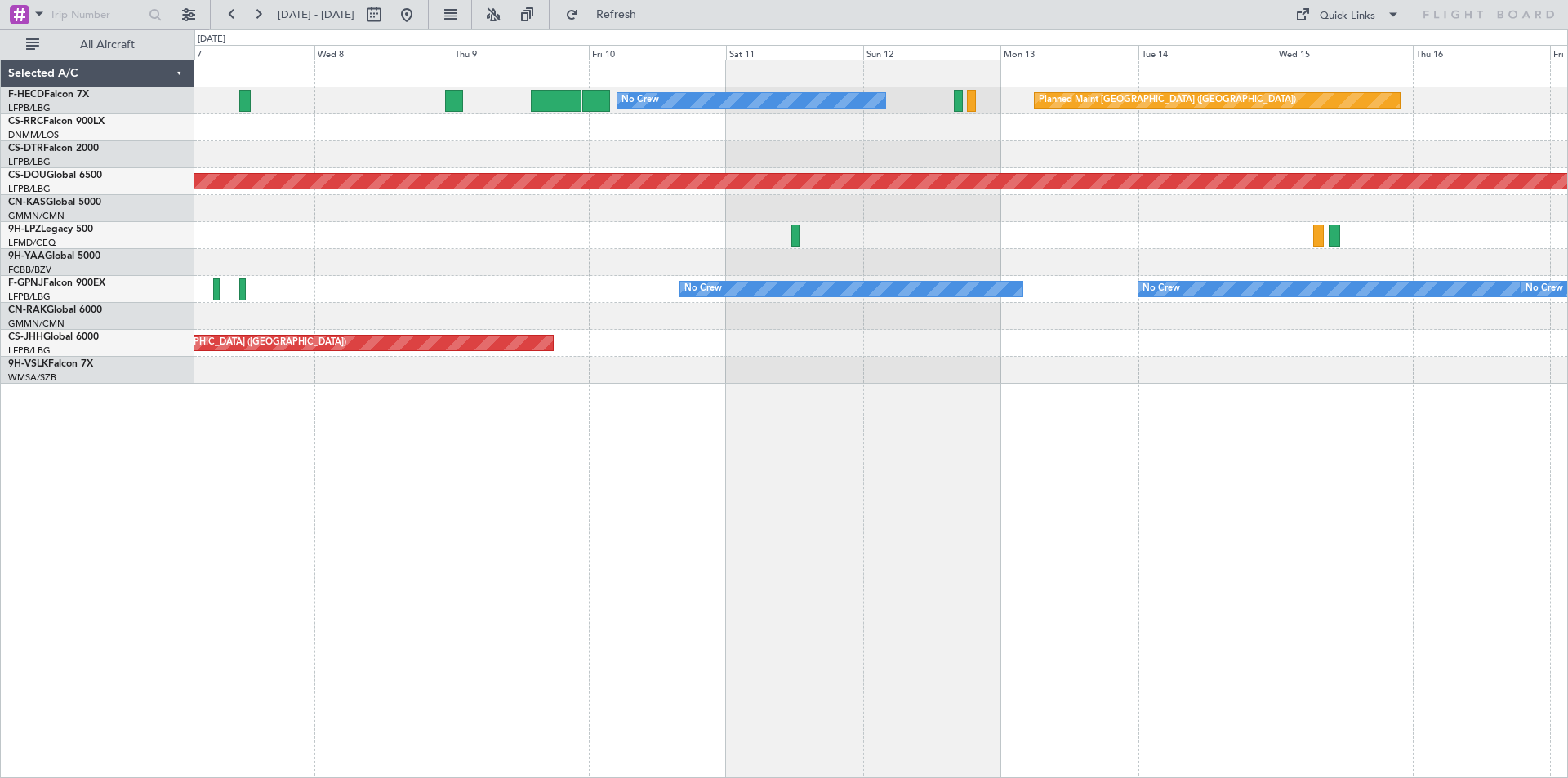
click at [896, 445] on div "No Crew Planned Maint [GEOGRAPHIC_DATA] ([GEOGRAPHIC_DATA]) Planned Maint [GEOG…" at bounding box center [881, 418] width 1374 height 718
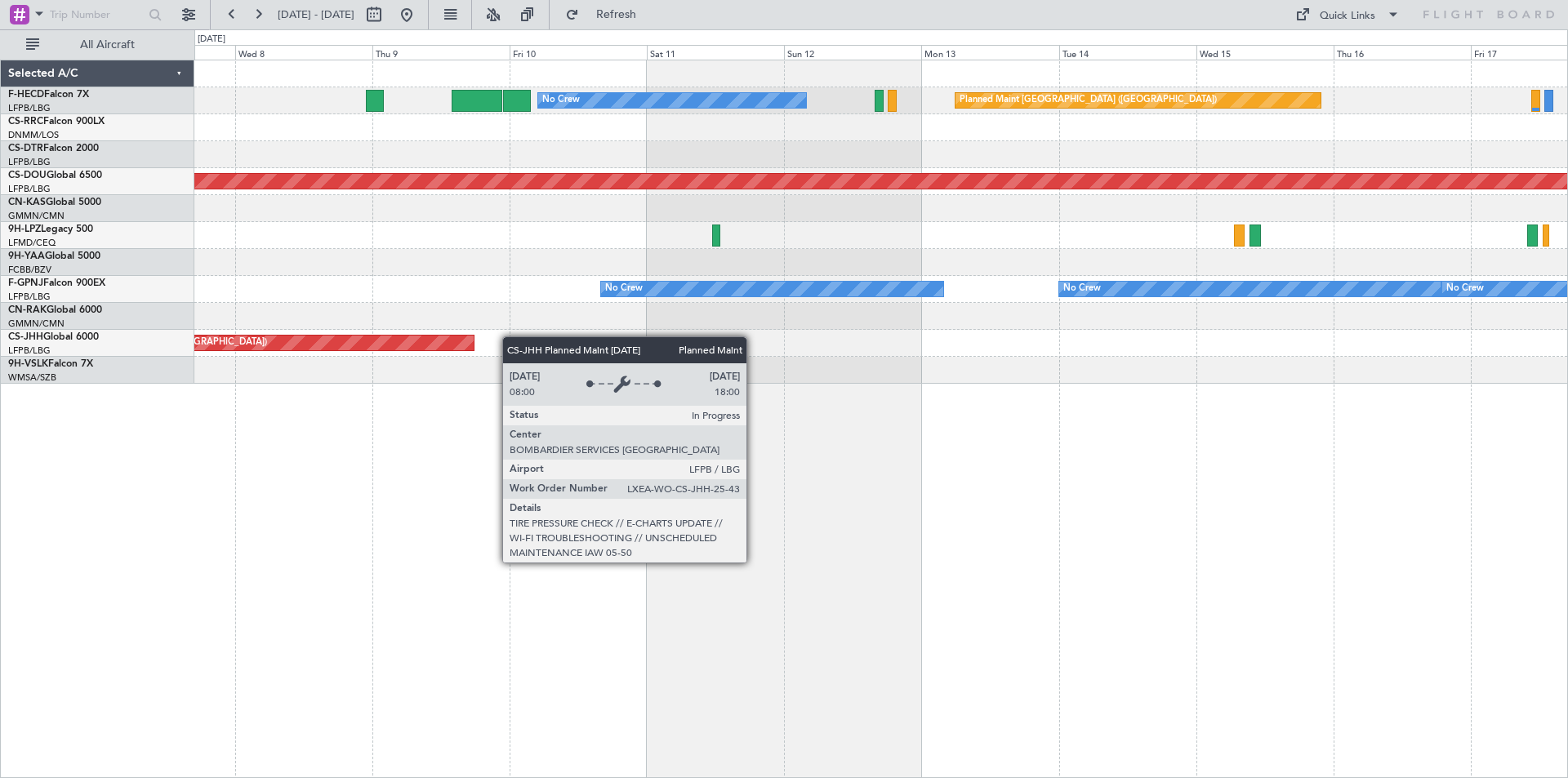
click at [237, 344] on div "Planned Maint [GEOGRAPHIC_DATA] ([GEOGRAPHIC_DATA])" at bounding box center [880, 343] width 1373 height 27
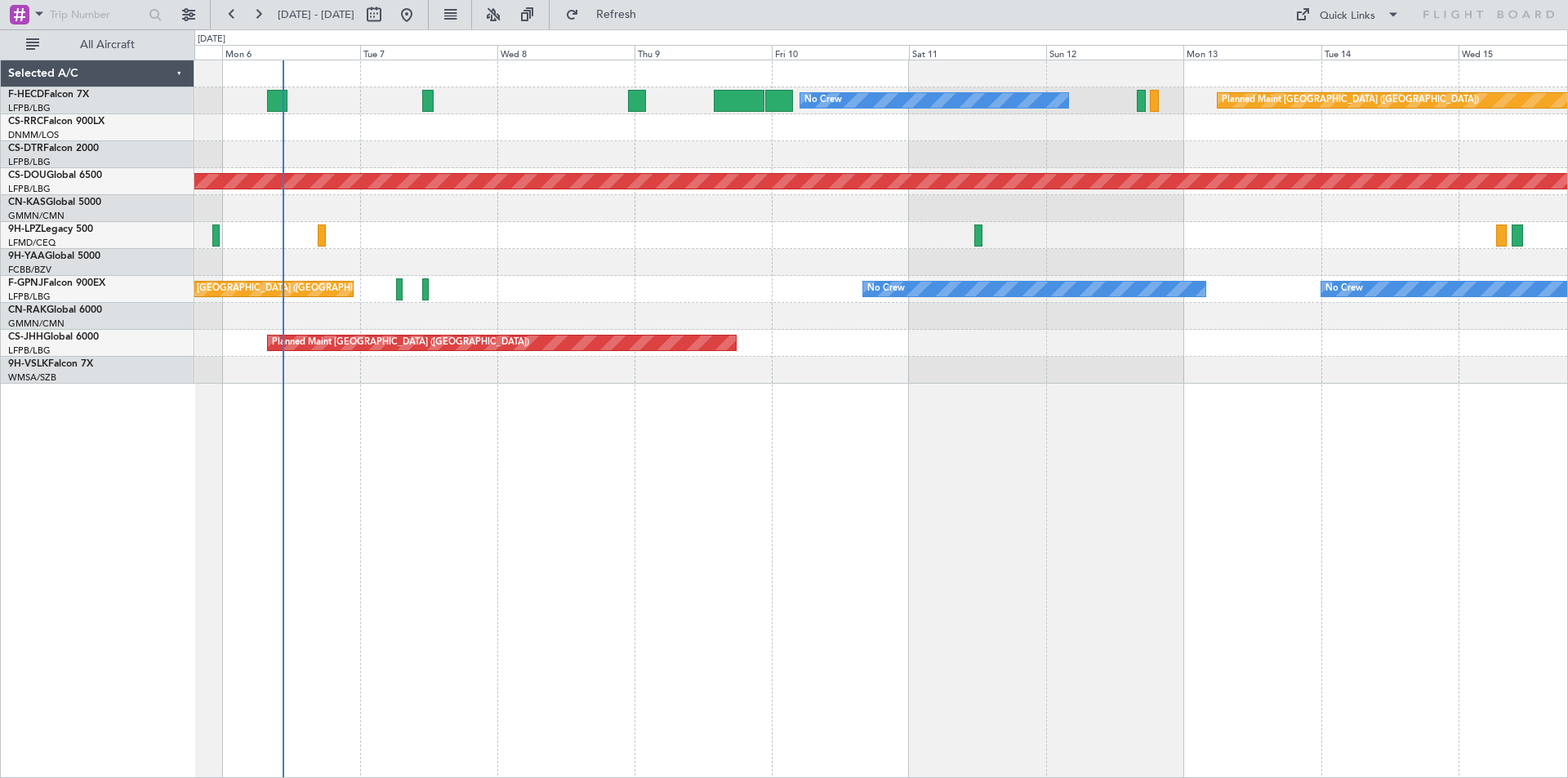
click at [831, 389] on div "No Crew Planned Maint [GEOGRAPHIC_DATA] ([GEOGRAPHIC_DATA]) No Crew AOG Maint […" at bounding box center [881, 418] width 1374 height 718
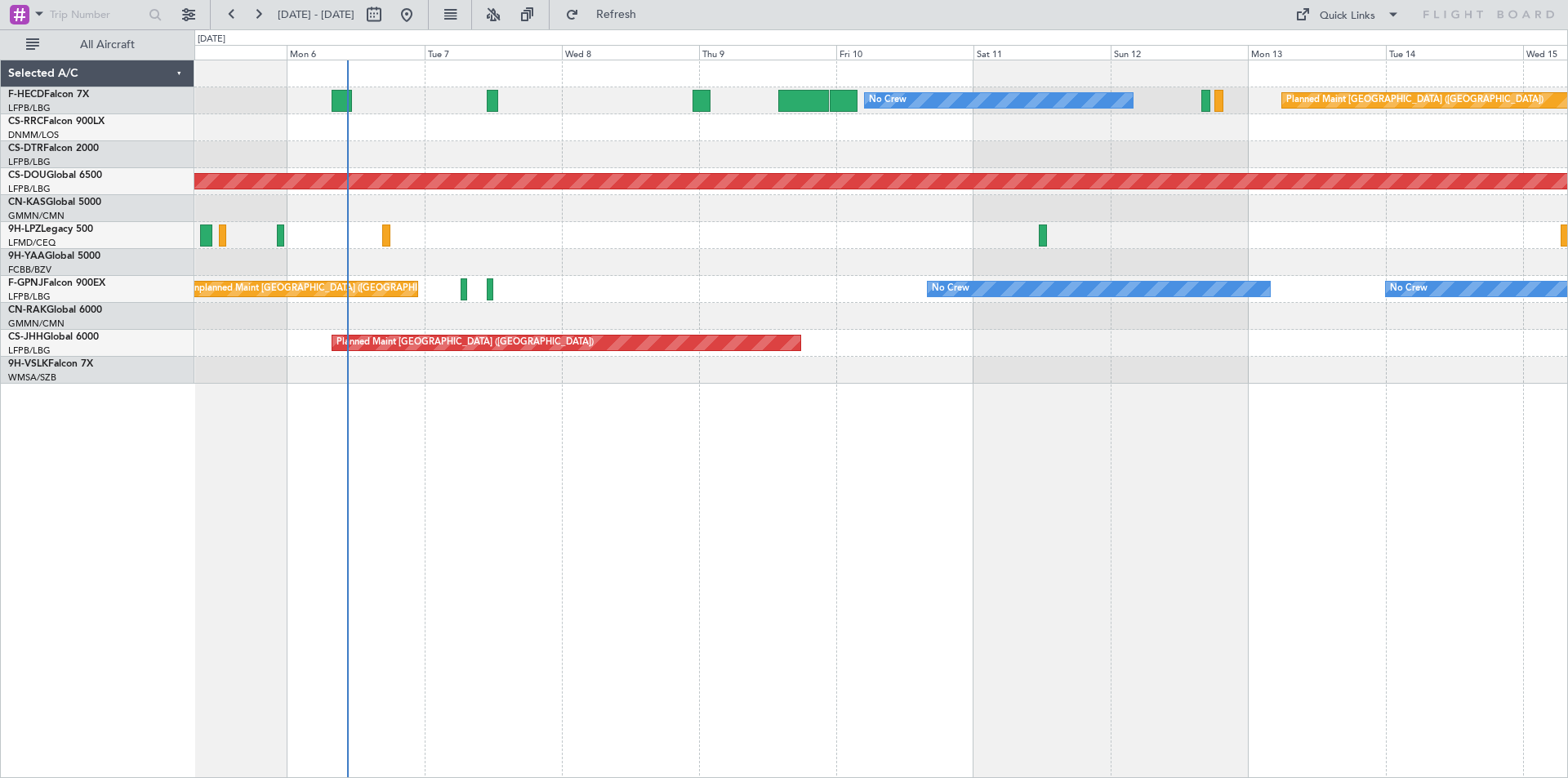
click at [797, 432] on div "No Crew Planned Maint [GEOGRAPHIC_DATA] ([GEOGRAPHIC_DATA]) No Crew AOG Maint […" at bounding box center [881, 418] width 1374 height 718
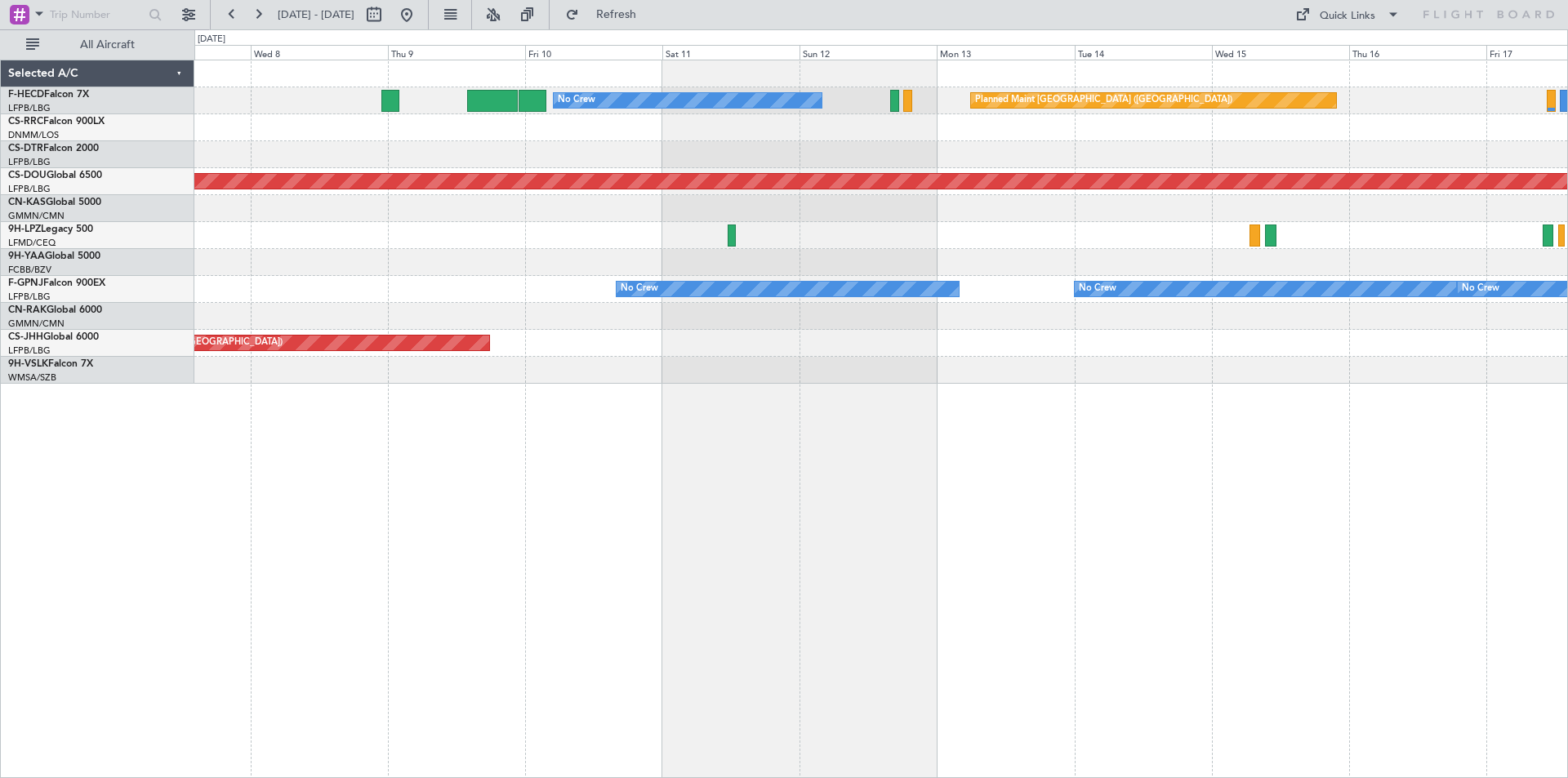
click at [792, 370] on div "No Crew Planned Maint [GEOGRAPHIC_DATA] ([GEOGRAPHIC_DATA]) Planned Maint [GEOG…" at bounding box center [880, 222] width 1373 height 323
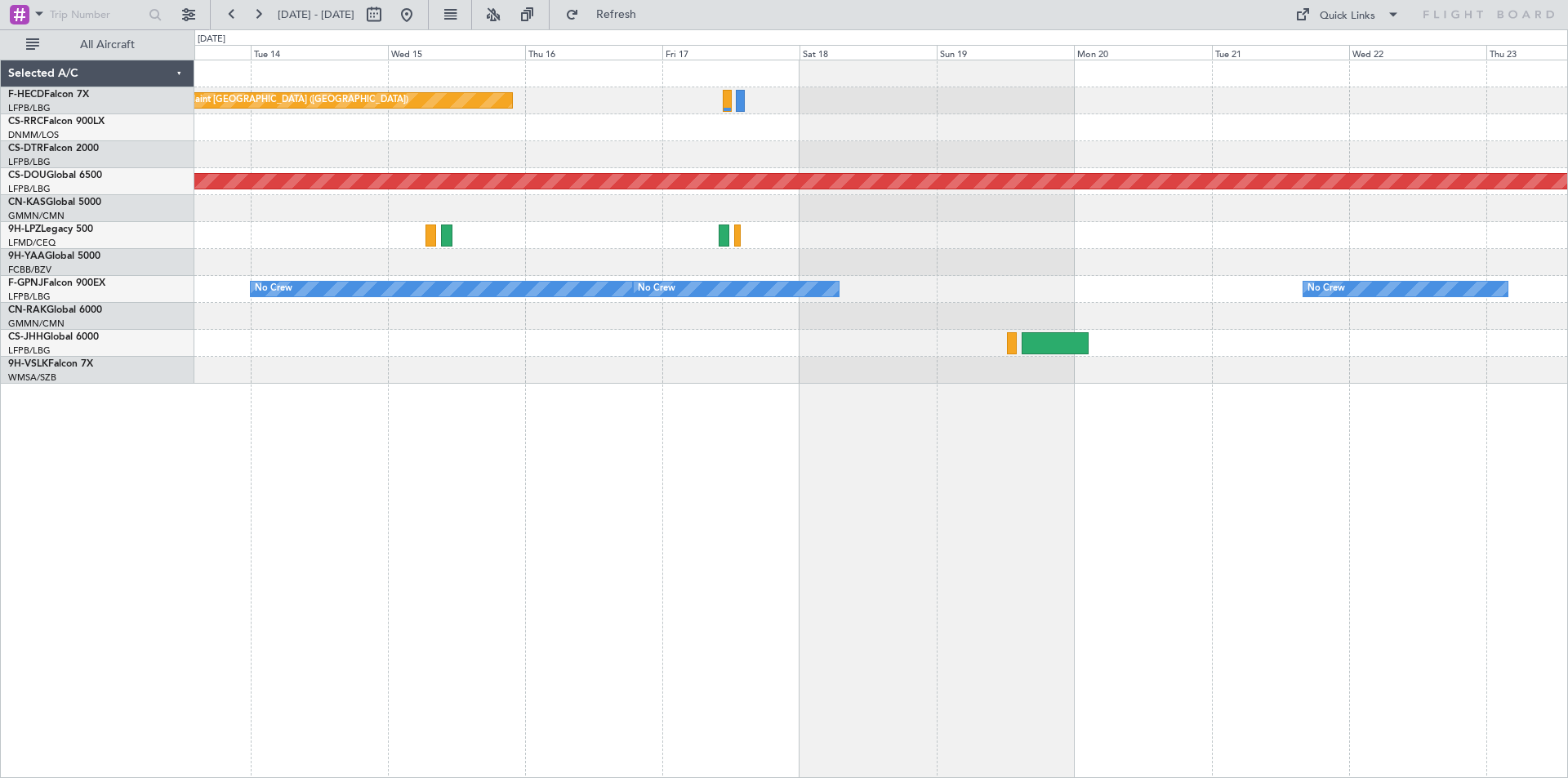
click at [864, 333] on div at bounding box center [880, 343] width 1373 height 27
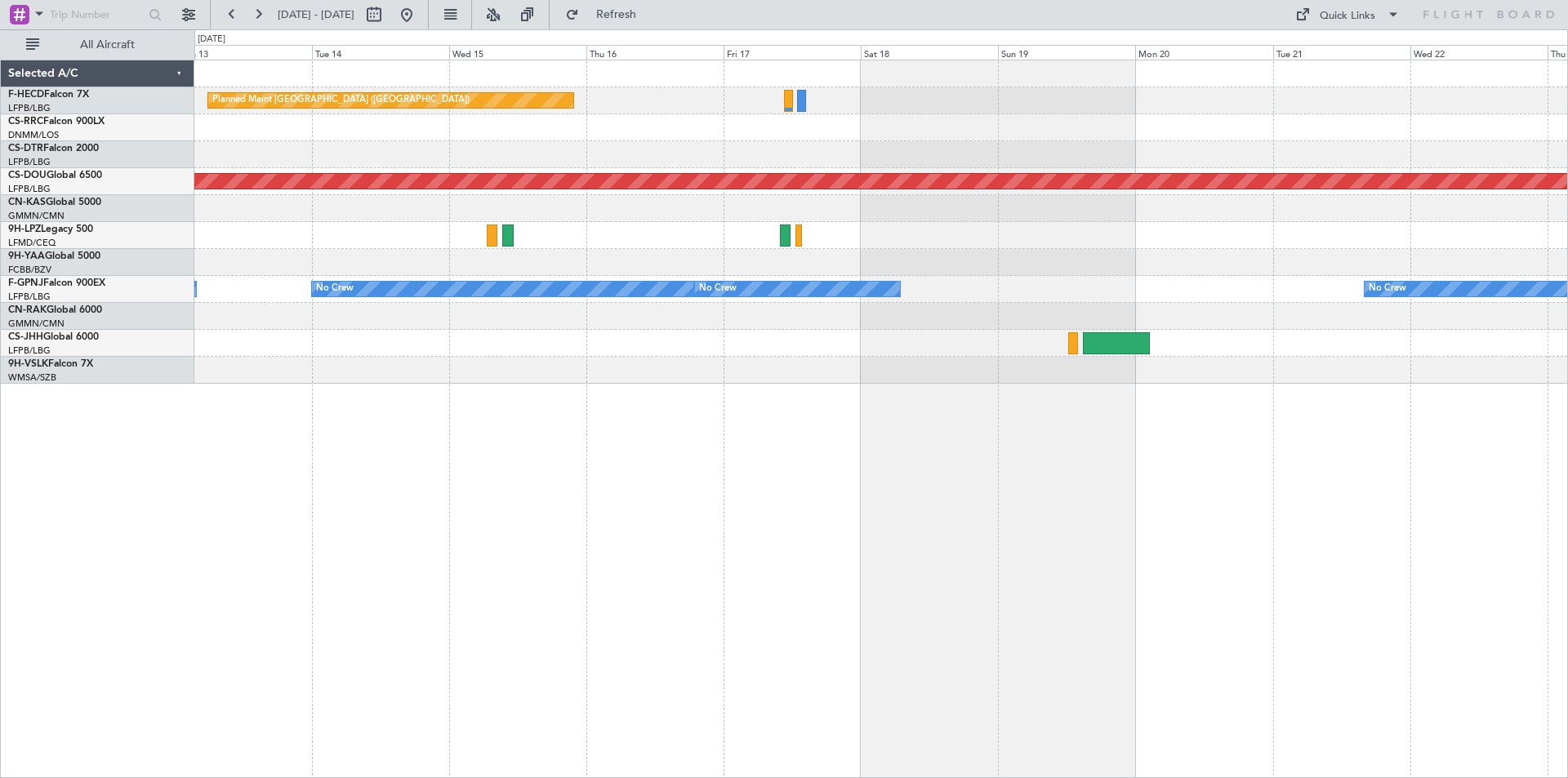
click at [1198, 448] on div "Planned Maint [GEOGRAPHIC_DATA] ([GEOGRAPHIC_DATA]) No Crew Planned Maint [GEOG…" at bounding box center [881, 418] width 1374 height 718
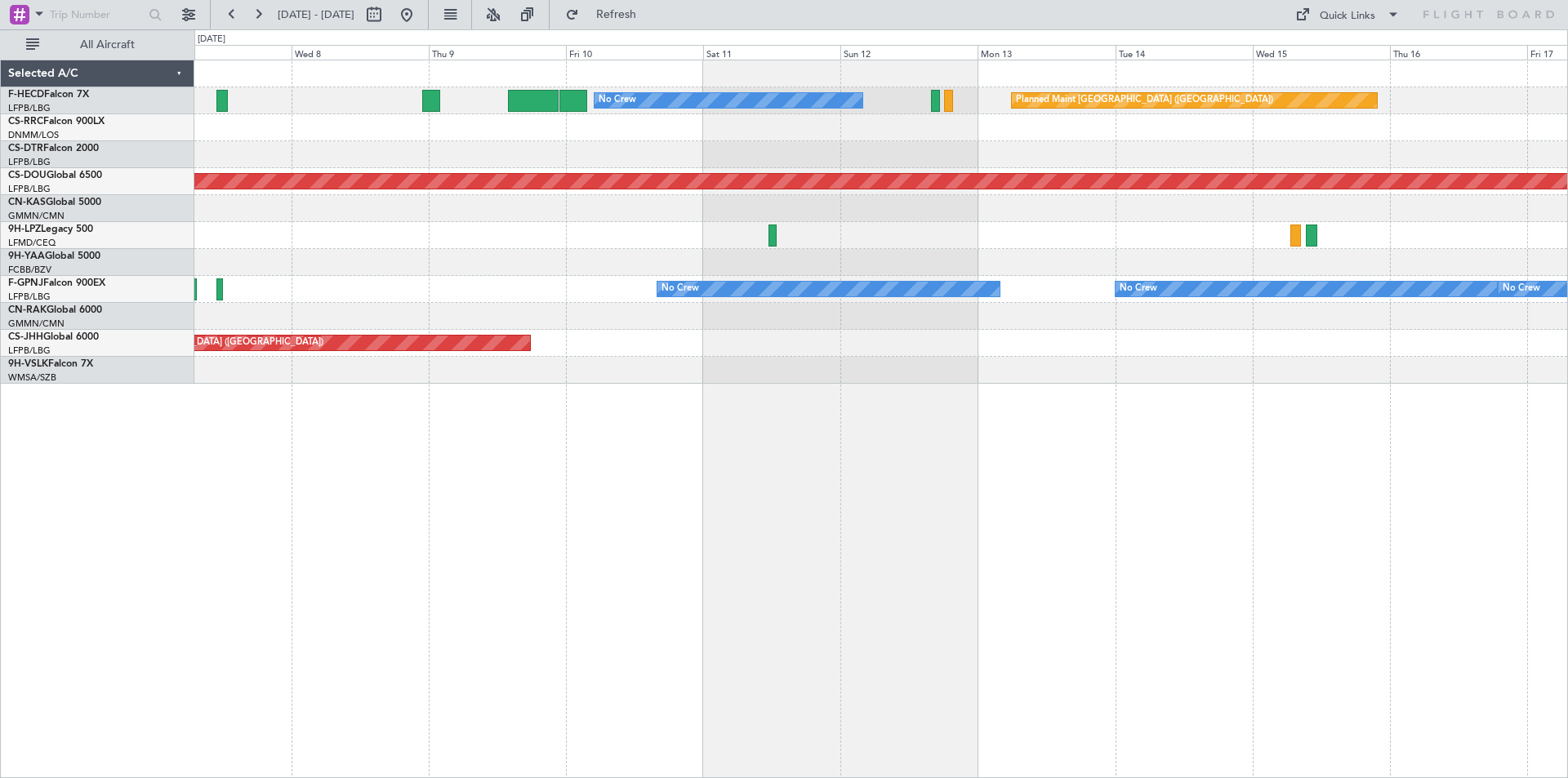
click at [1126, 449] on div "Planned Maint [GEOGRAPHIC_DATA] ([GEOGRAPHIC_DATA]) No Crew Planned Maint [GEOG…" at bounding box center [881, 418] width 1374 height 718
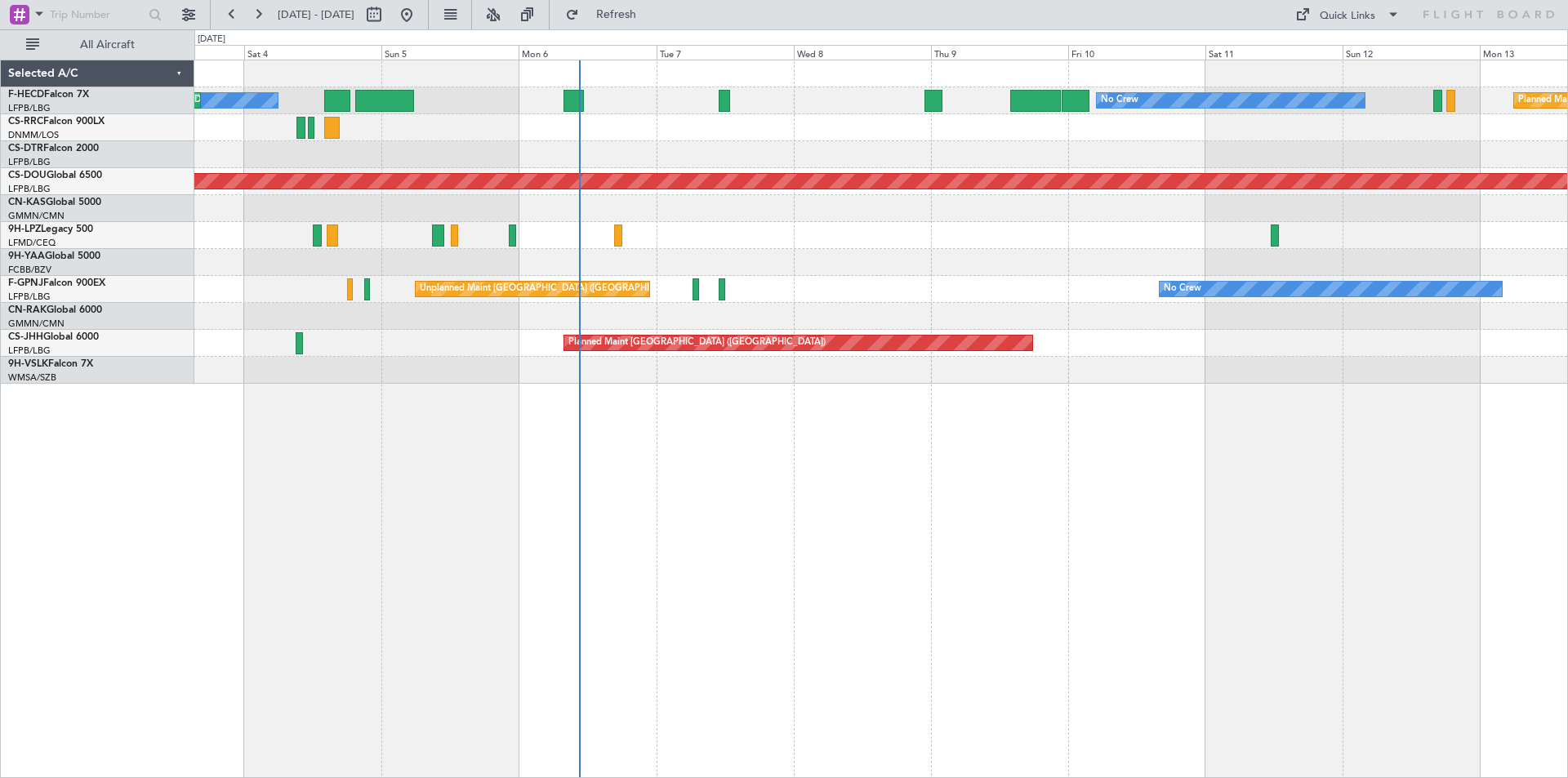
click at [790, 239] on div "Planned Maint [GEOGRAPHIC_DATA] ([GEOGRAPHIC_DATA]) No Crew No Crew AOG Maint […" at bounding box center [880, 222] width 1373 height 323
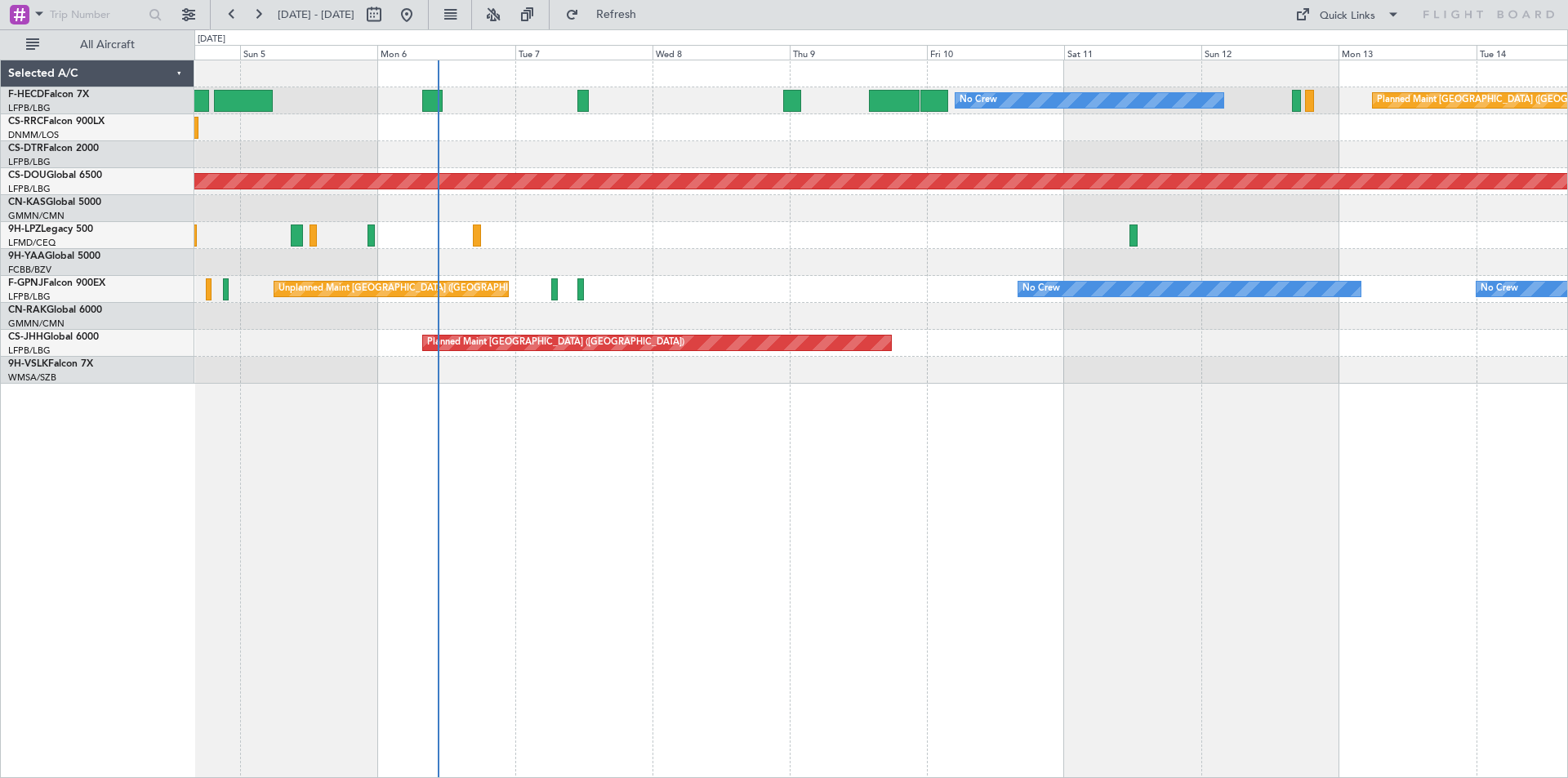
click at [596, 338] on div "Planned Maint [GEOGRAPHIC_DATA] ([GEOGRAPHIC_DATA]) No Crew No Crew AOG Maint […" at bounding box center [880, 222] width 1373 height 323
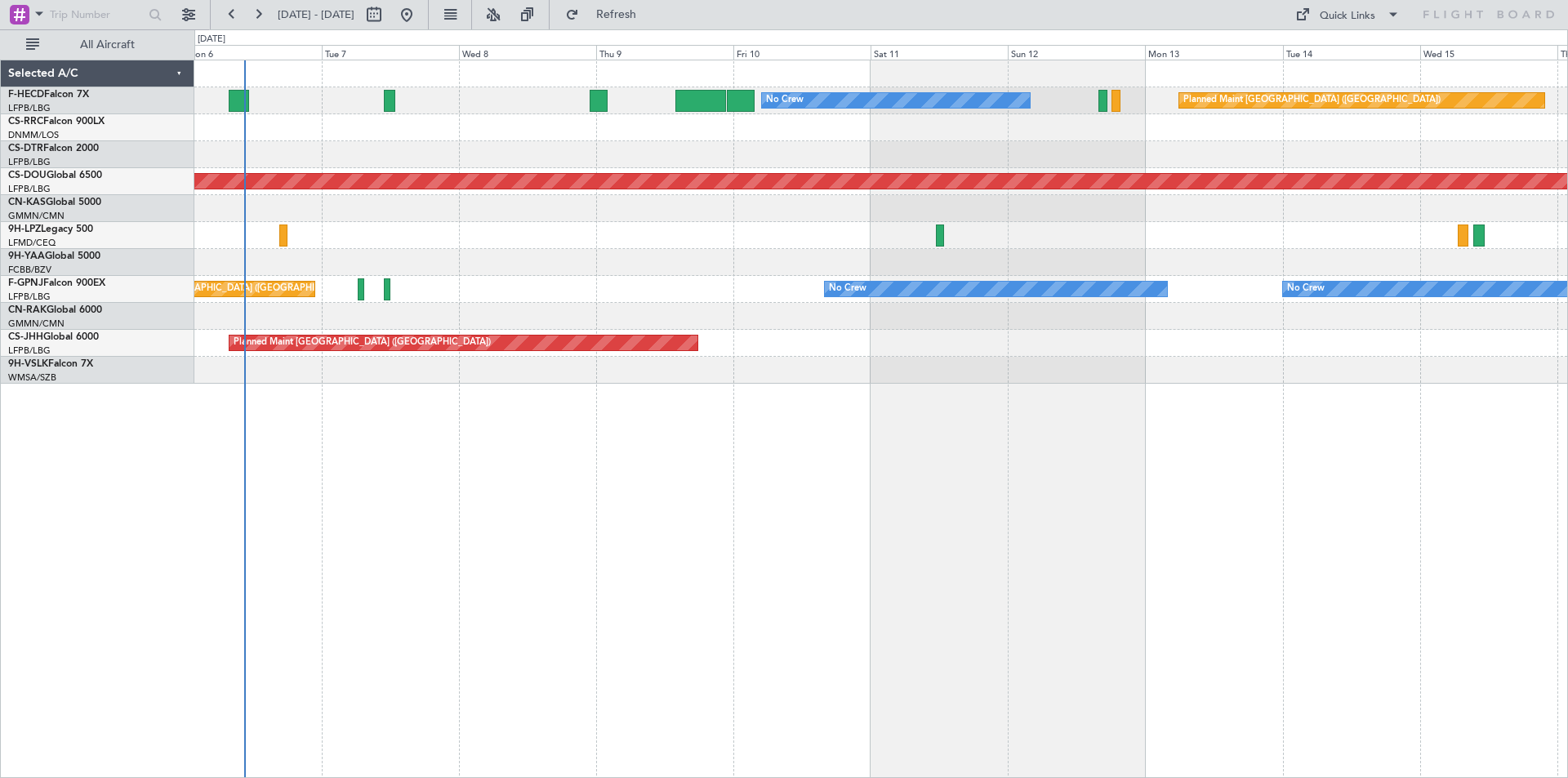
click at [1006, 231] on div "Planned Maint [GEOGRAPHIC_DATA] ([GEOGRAPHIC_DATA]) No Crew No Crew AOG Maint […" at bounding box center [880, 222] width 1373 height 323
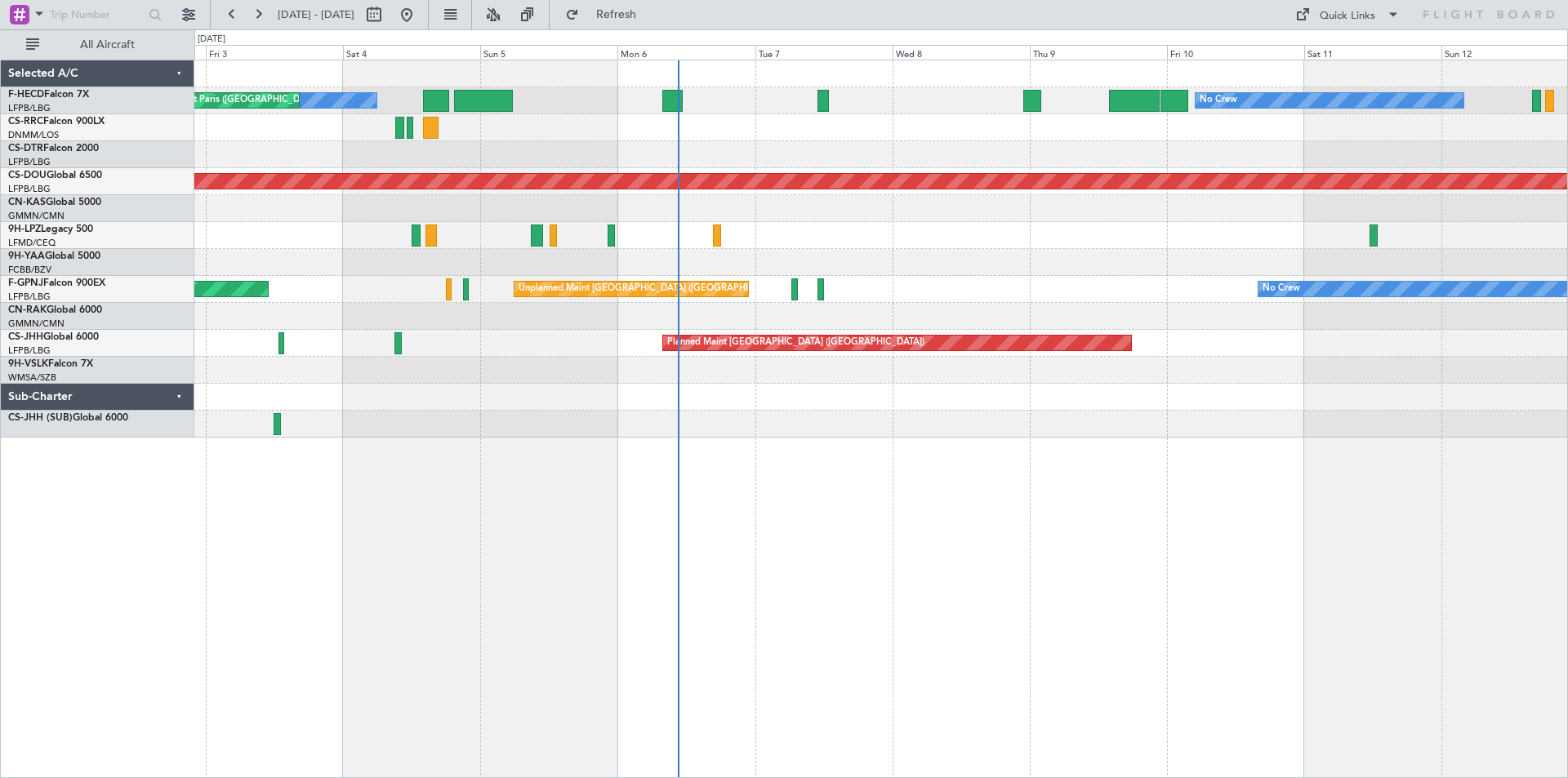
click at [1057, 270] on div at bounding box center [880, 263] width 1373 height 27
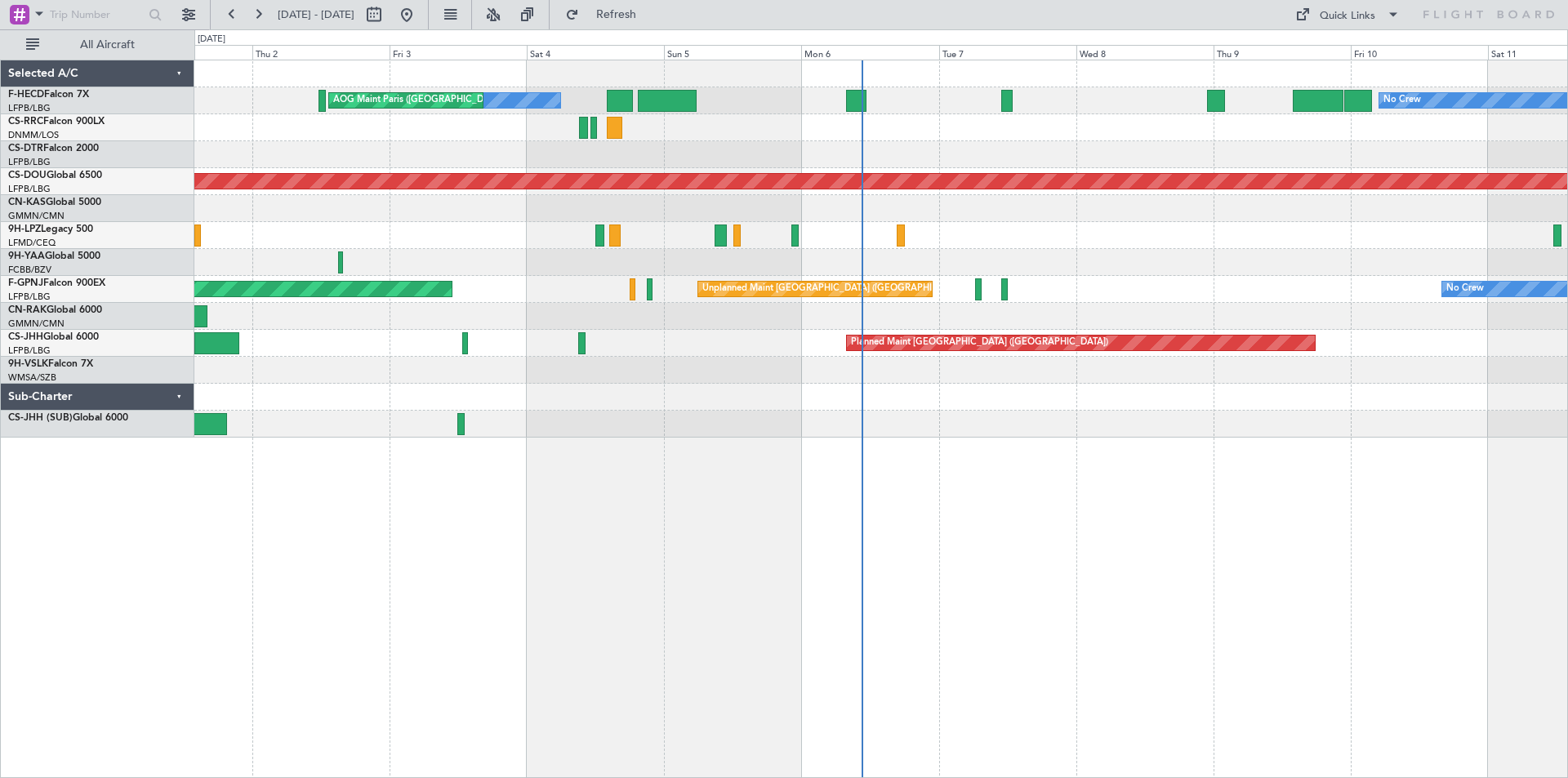
click at [1031, 324] on div "No Crew No Crew AOG Maint [GEOGRAPHIC_DATA] ([GEOGRAPHIC_DATA]) Planned Maint […" at bounding box center [880, 248] width 1373 height 377
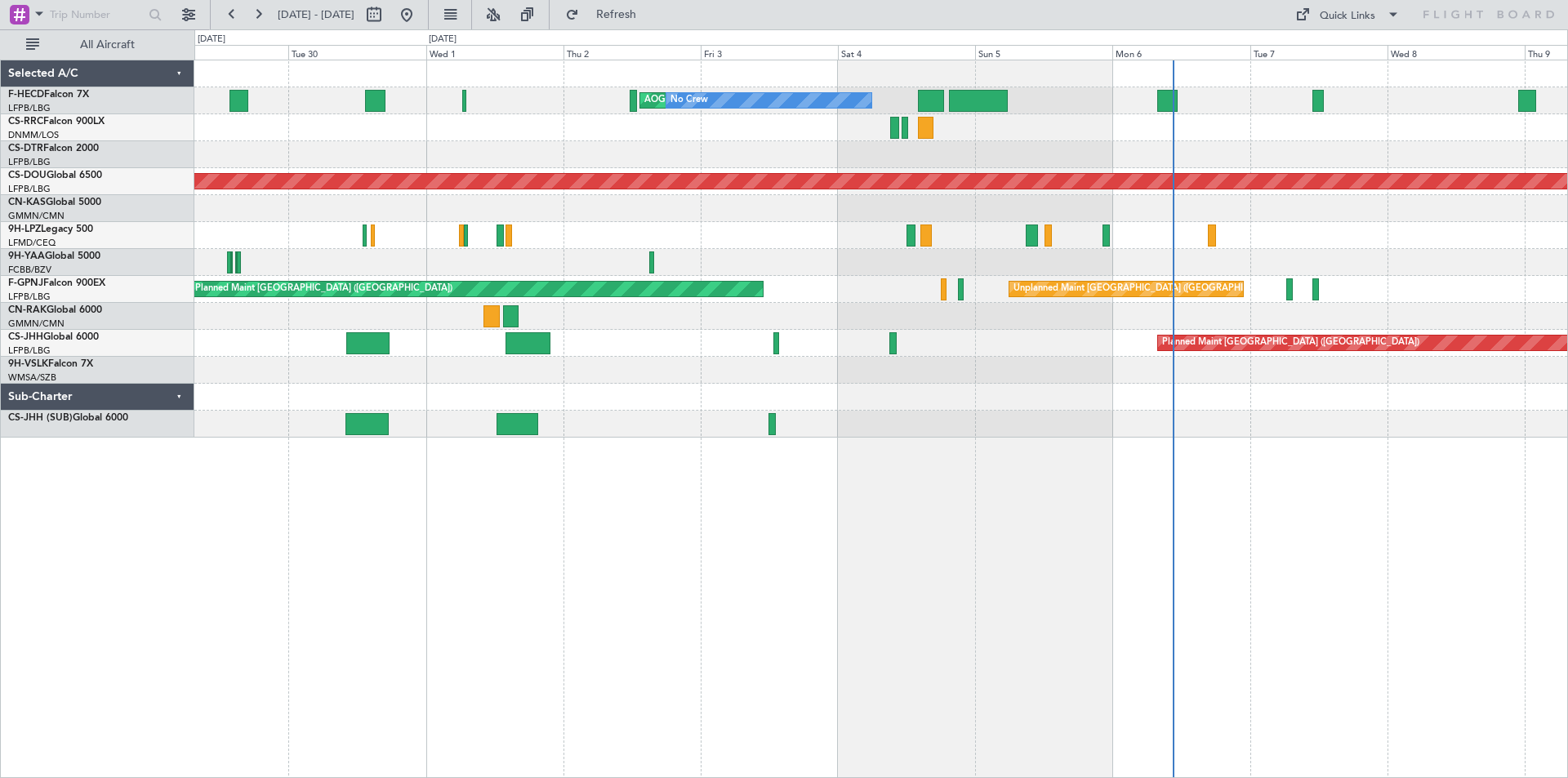
click at [606, 169] on div "AOG Maint Paris ([GEOGRAPHIC_DATA]) No Crew No Crew No Crew [GEOGRAPHIC_DATA] (…" at bounding box center [880, 248] width 1373 height 377
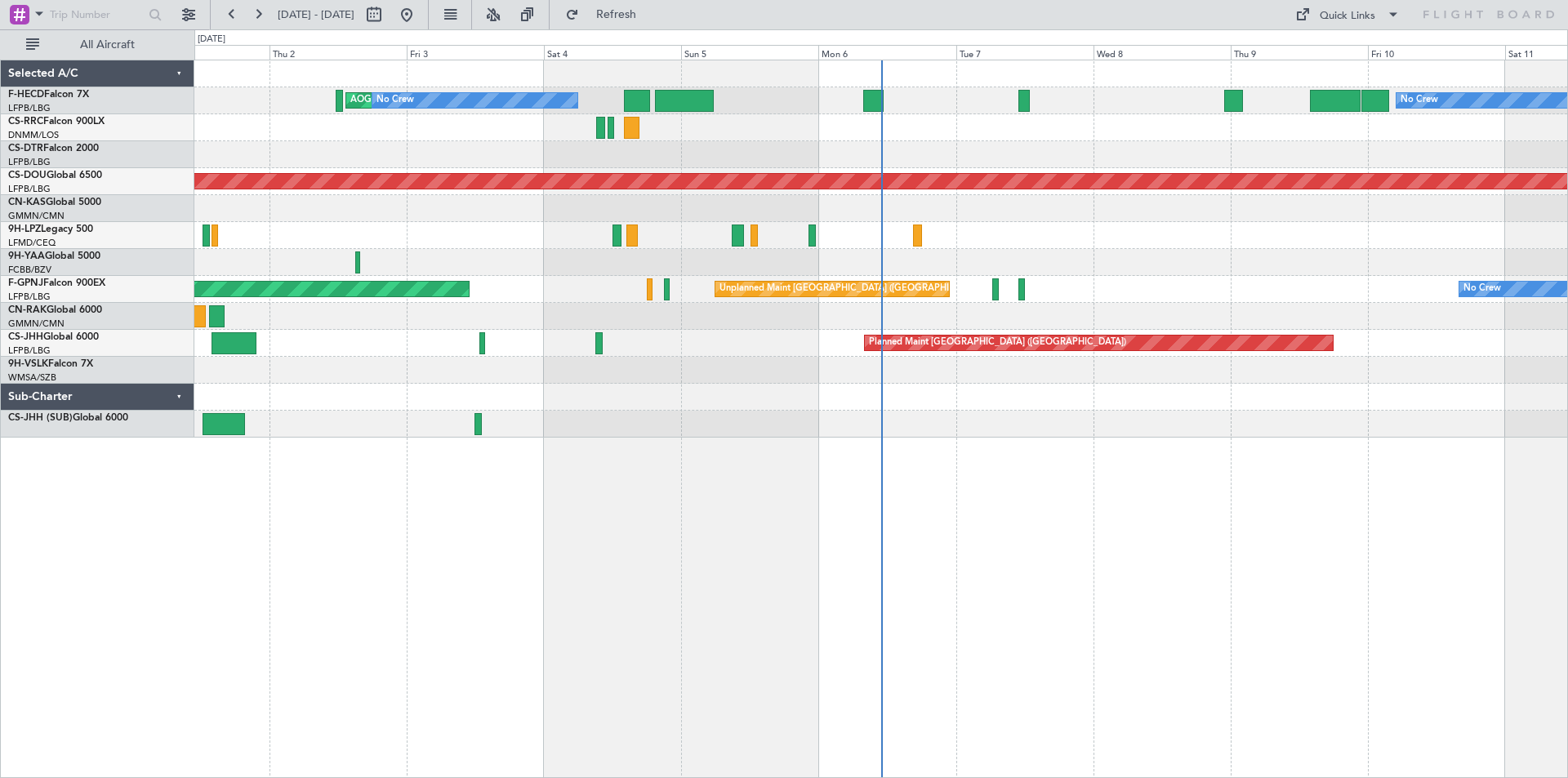
click at [716, 237] on div "No Crew AOG Maint [GEOGRAPHIC_DATA] ([GEOGRAPHIC_DATA]) No Crew Planned Maint […" at bounding box center [880, 248] width 1373 height 377
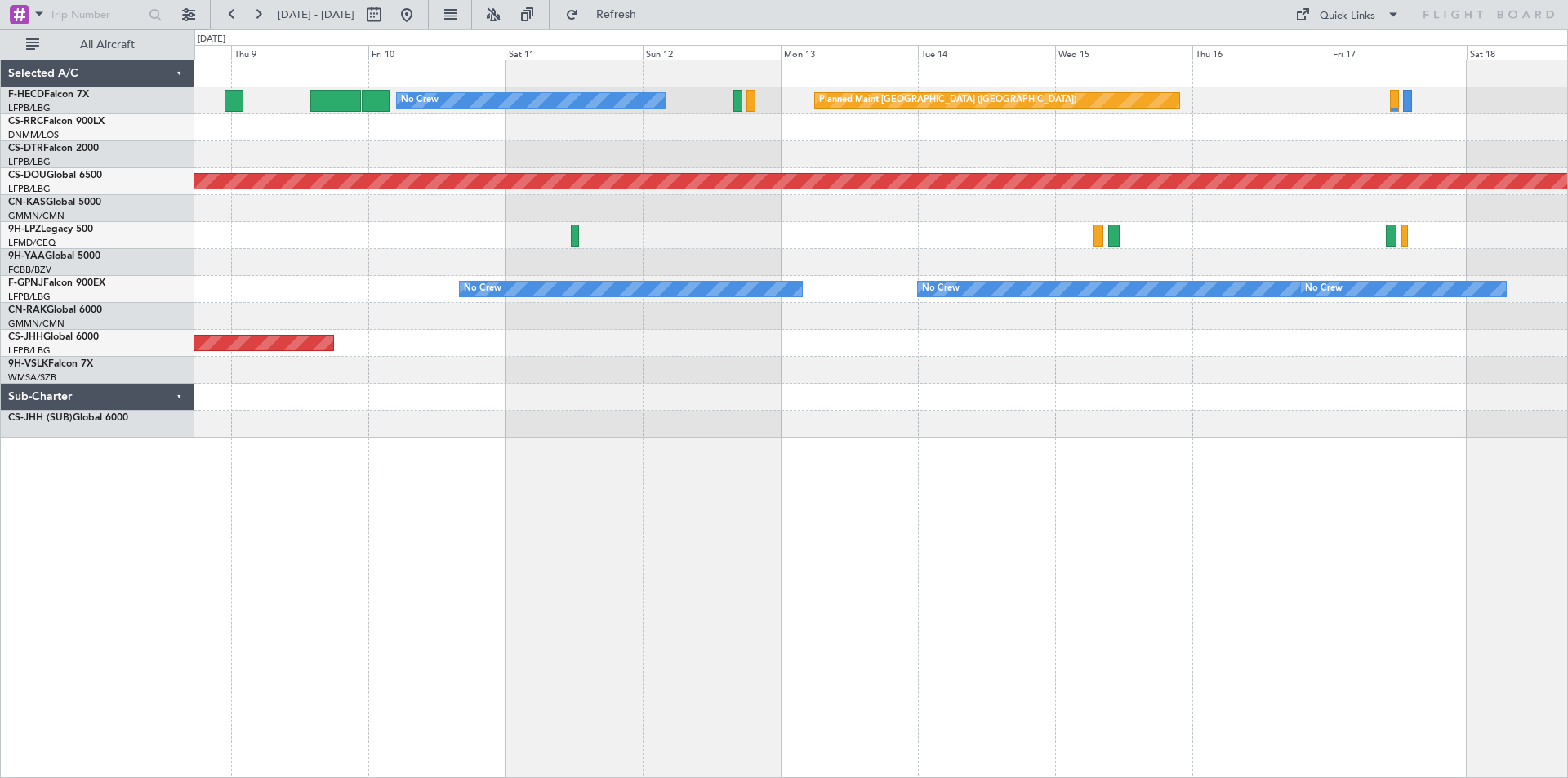
click at [778, 222] on div "No Crew Planned Maint [GEOGRAPHIC_DATA] ([GEOGRAPHIC_DATA]) Planned Maint [GEOG…" at bounding box center [880, 248] width 1373 height 377
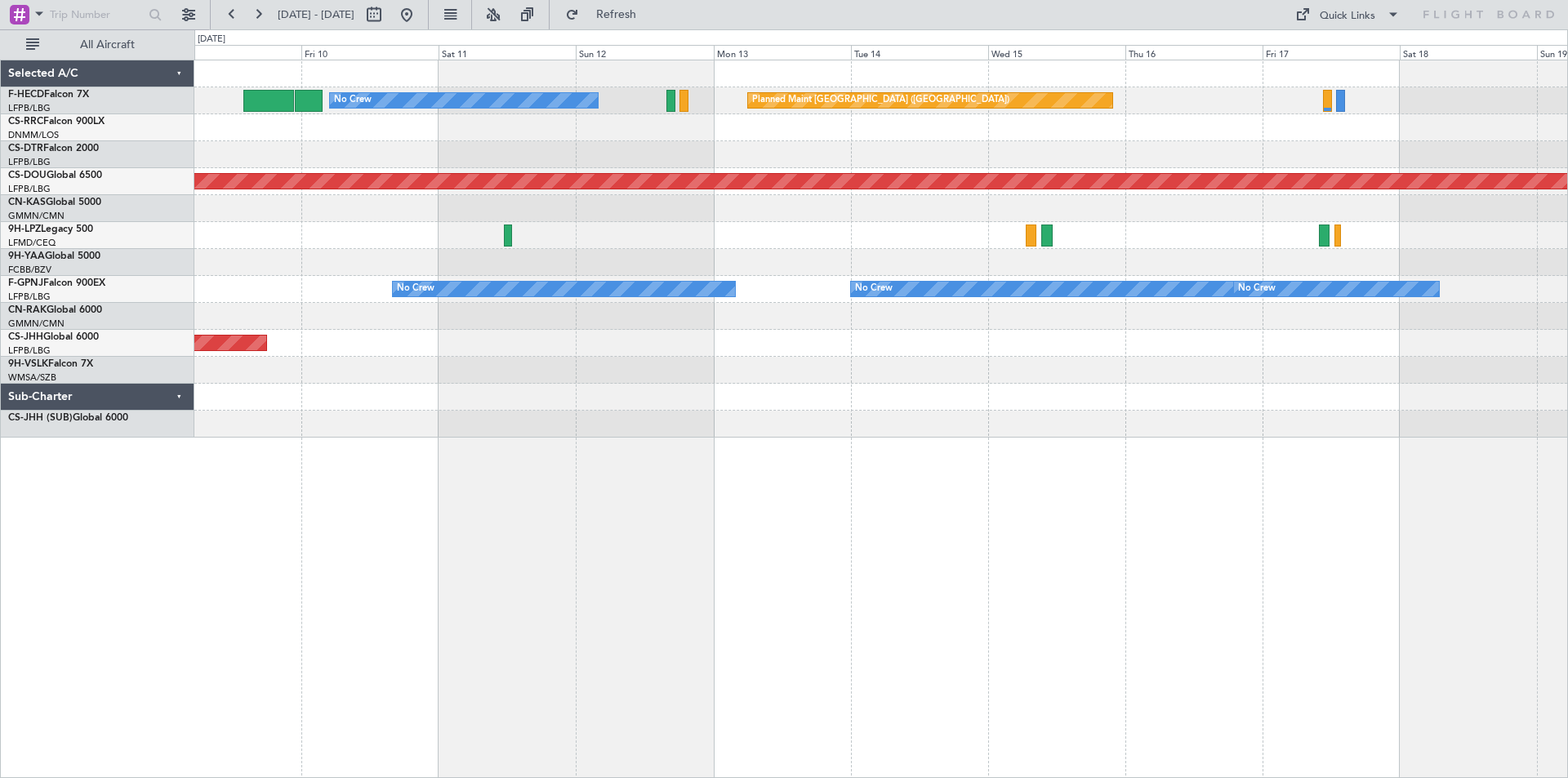
click at [888, 165] on div at bounding box center [880, 155] width 1373 height 27
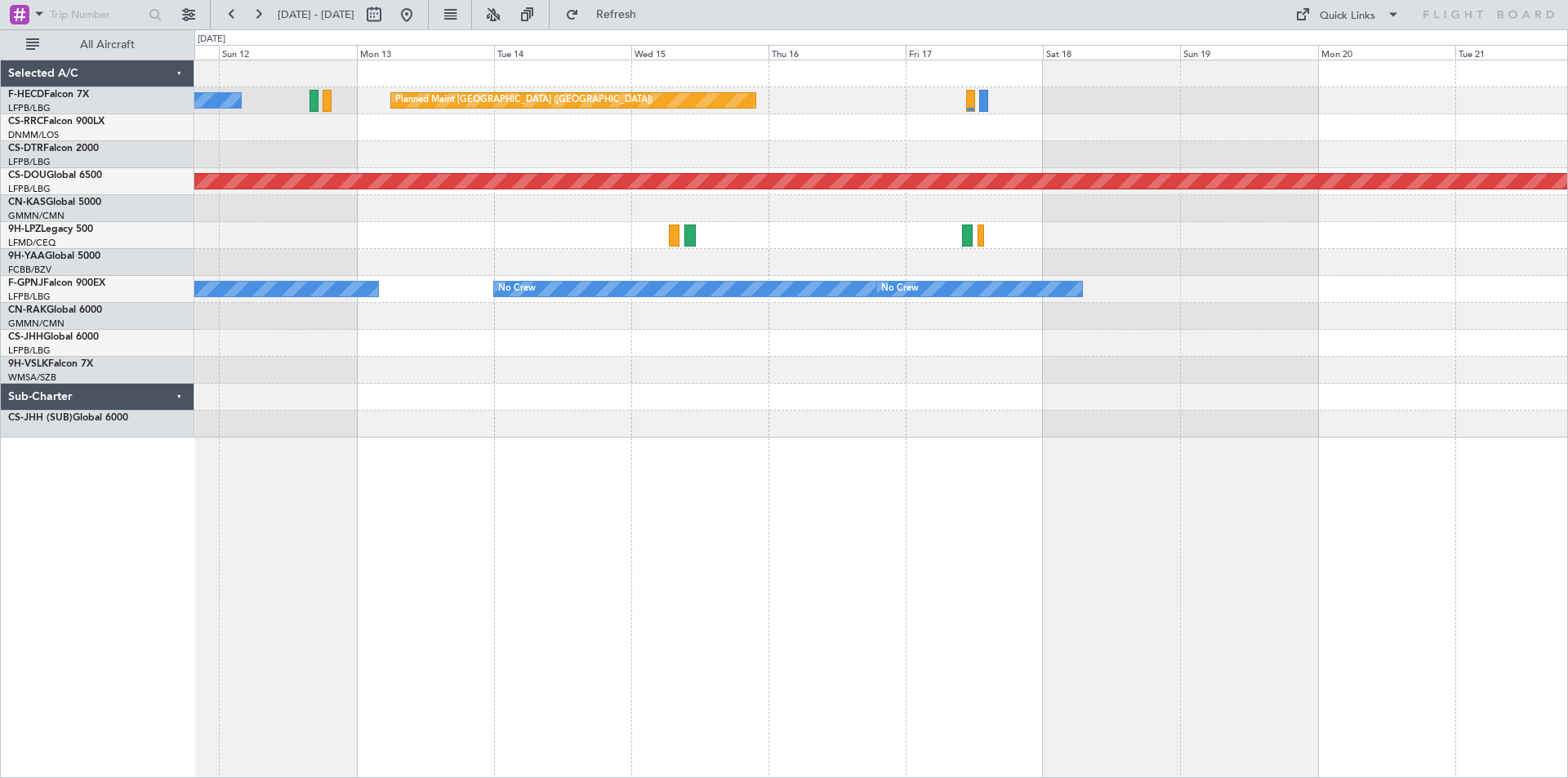
click at [683, 246] on div at bounding box center [880, 236] width 1373 height 27
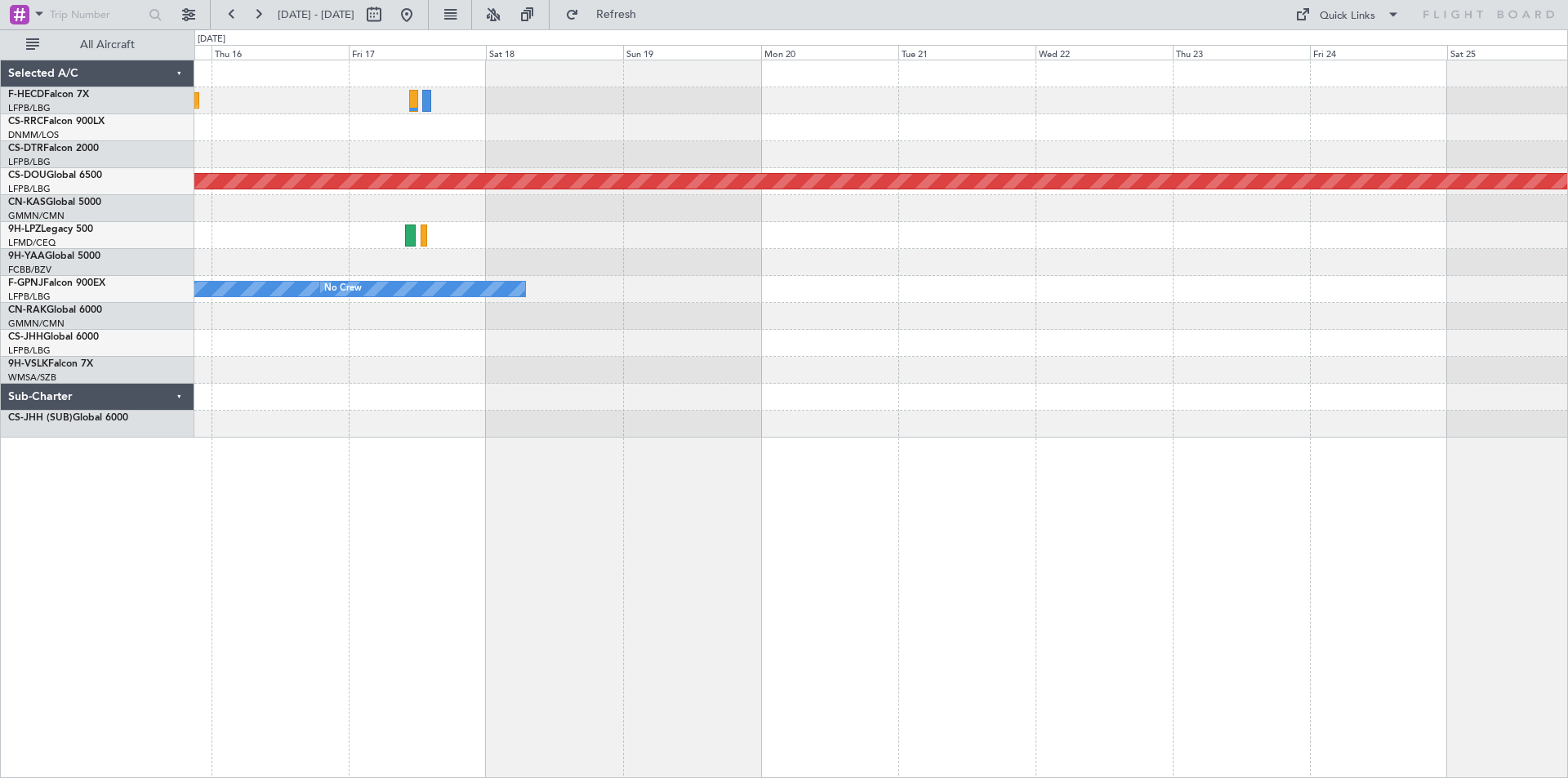
click at [585, 321] on div "Planned Maint Paris (Le Bourget) Planned Maint London (Biggin Hill) No Crew No …" at bounding box center [880, 248] width 1373 height 377
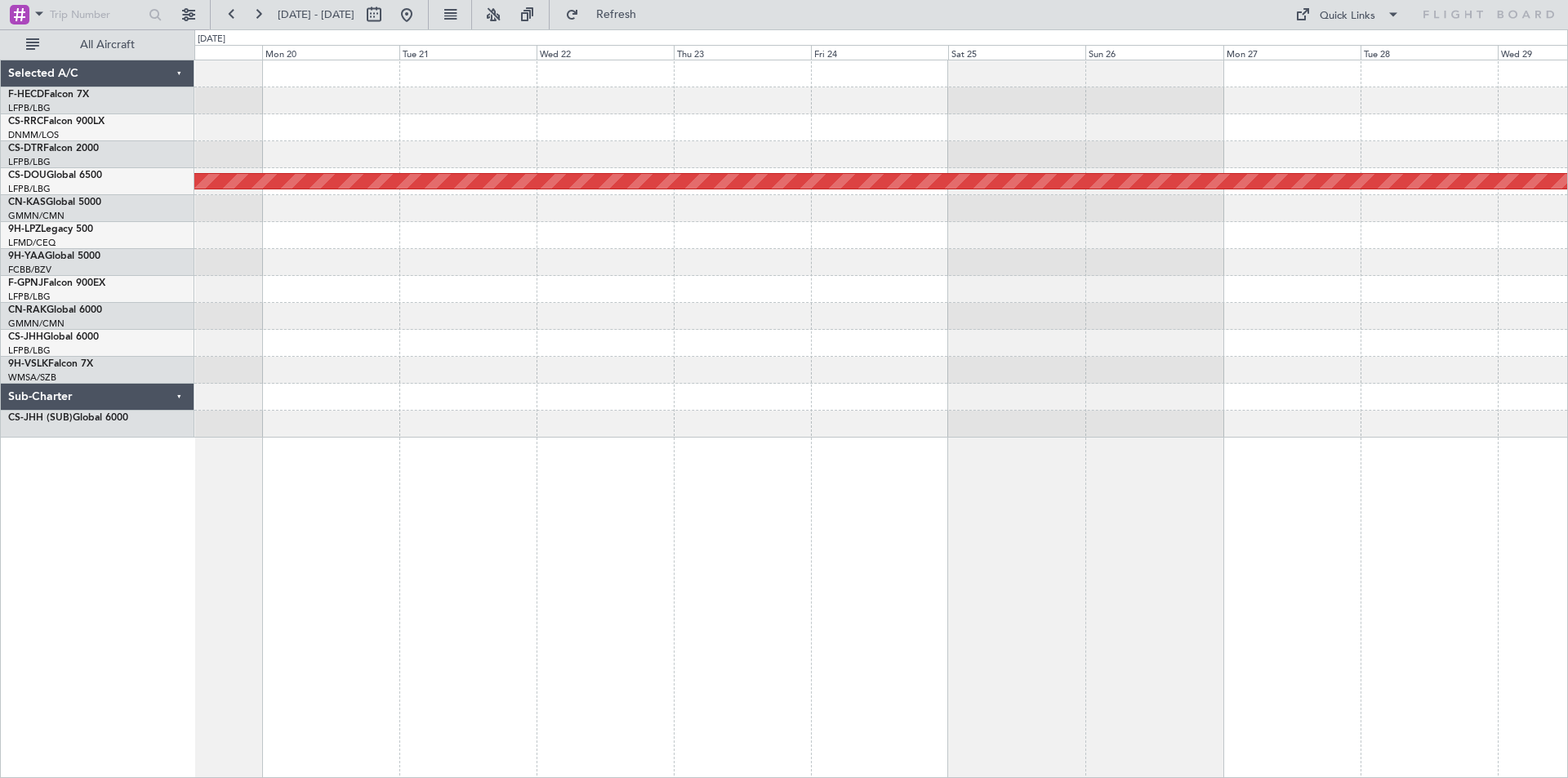
click at [563, 267] on div "Planned Maint London (Biggin Hill) No Crew" at bounding box center [880, 248] width 1373 height 377
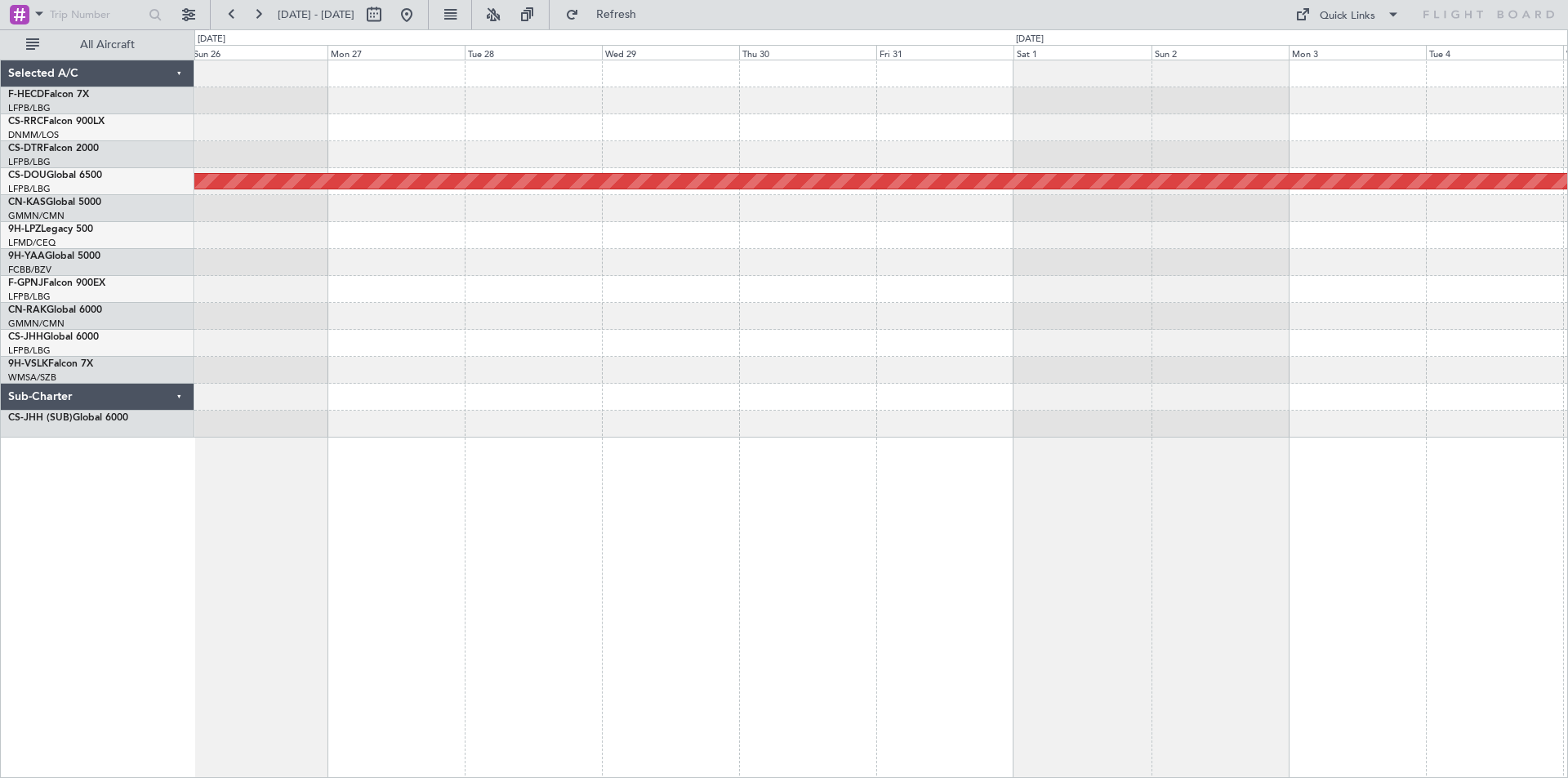
click at [598, 302] on div at bounding box center [880, 289] width 1373 height 27
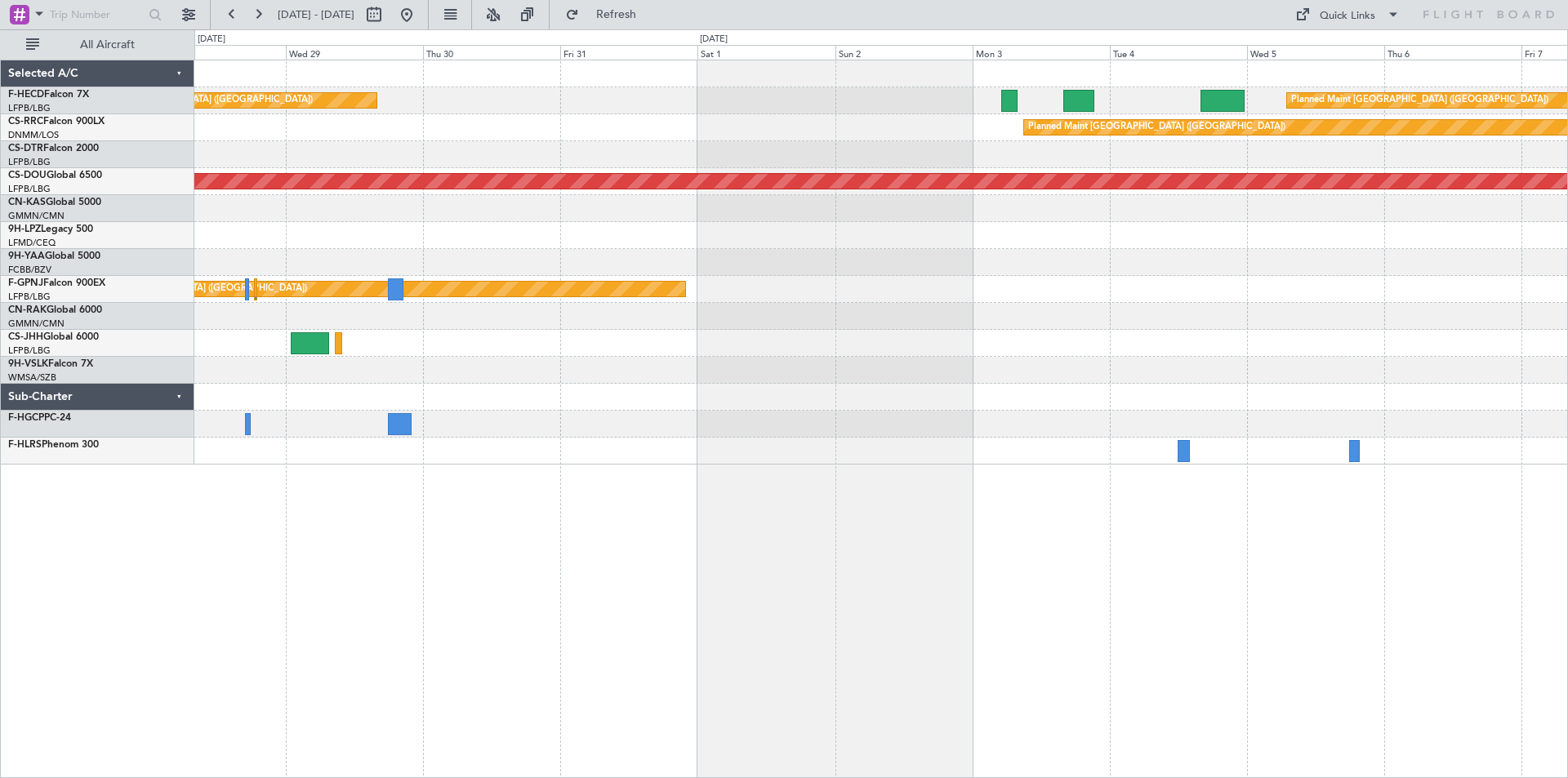
click at [799, 335] on div "Planned Maint Paris (Le Bourget) Planned Maint Paris (Le Bourget) Planned Maint…" at bounding box center [880, 262] width 1373 height 404
